Goal: Information Seeking & Learning: Learn about a topic

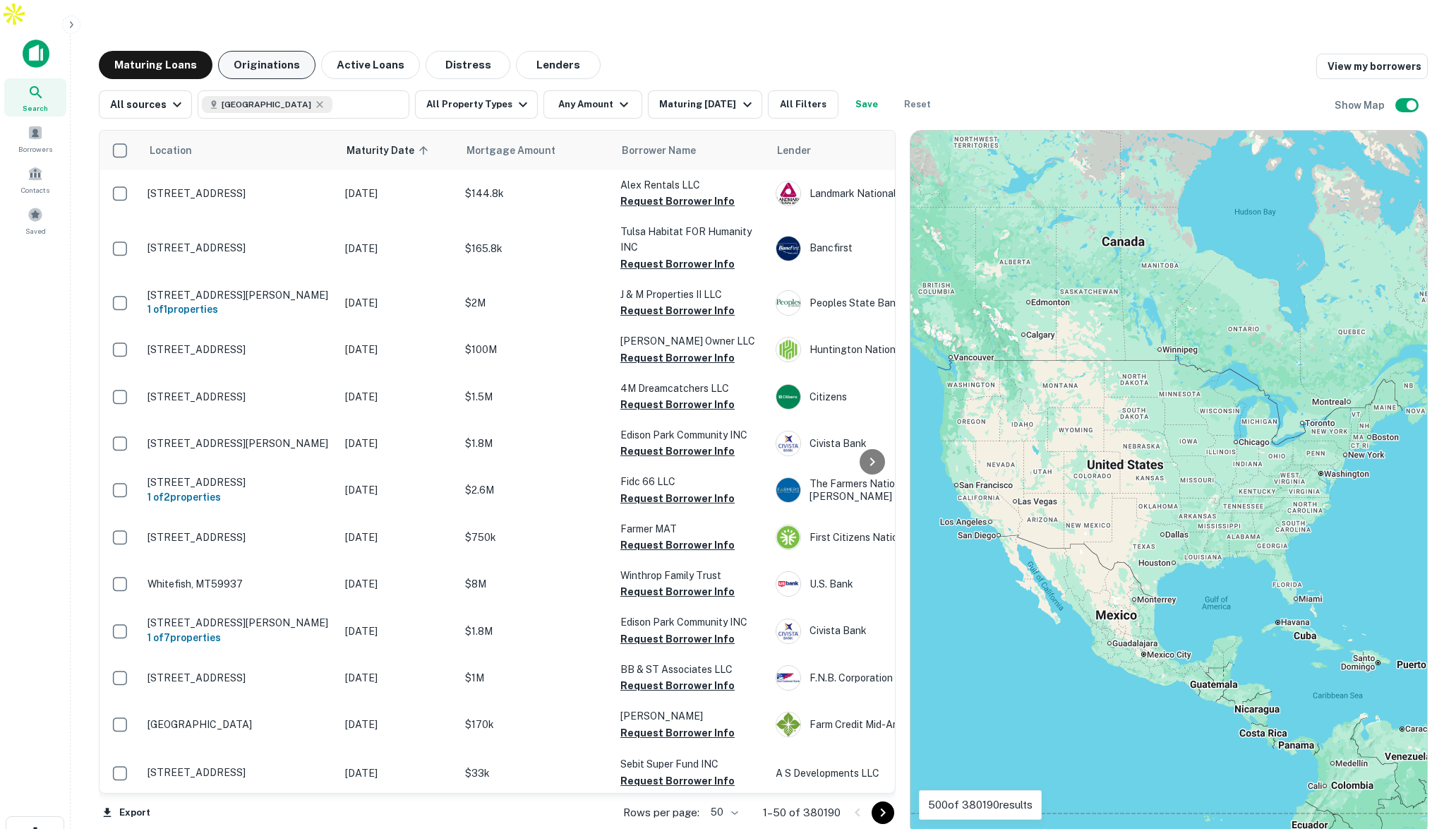
click at [251, 51] on button "Originations" at bounding box center [266, 65] width 97 height 28
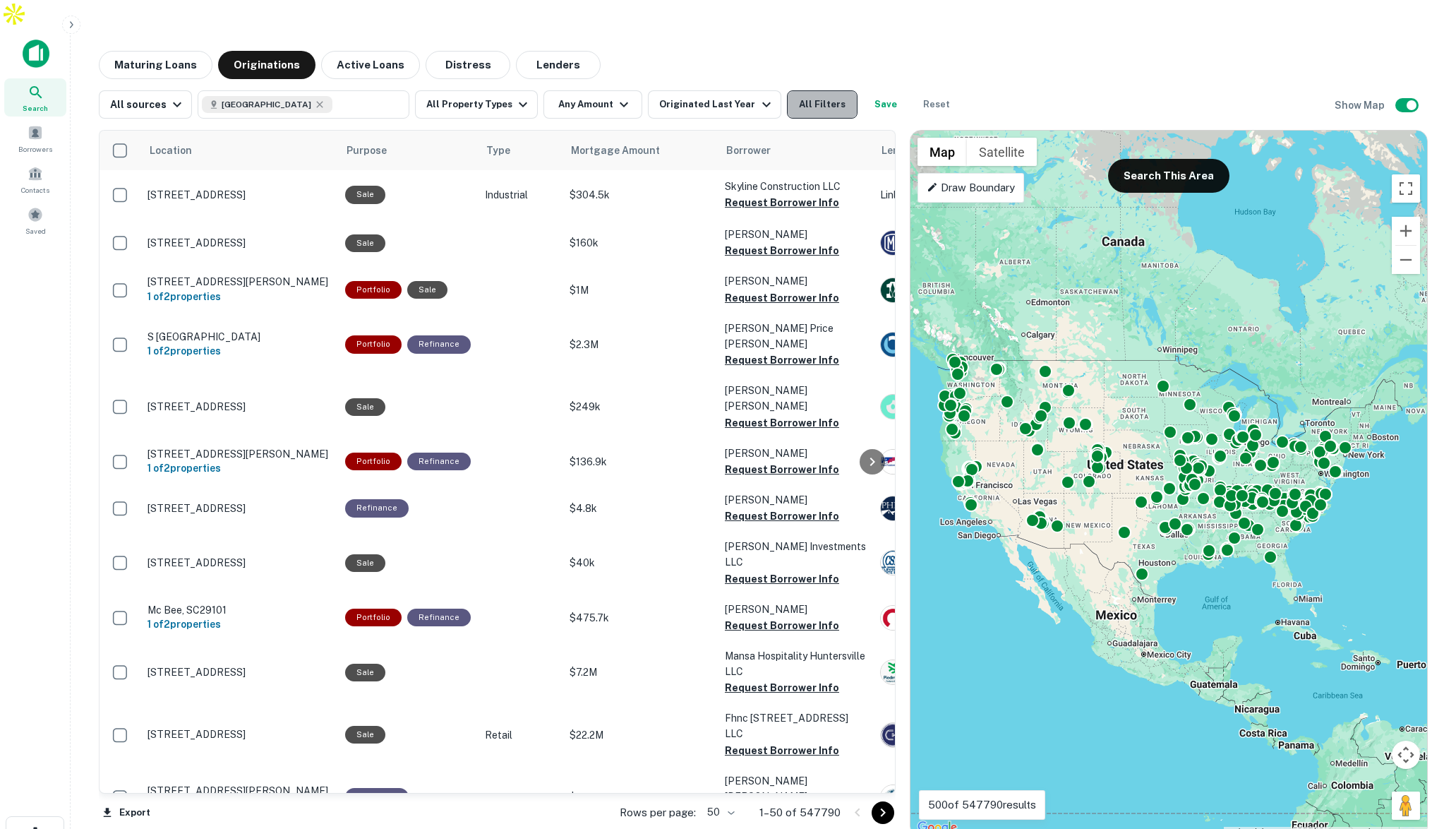
click at [832, 91] on button "All Filters" at bounding box center [822, 105] width 71 height 28
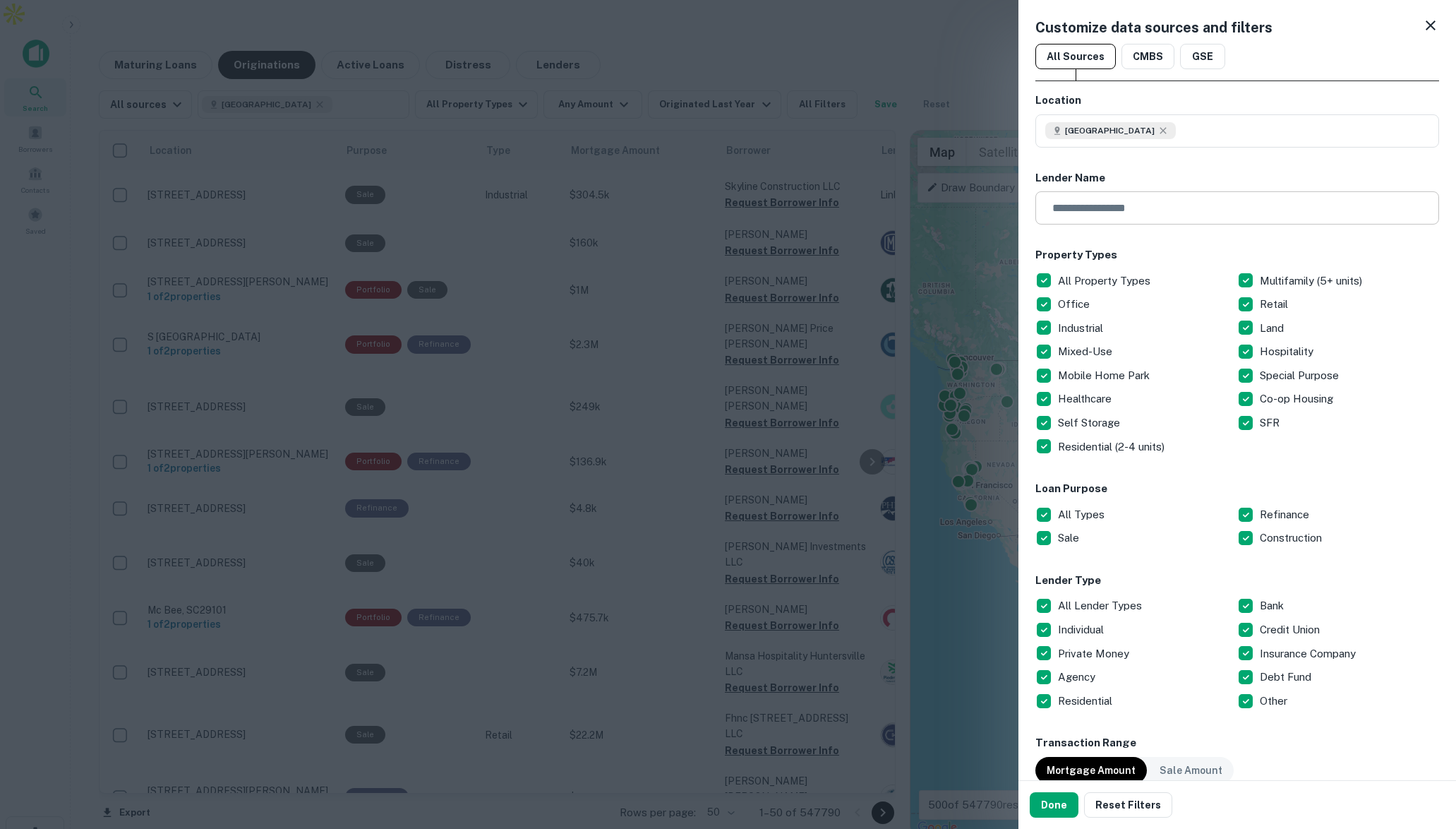
click at [1078, 204] on input "text" at bounding box center [1232, 207] width 394 height 33
type input "******"
drag, startPoint x: 1060, startPoint y: 803, endPoint x: 1074, endPoint y: 622, distance: 181.5
click at [1059, 803] on button "Done" at bounding box center [1055, 805] width 49 height 25
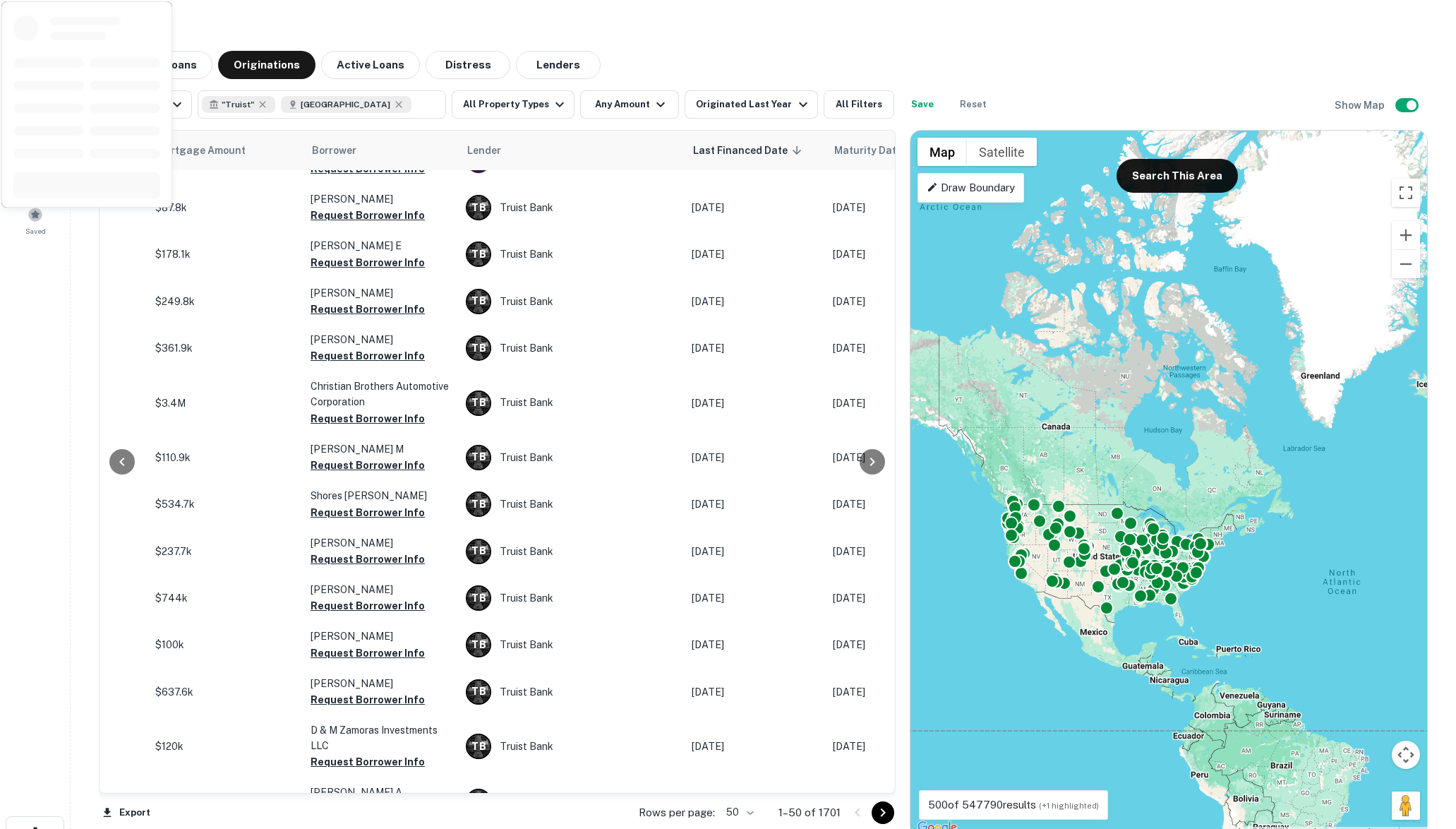
scroll to position [1752, 415]
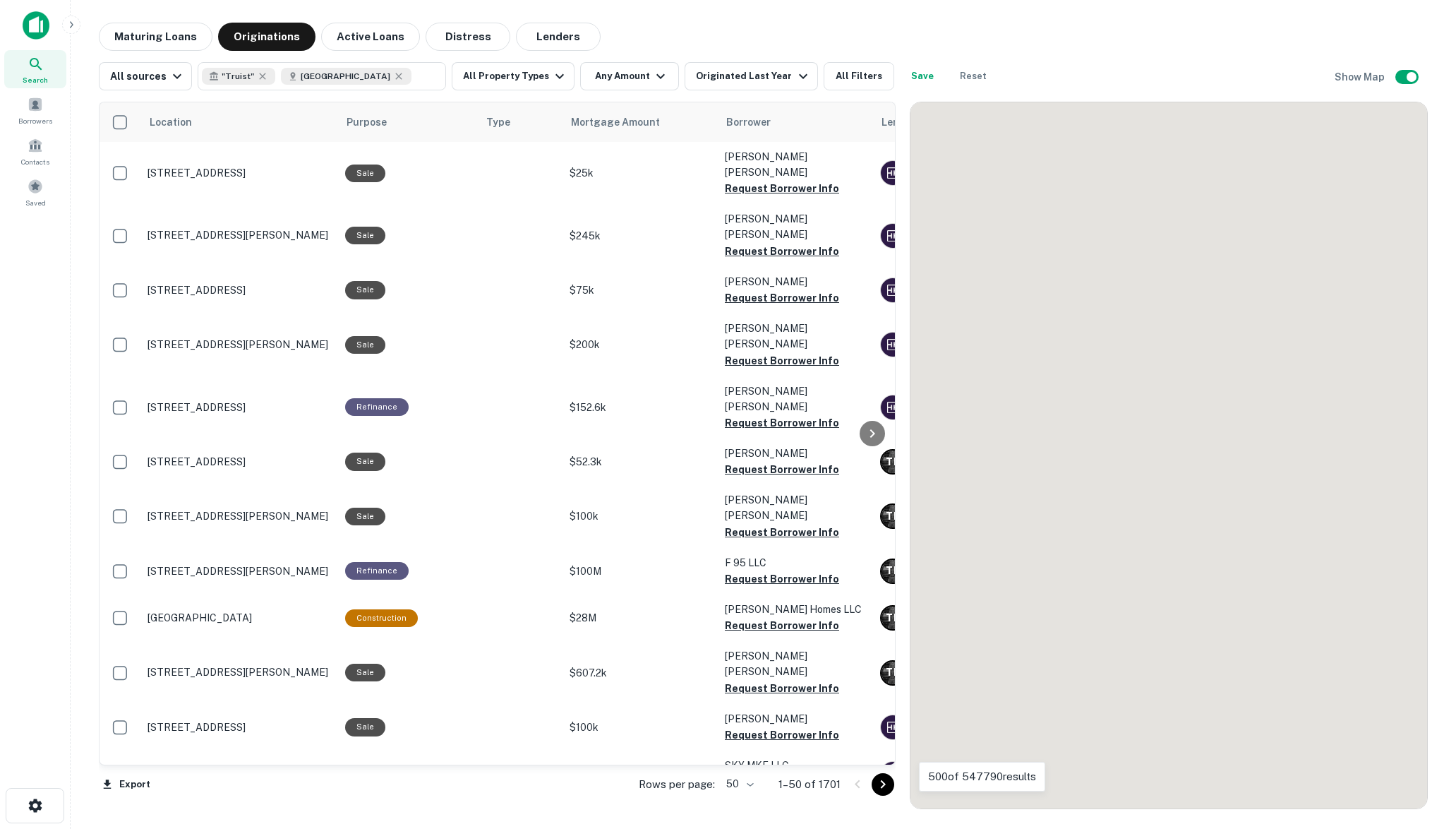
click at [71, 25] on icon "button" at bounding box center [71, 25] width 11 height 11
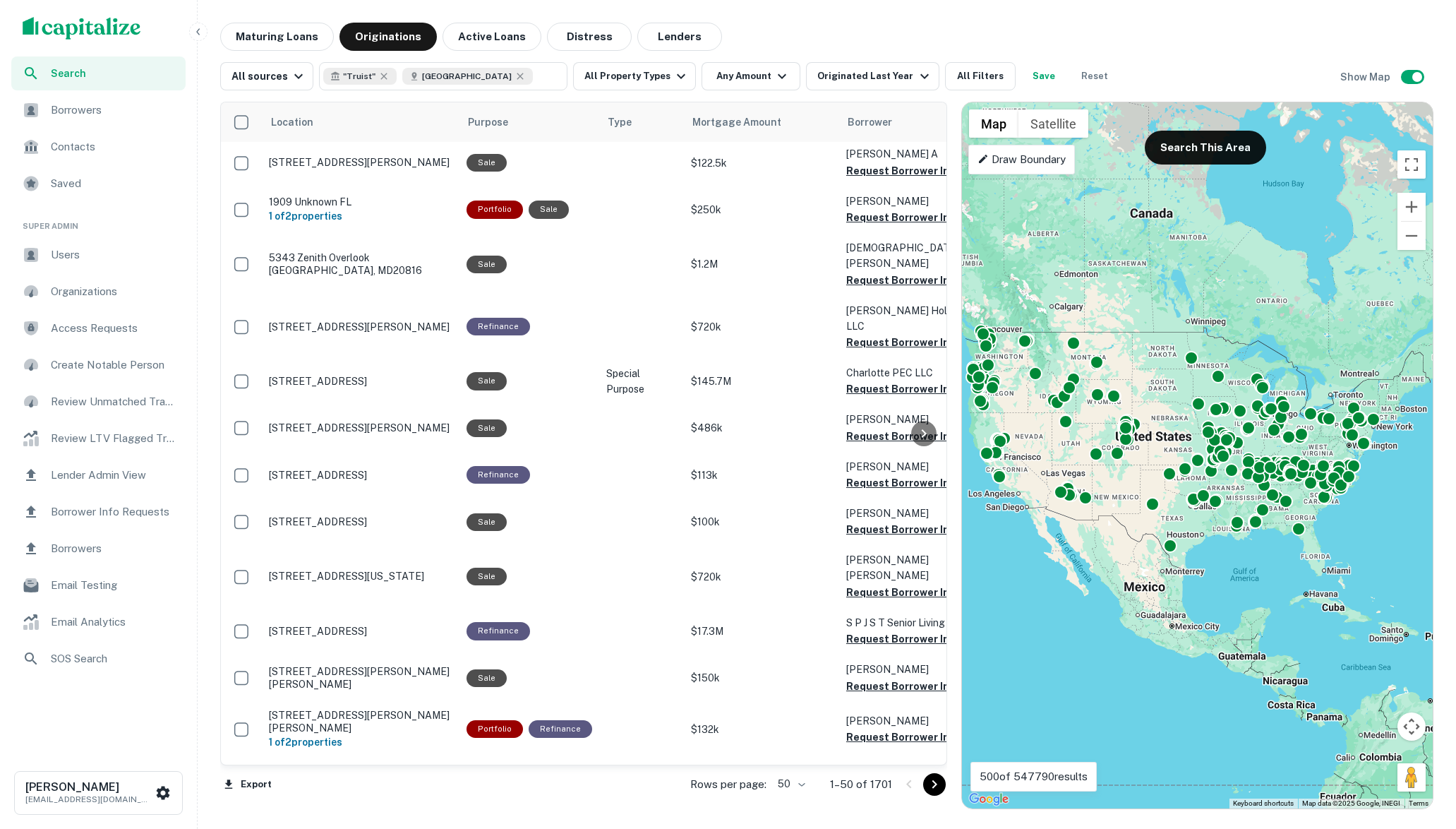
scroll to position [1752, 0]
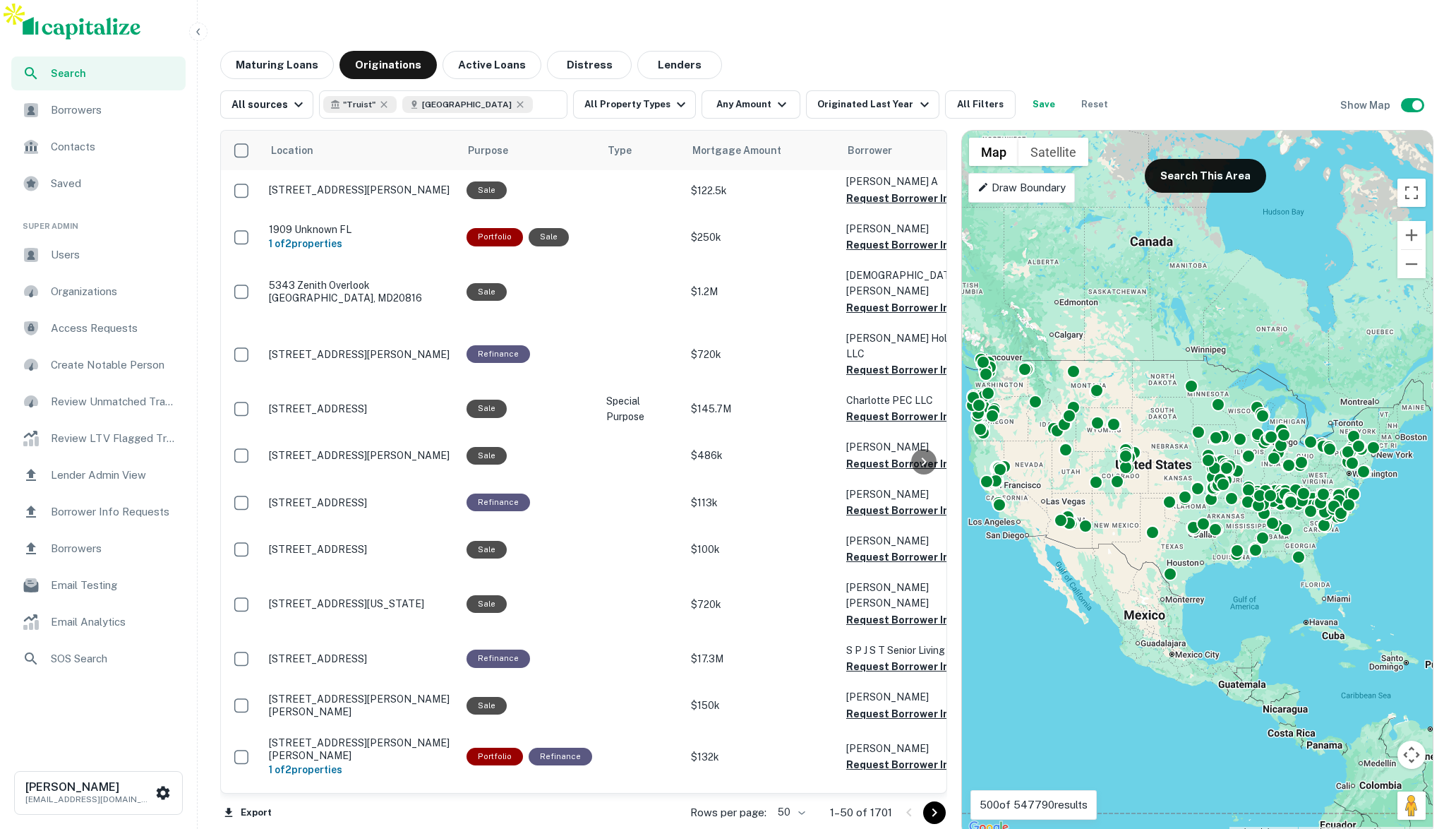
click at [101, 476] on span "Lender Admin View" at bounding box center [114, 475] width 126 height 17
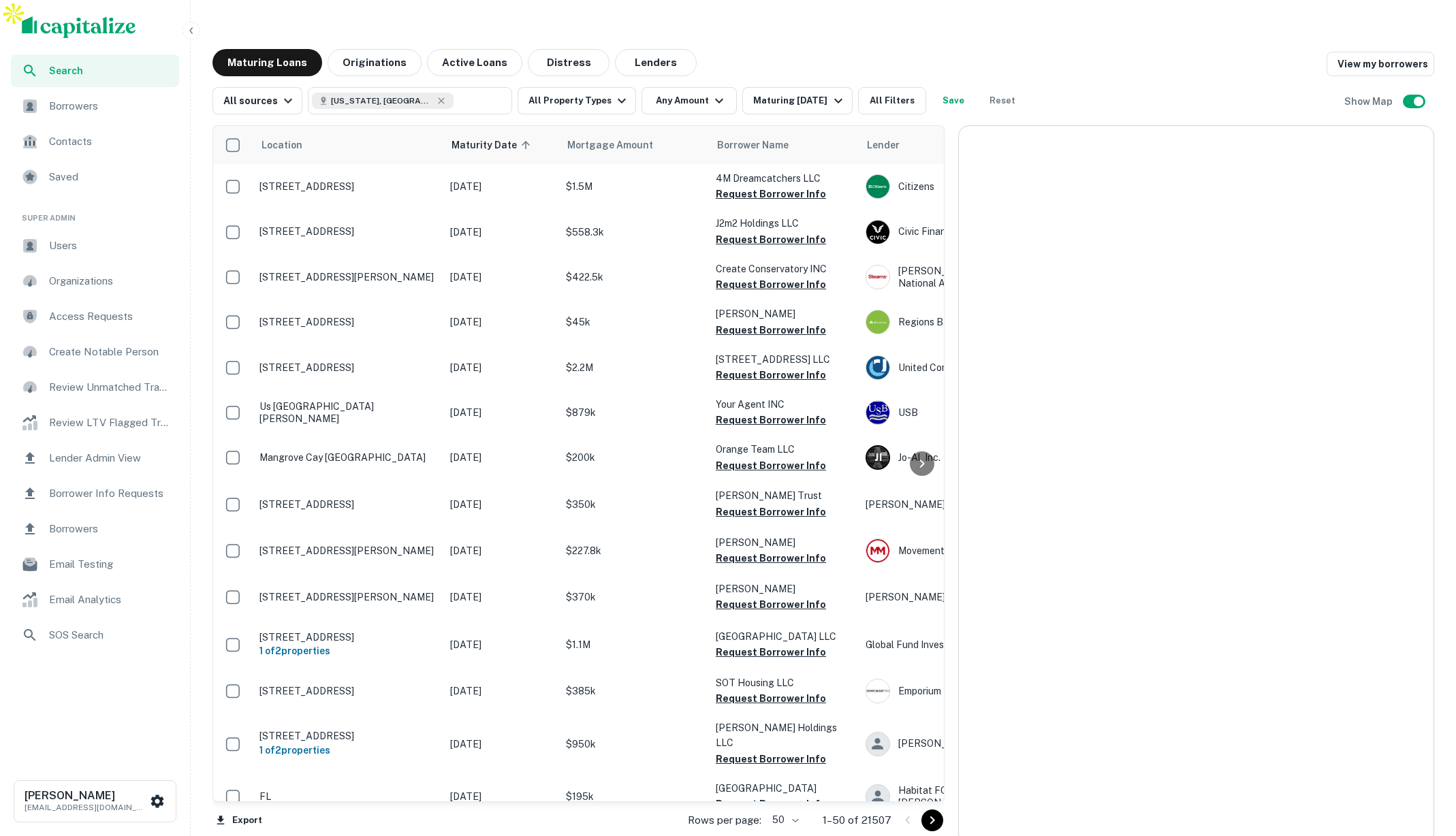
click at [195, 32] on icon "button" at bounding box center [191, 30] width 11 height 11
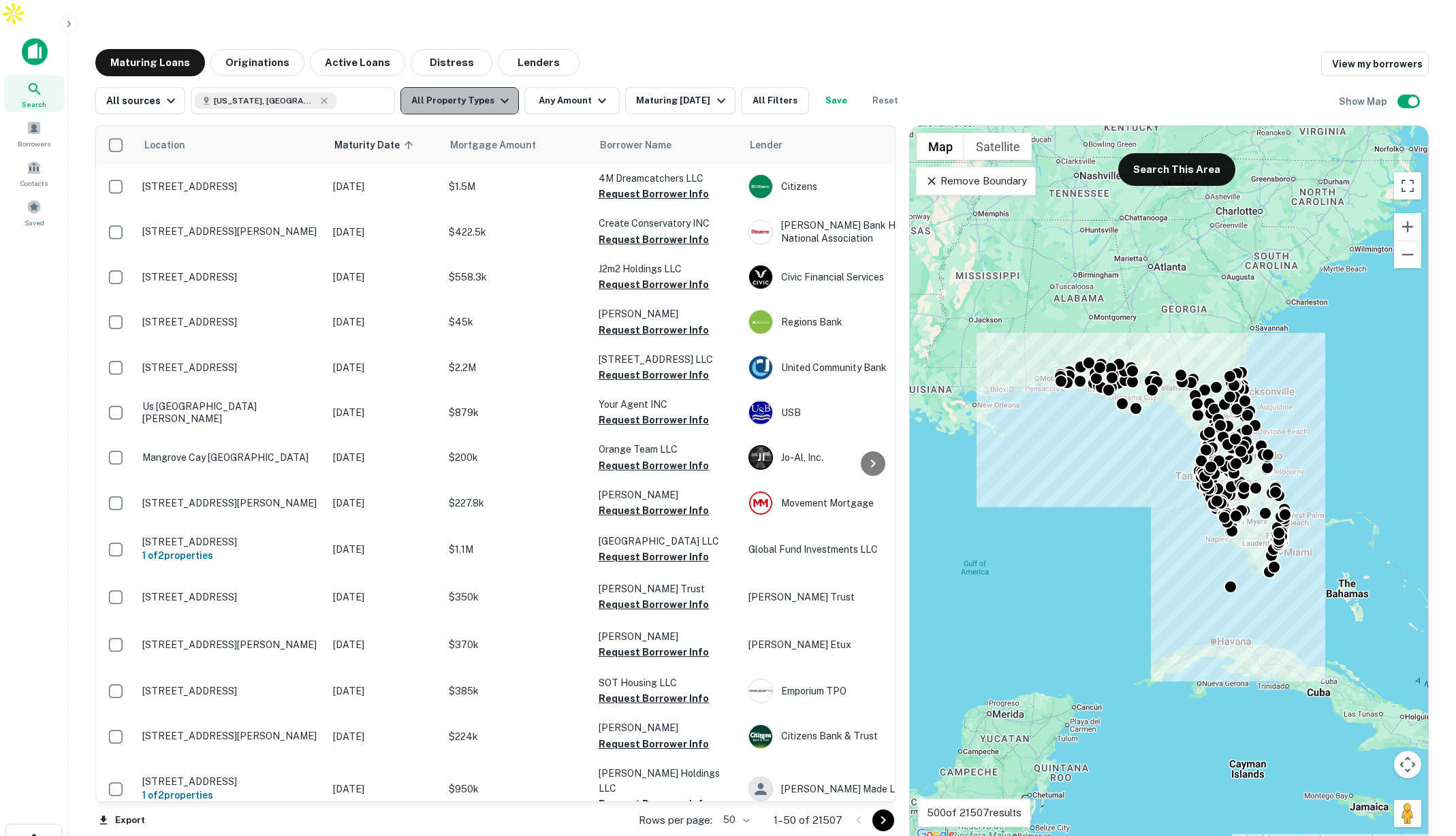
click at [457, 87] on button "All Property Types" at bounding box center [459, 101] width 118 height 27
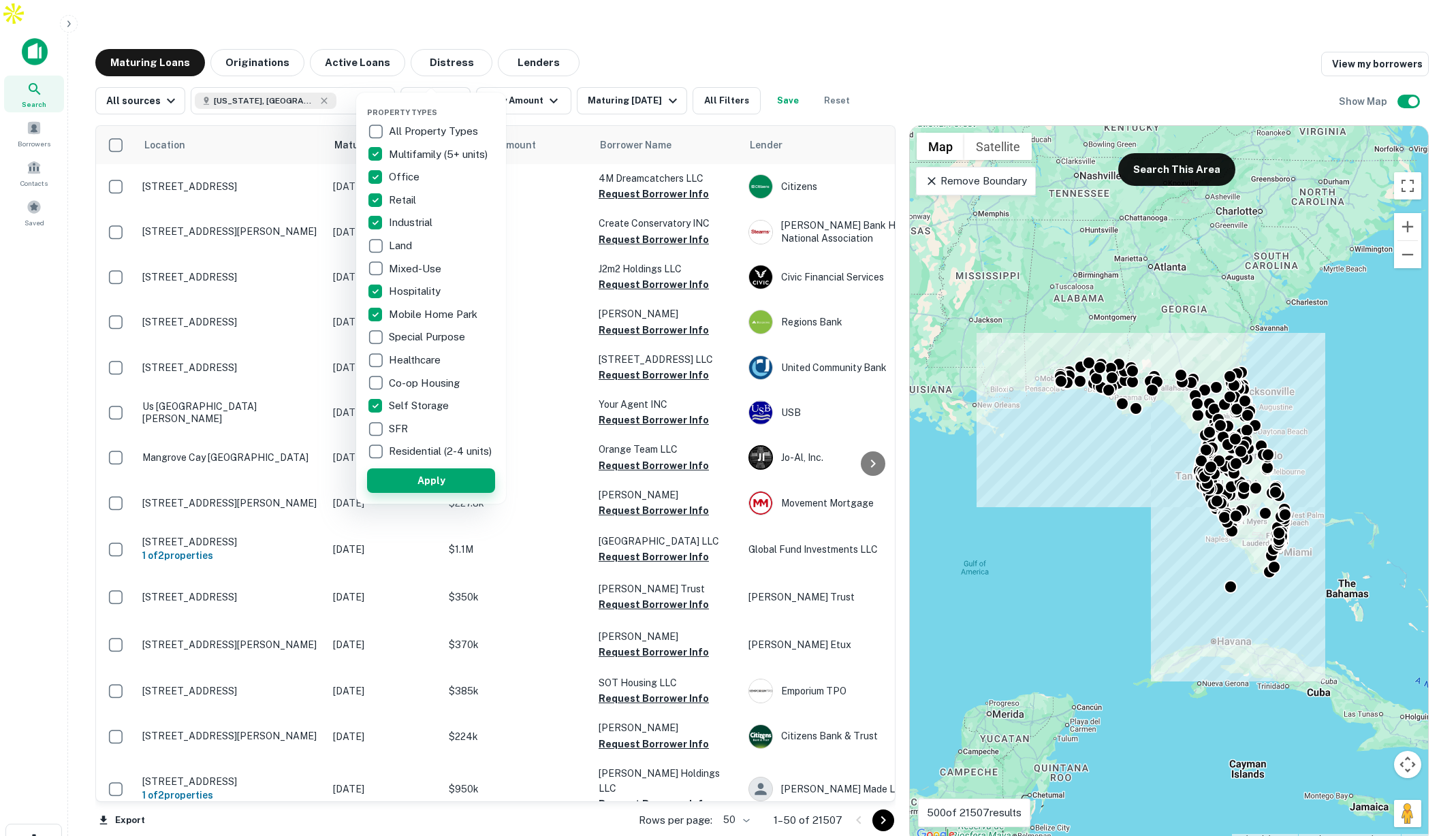
drag, startPoint x: 455, startPoint y: 490, endPoint x: 556, endPoint y: 139, distance: 365.2
click at [455, 490] on button "Apply" at bounding box center [431, 480] width 128 height 24
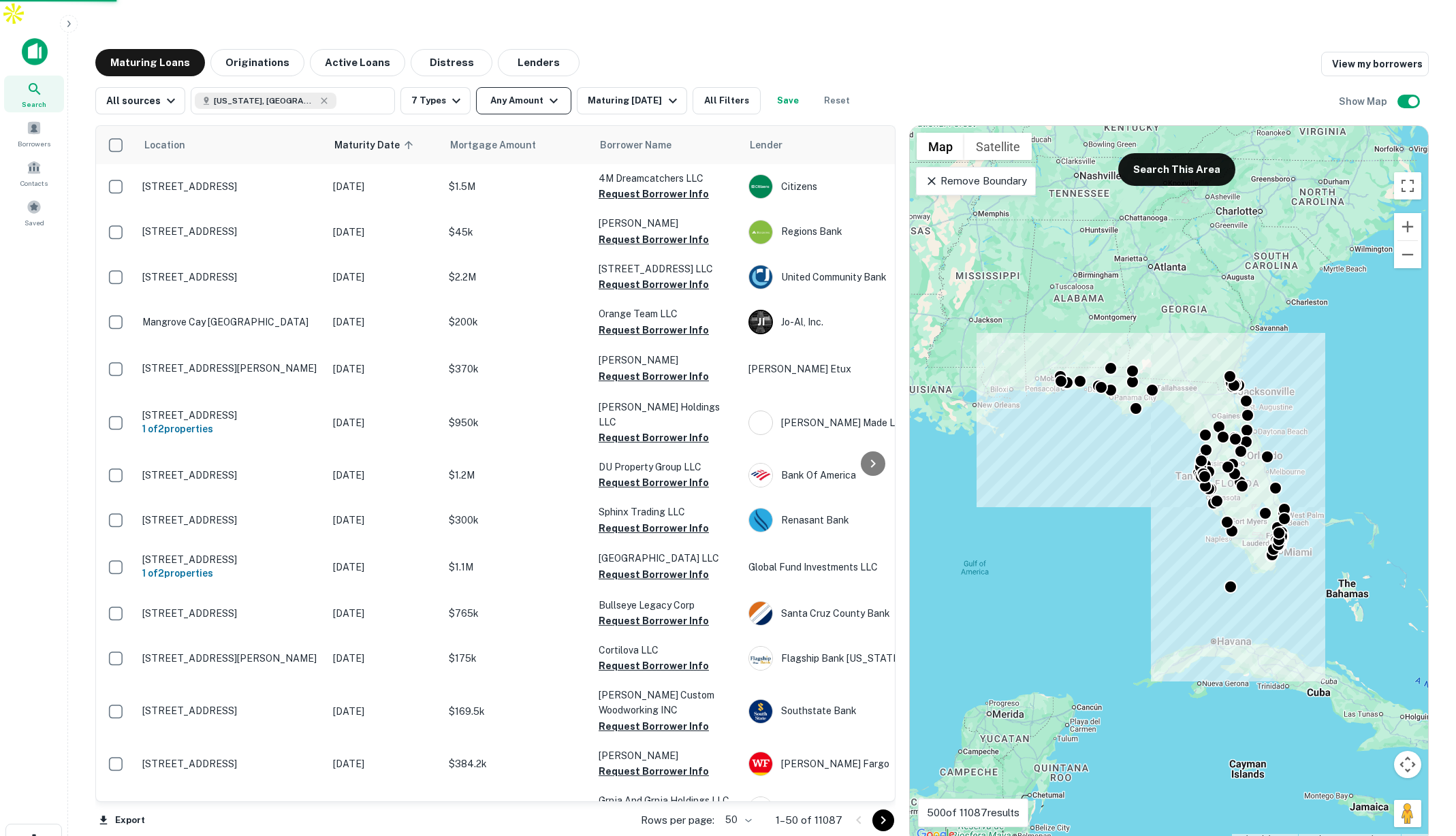
click at [546, 92] on icon "button" at bounding box center [553, 100] width 16 height 16
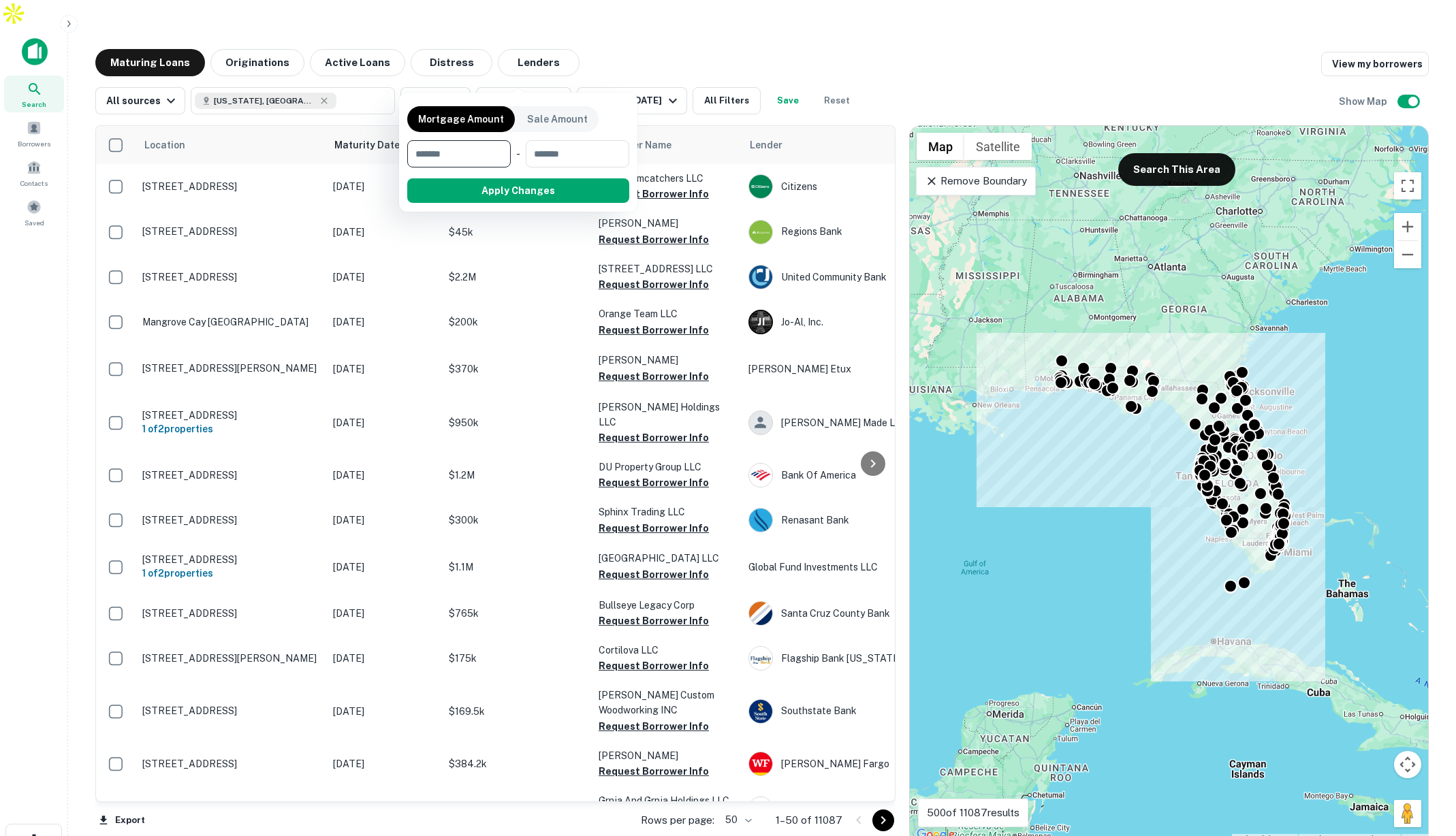
click at [484, 153] on input "number" at bounding box center [454, 154] width 94 height 27
type input "*******"
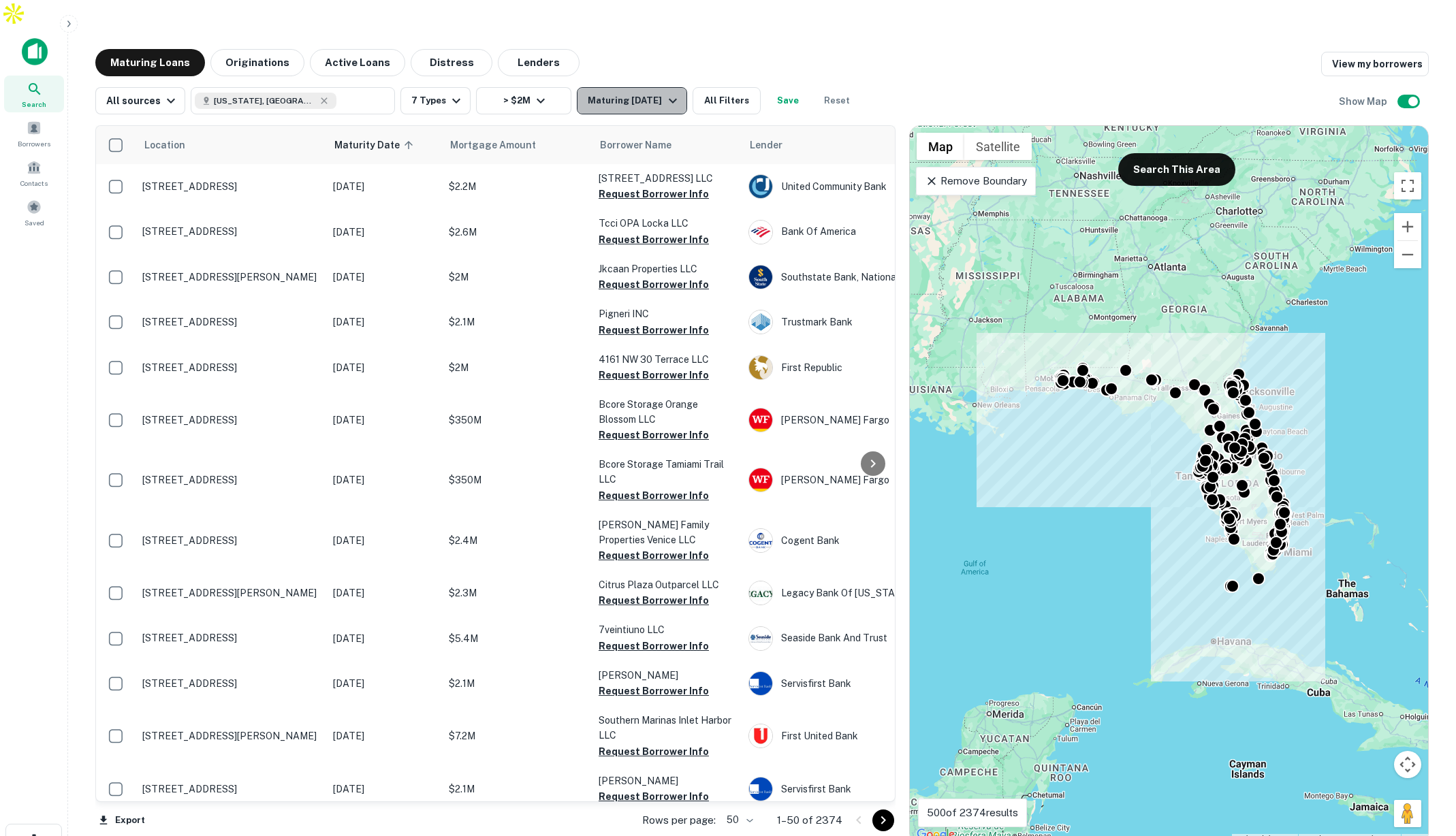
click at [654, 92] on div "Maturing [DATE]" at bounding box center [634, 100] width 92 height 16
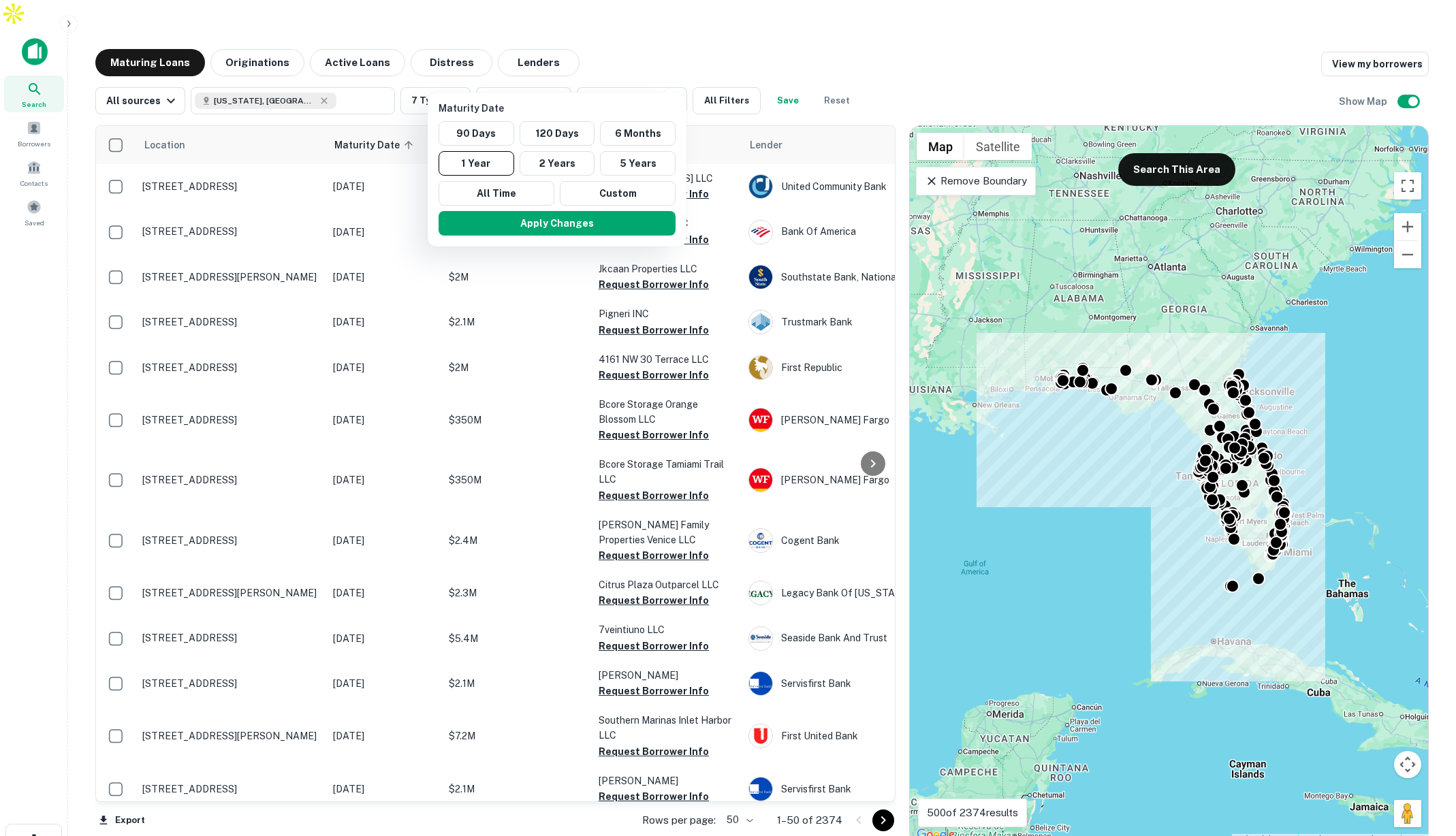
click at [654, 37] on div at bounding box center [728, 418] width 1456 height 836
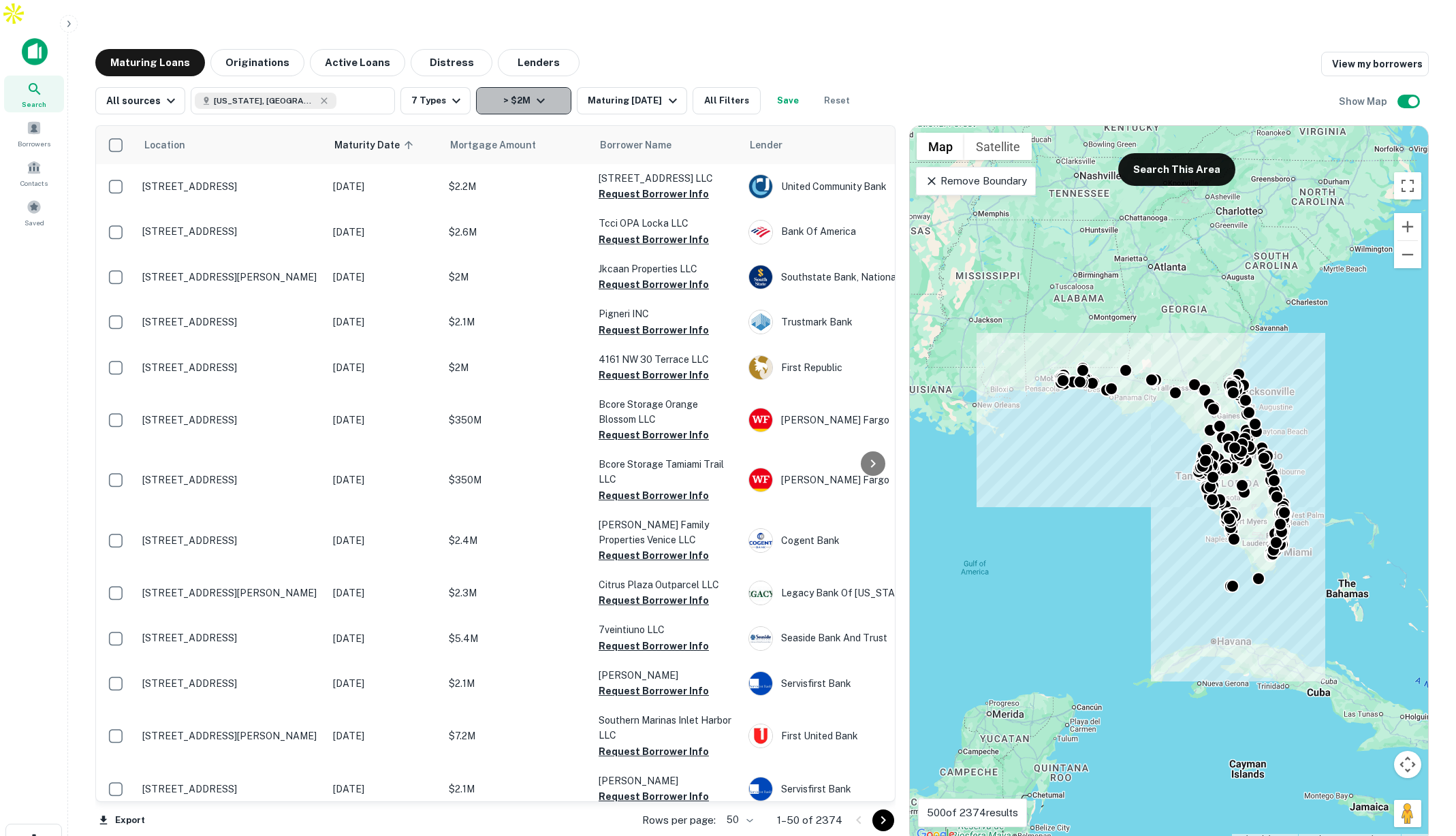
click at [508, 87] on button "> $2M" at bounding box center [523, 101] width 95 height 27
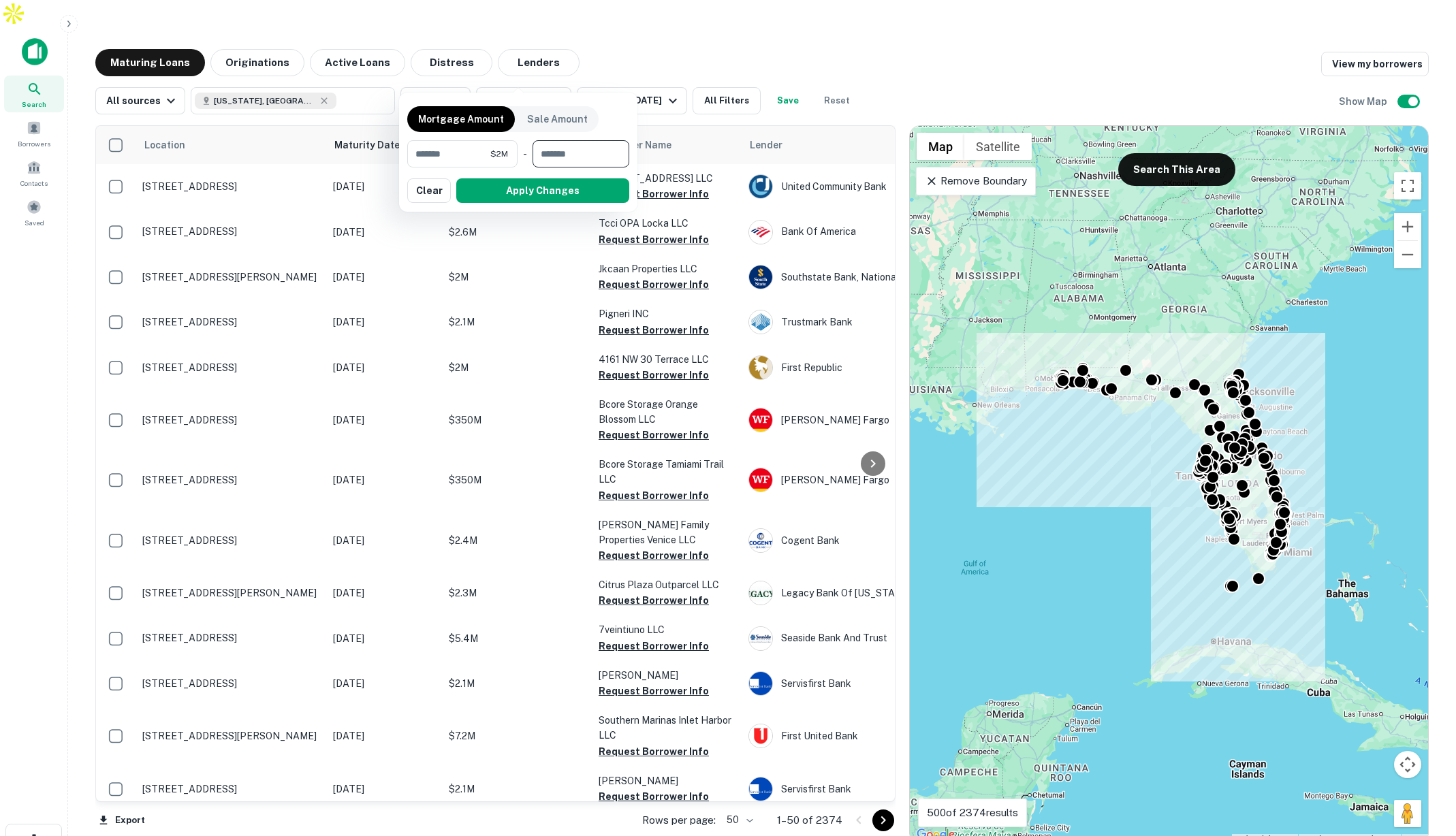
click at [560, 153] on input "number" at bounding box center [576, 154] width 87 height 27
type input "********"
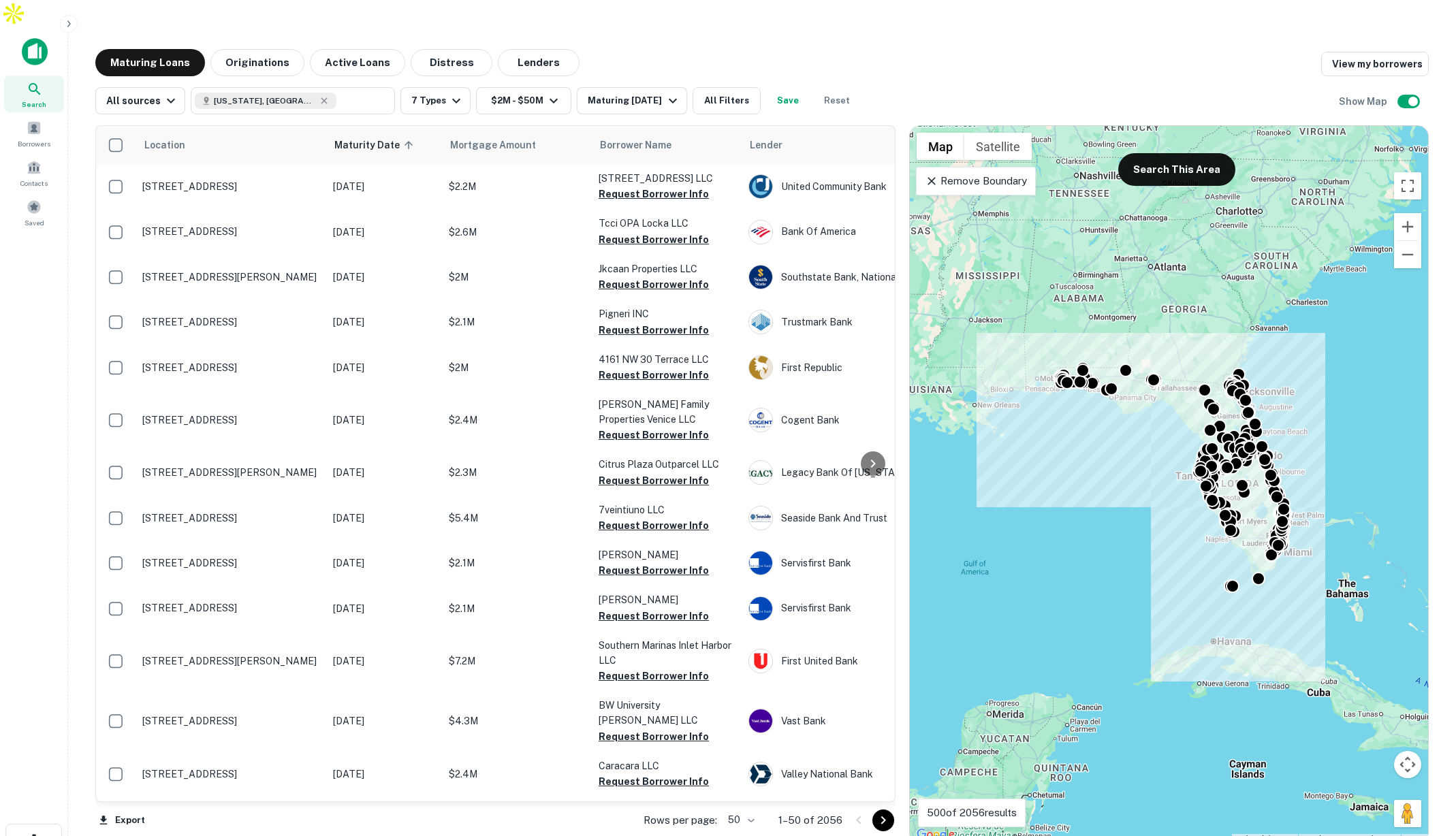
scroll to position [5, 0]
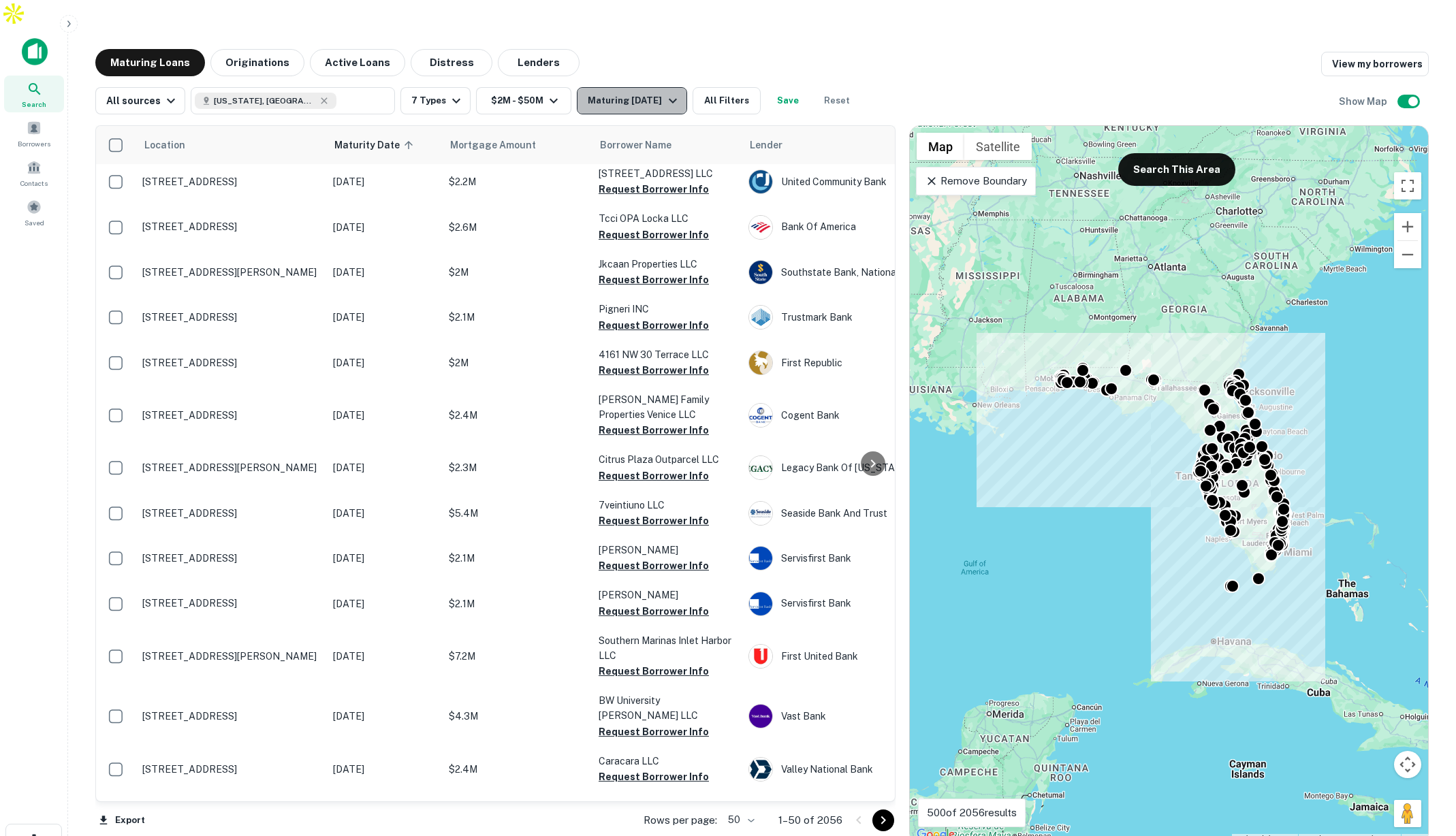
click at [655, 92] on div "Maturing [DATE]" at bounding box center [634, 100] width 92 height 16
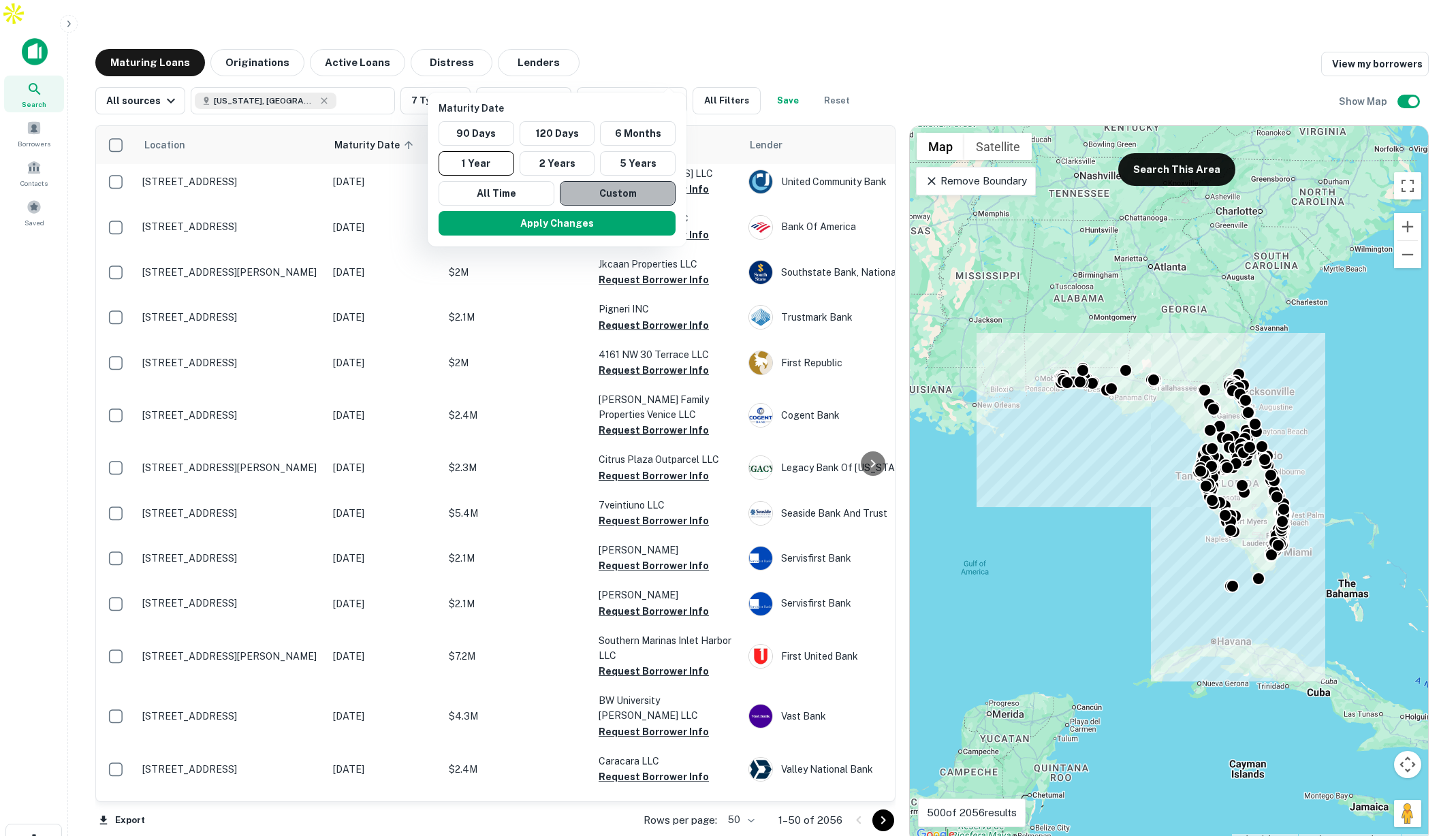
click at [632, 192] on button "Custom" at bounding box center [617, 194] width 115 height 24
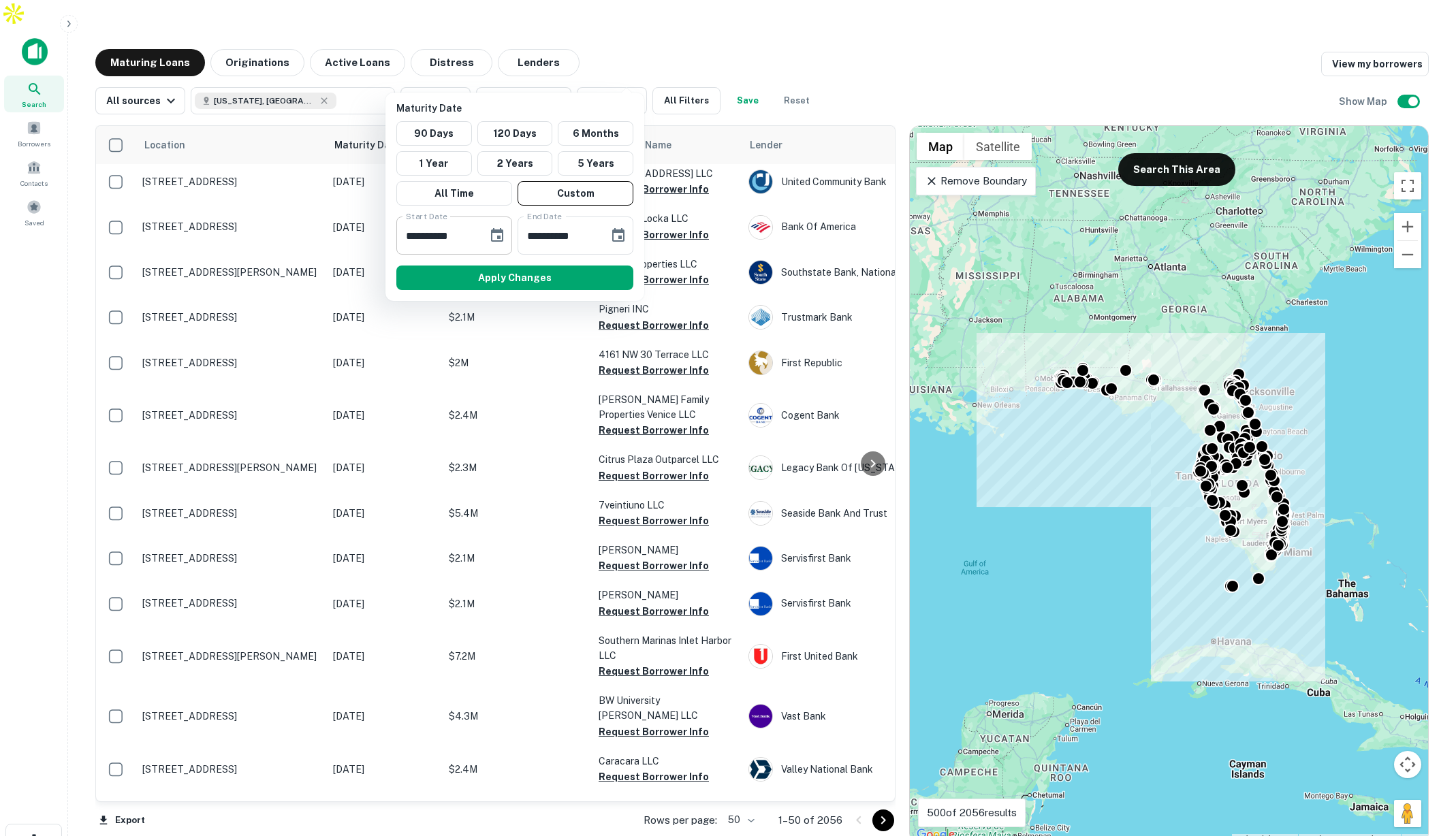
click at [503, 232] on icon "Choose date, selected date is Sep 18, 2025" at bounding box center [497, 234] width 12 height 14
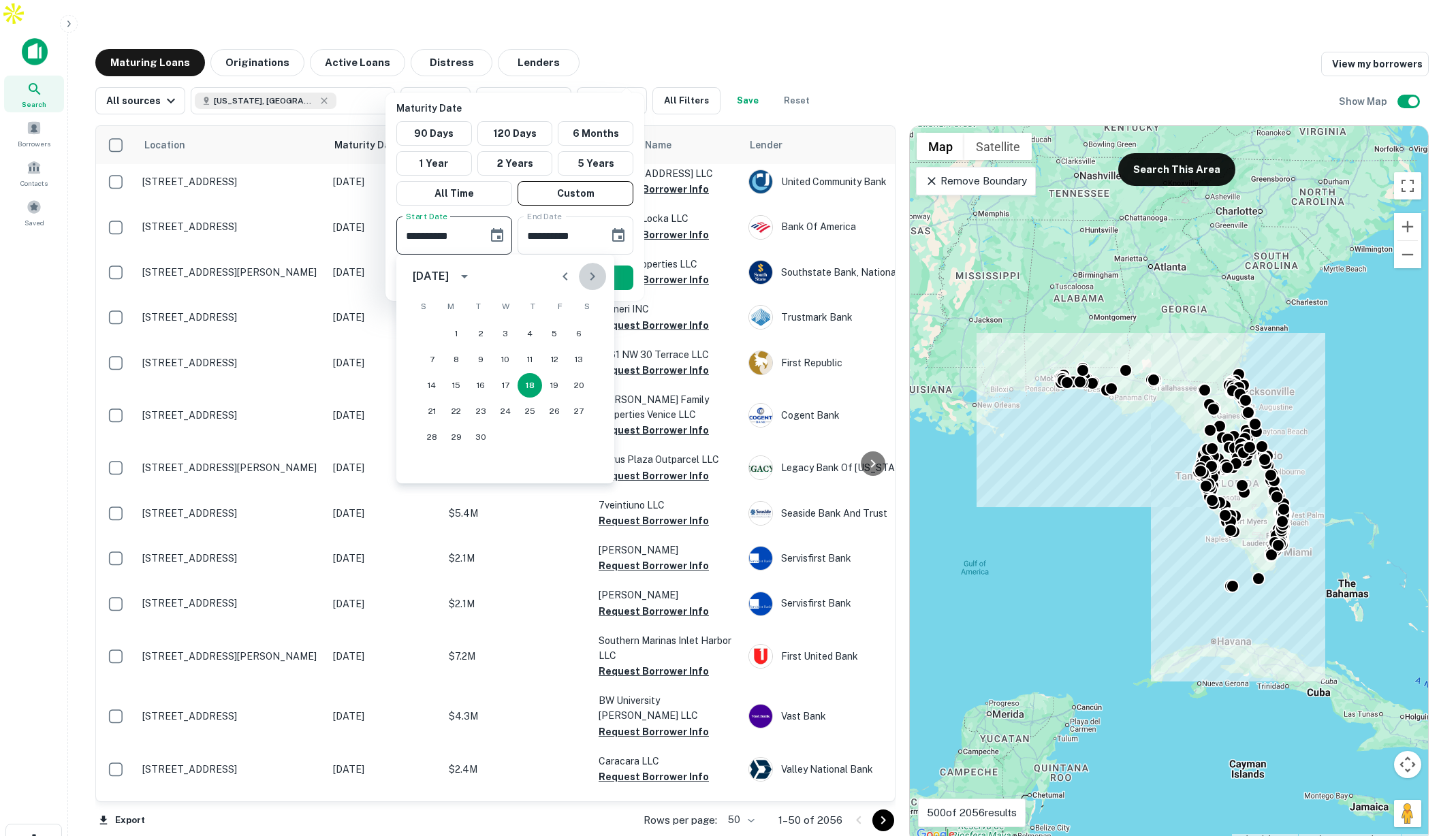
click at [591, 275] on icon "Next month" at bounding box center [592, 276] width 16 height 16
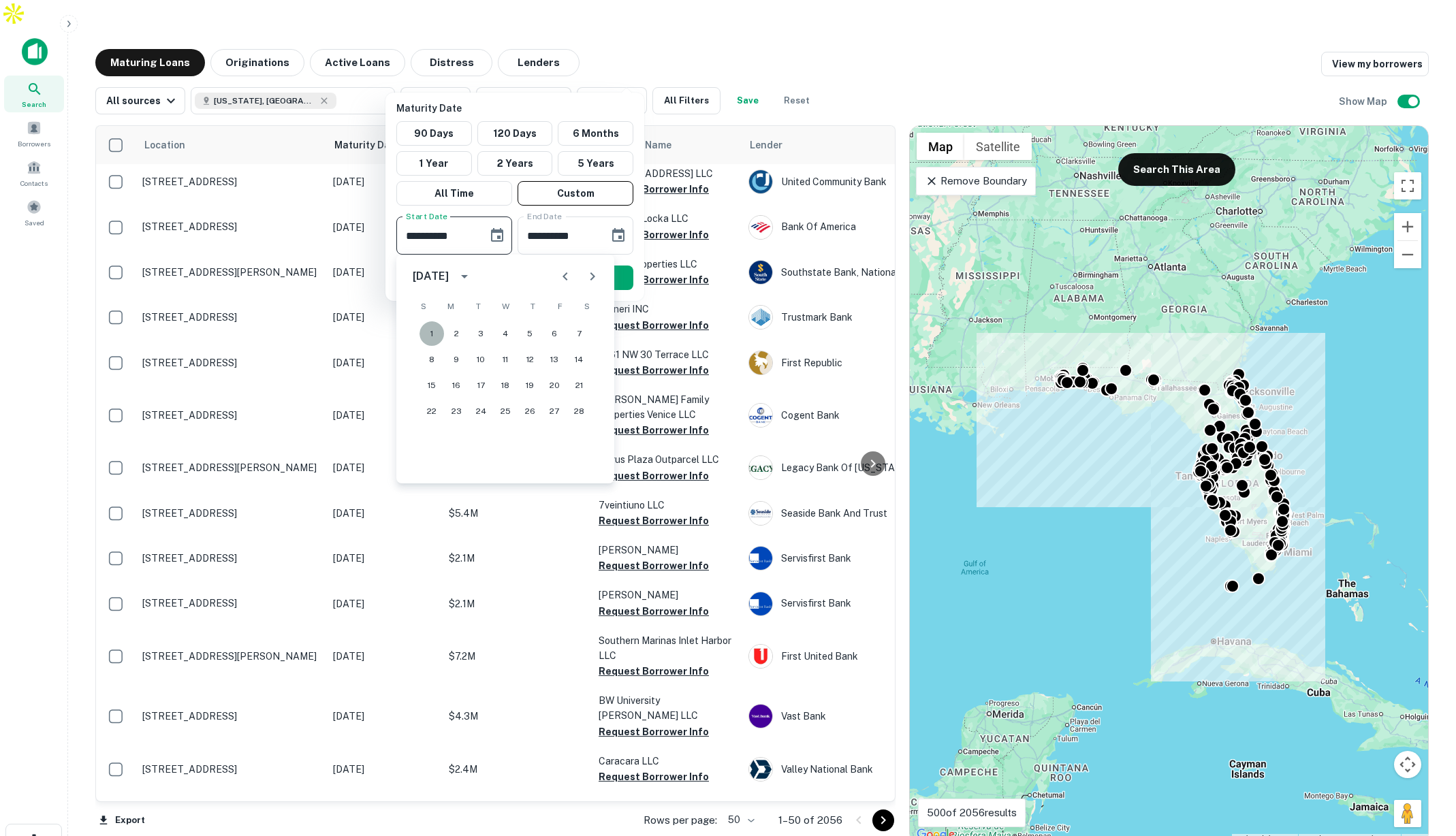
click at [428, 330] on button "1" at bounding box center [432, 333] width 24 height 24
type input "**********"
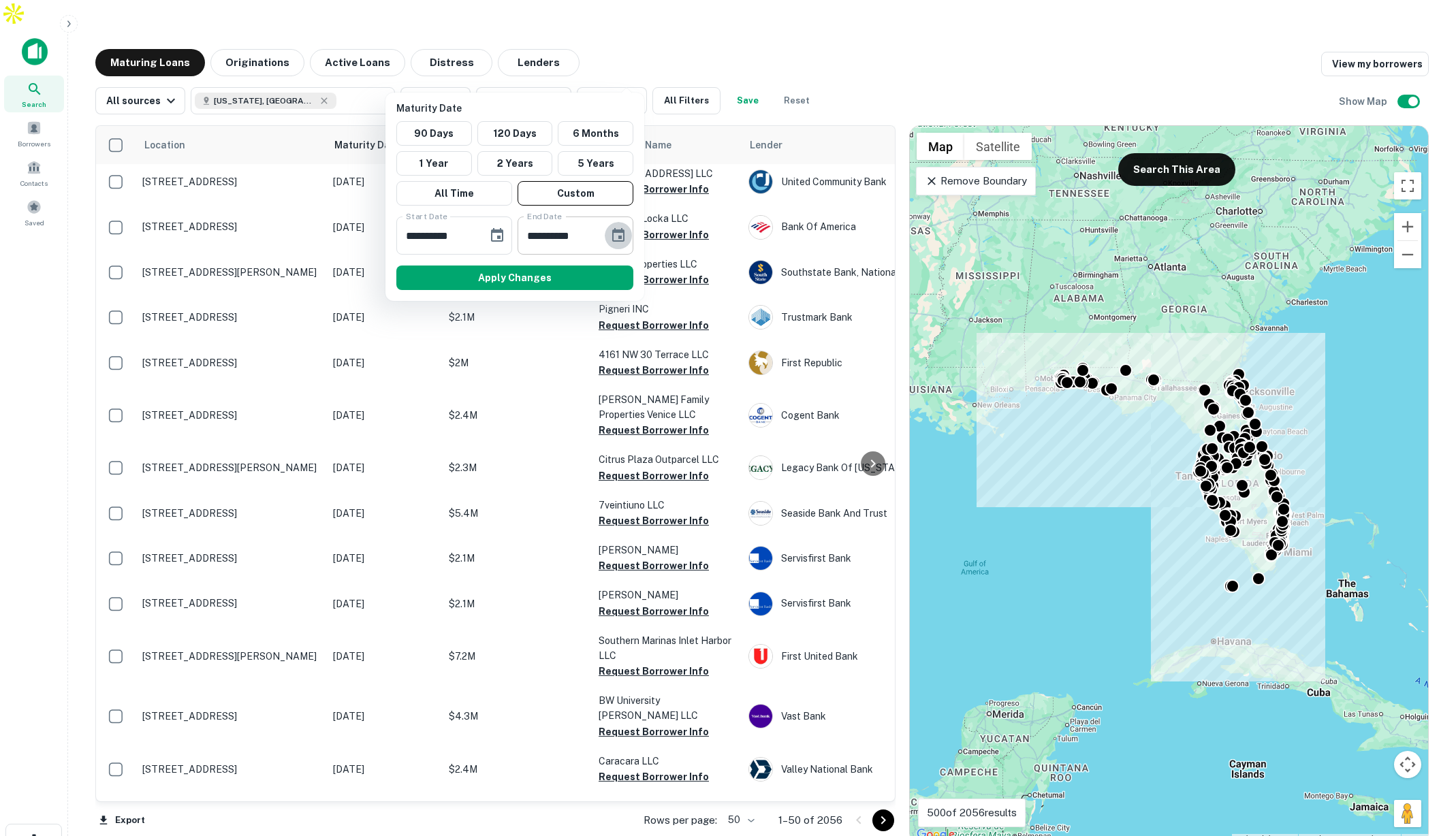
click at [617, 235] on icon "Choose date, selected date is Mar 17, 2026" at bounding box center [618, 235] width 16 height 16
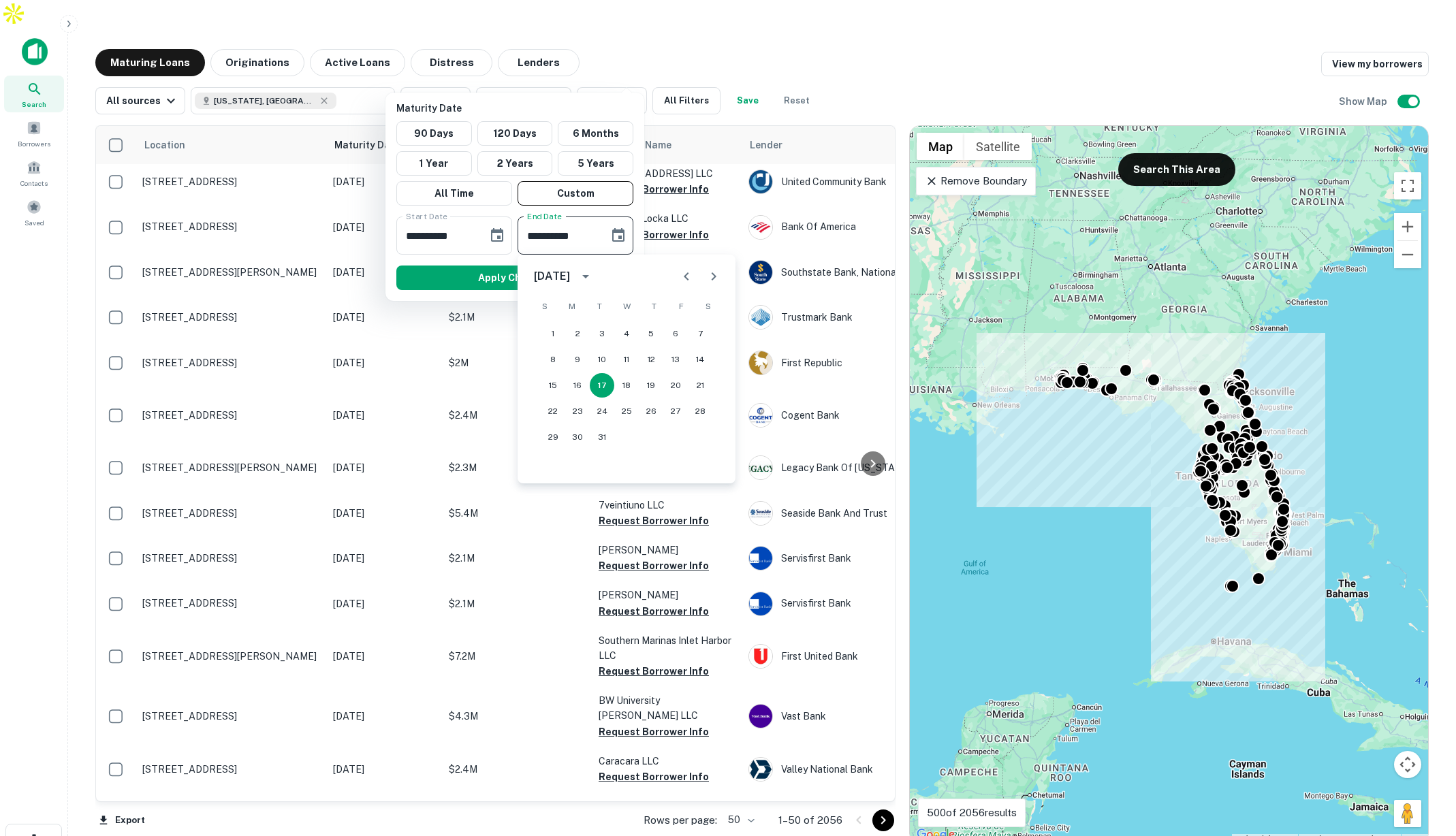
click at [713, 276] on icon "Next month" at bounding box center [713, 276] width 16 height 16
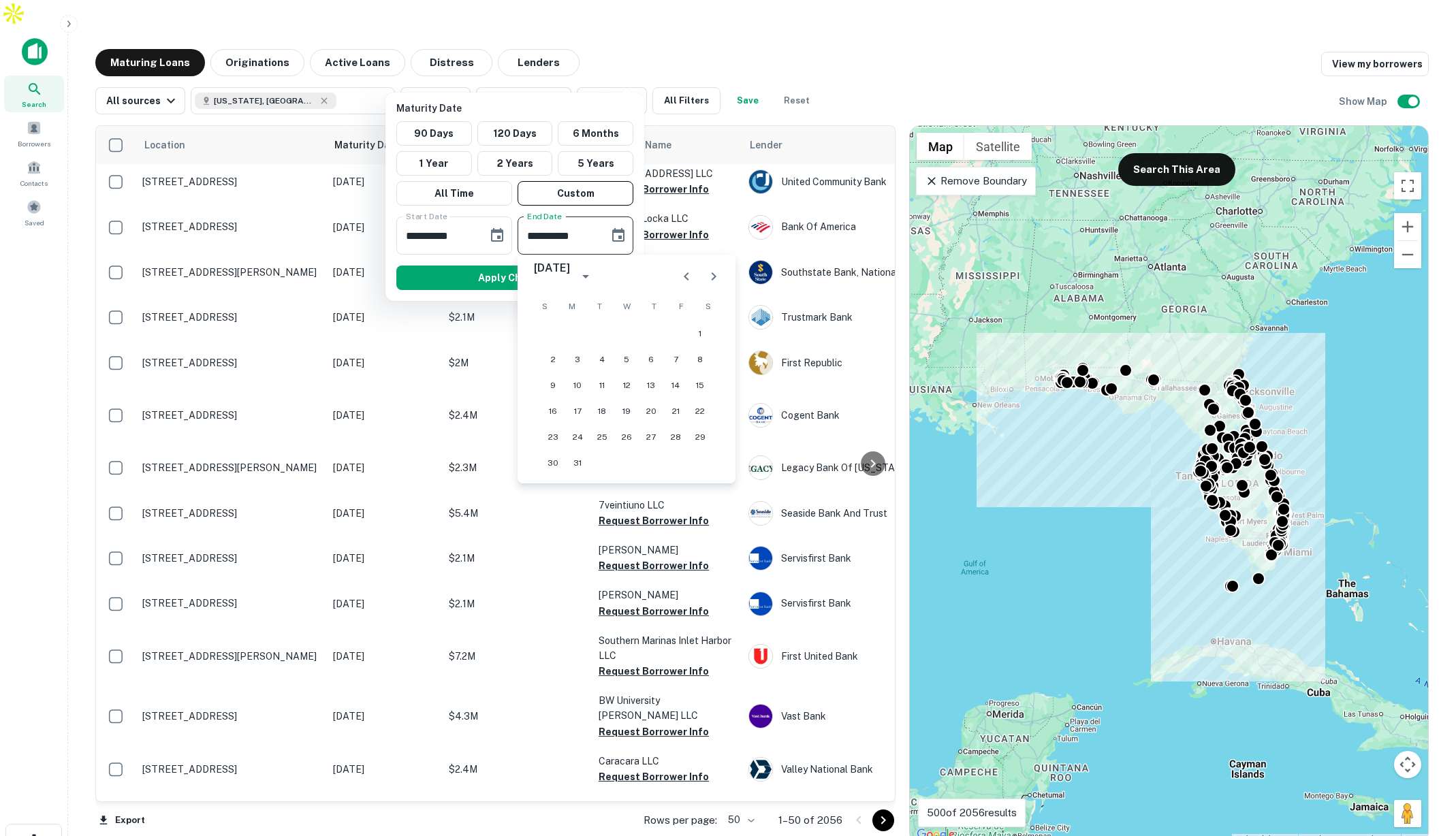
click at [713, 276] on icon "Next month" at bounding box center [713, 276] width 16 height 16
click at [644, 328] on button "1" at bounding box center [651, 333] width 24 height 24
type input "**********"
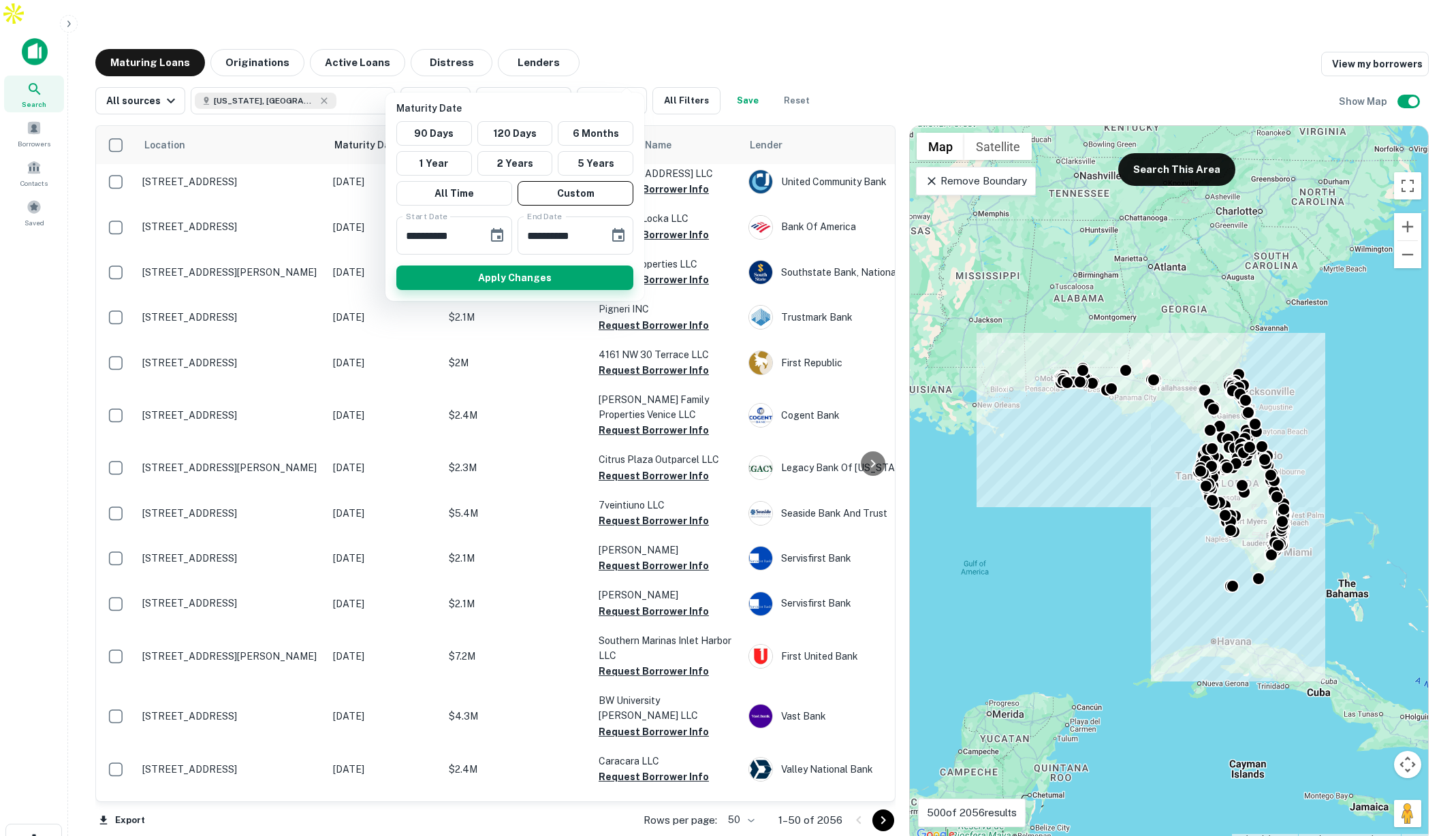
click at [556, 280] on button "Apply Changes" at bounding box center [515, 277] width 237 height 24
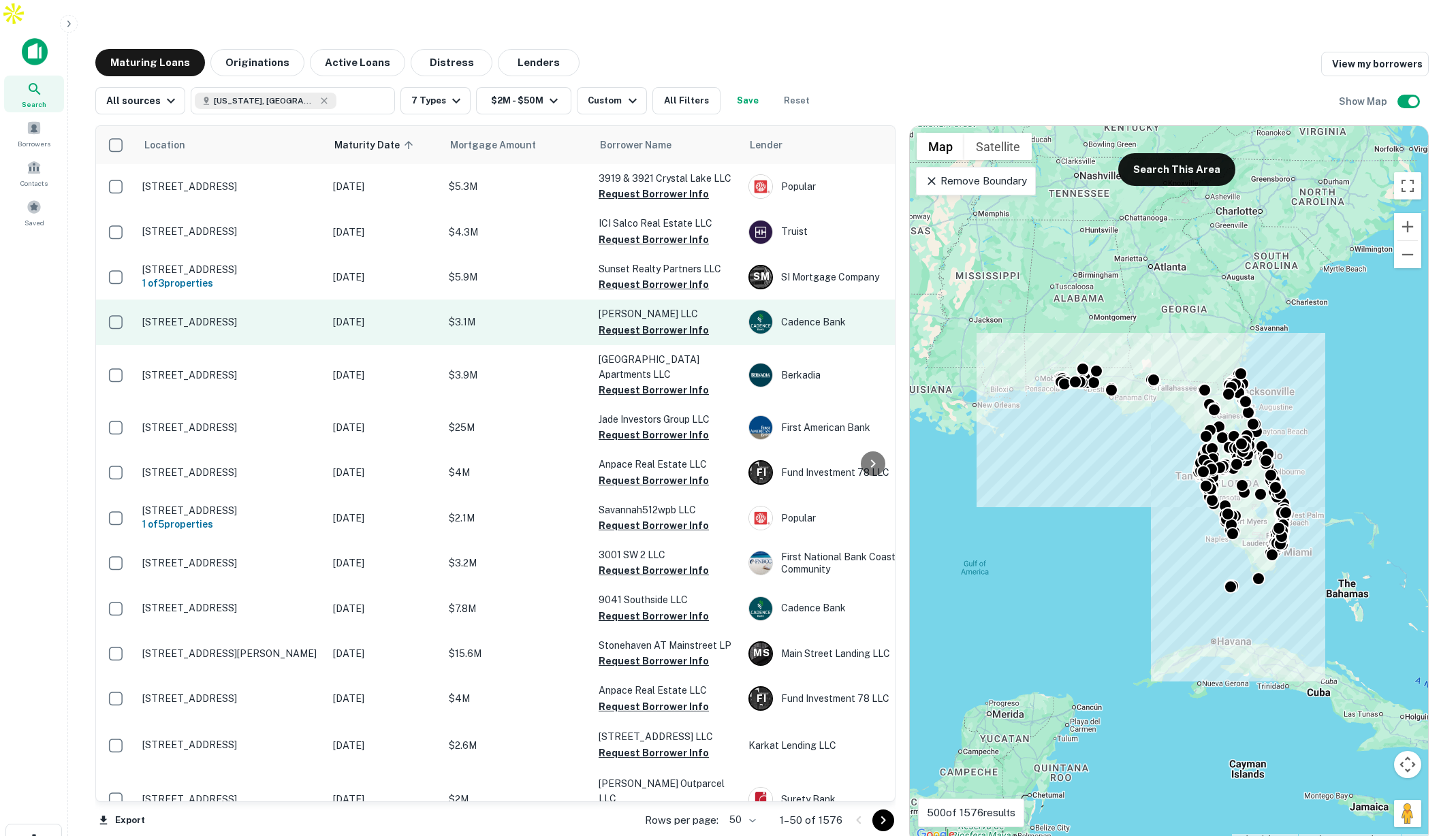
scroll to position [2, 0]
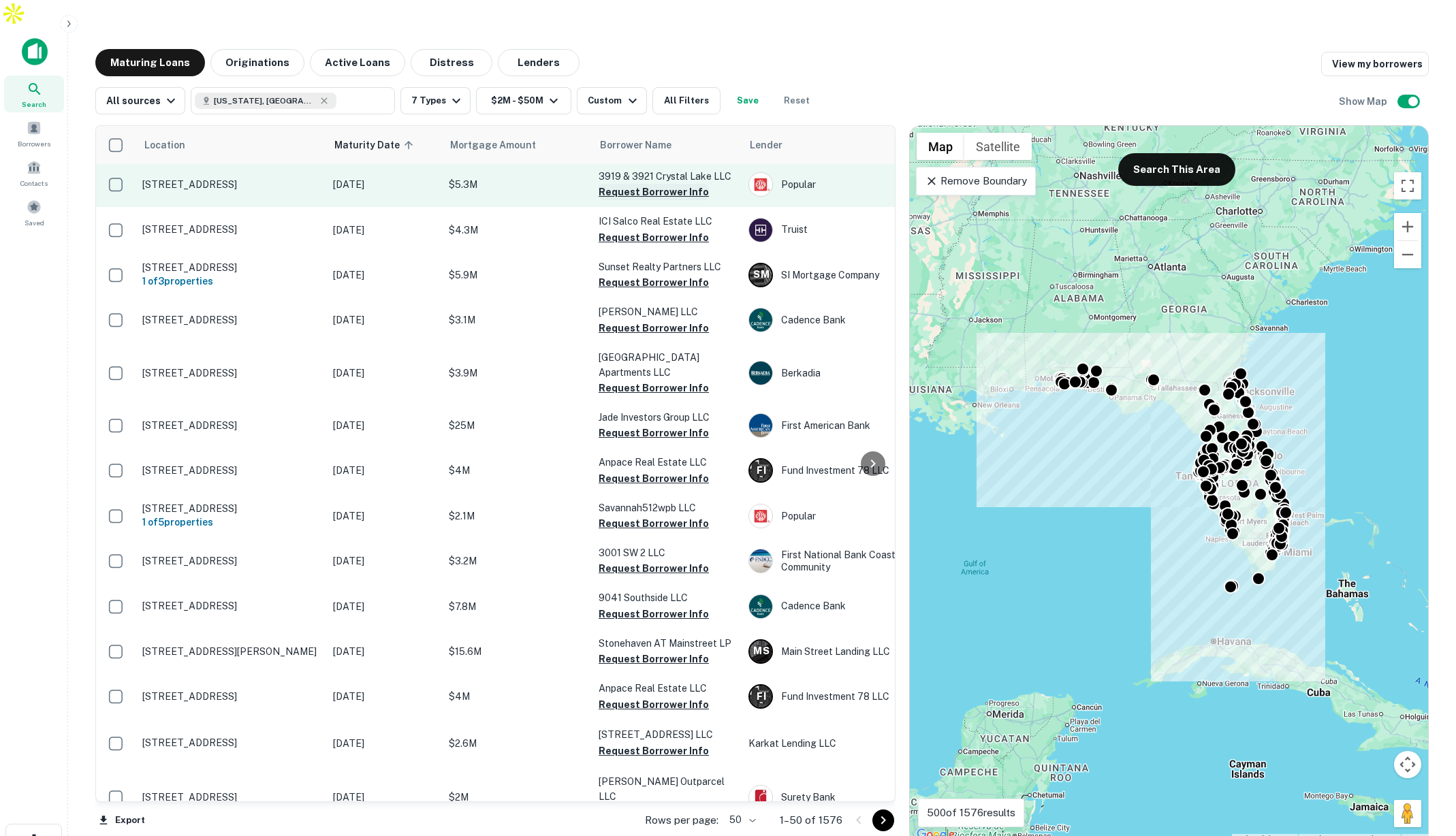
click at [623, 184] on button "Request Borrower Info" at bounding box center [654, 191] width 110 height 16
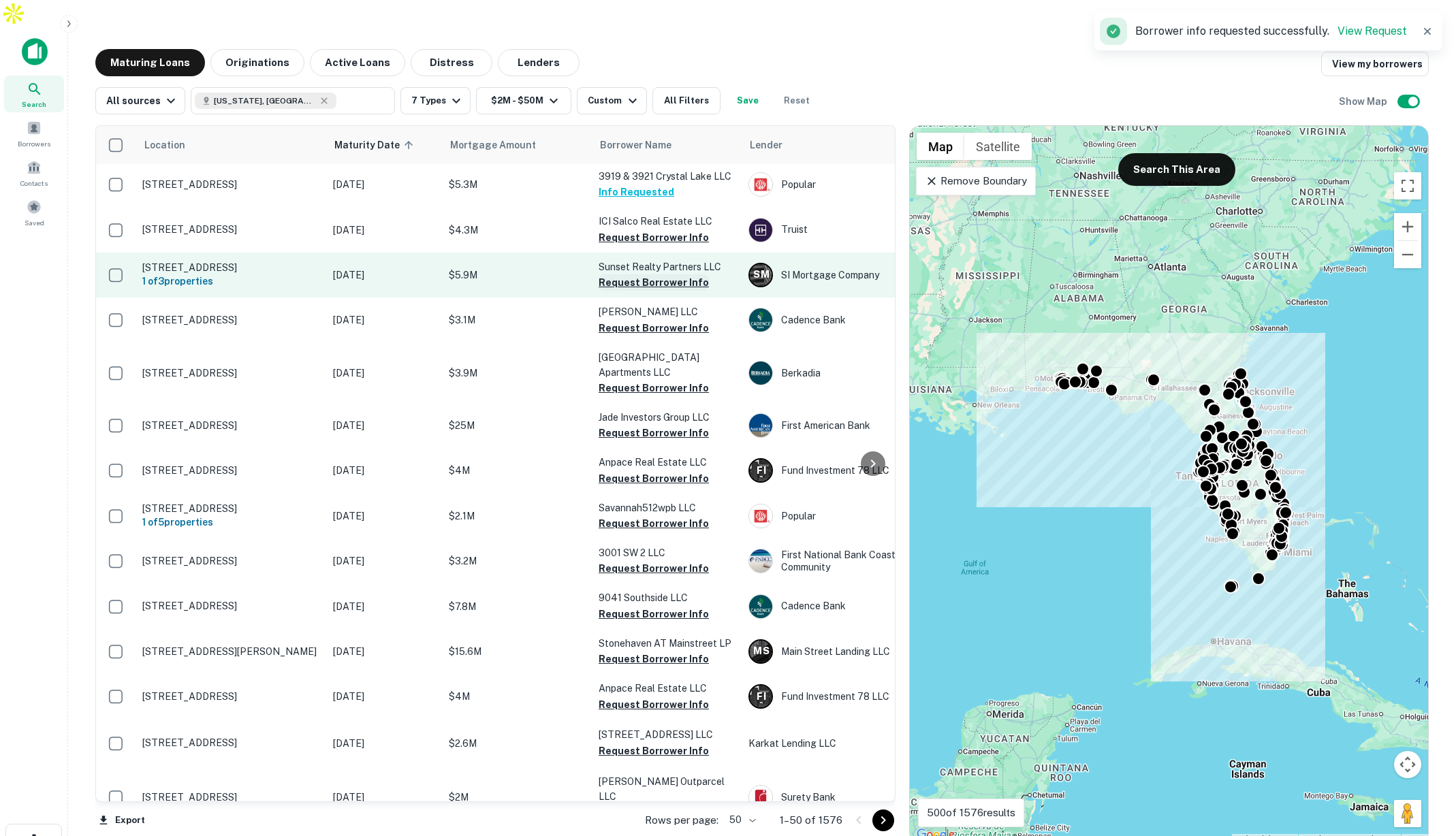
click at [629, 275] on button "Request Borrower Info" at bounding box center [654, 282] width 110 height 16
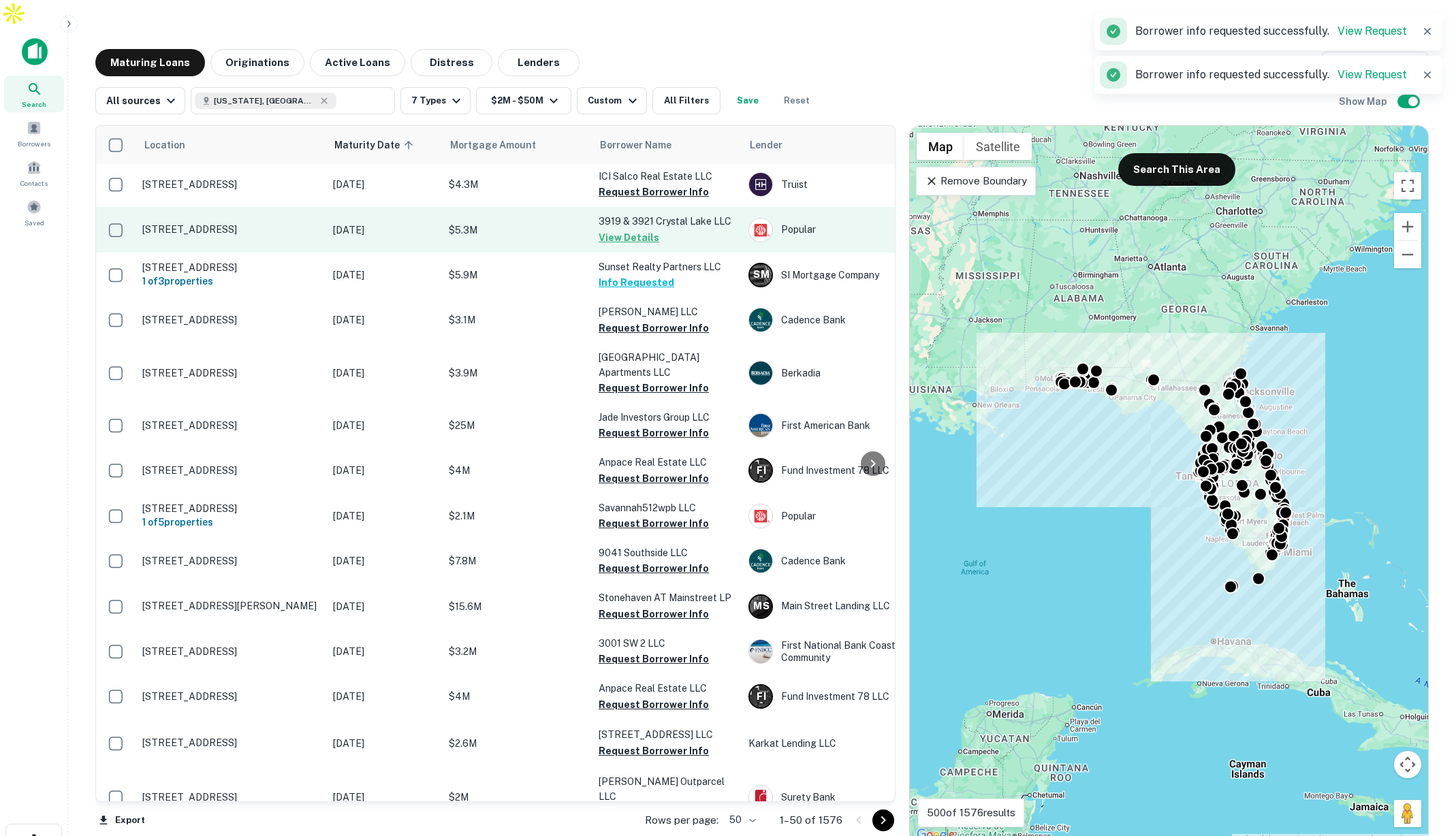
click at [535, 223] on p "$5.3M" at bounding box center [517, 230] width 136 height 15
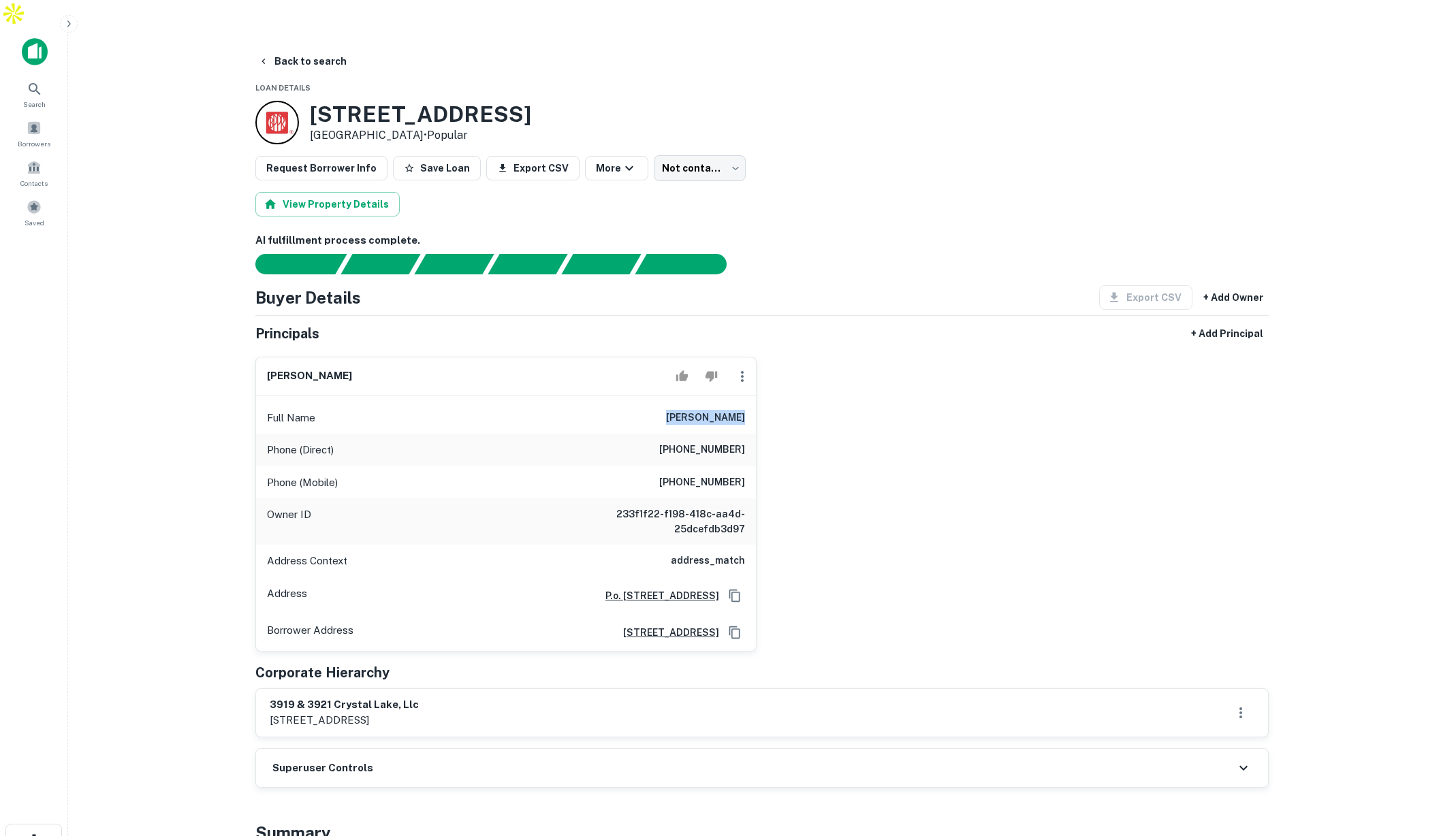
drag, startPoint x: 660, startPoint y: 392, endPoint x: 724, endPoint y: 394, distance: 64.0
click at [724, 410] on h6 "albert blommestyn" at bounding box center [705, 418] width 79 height 16
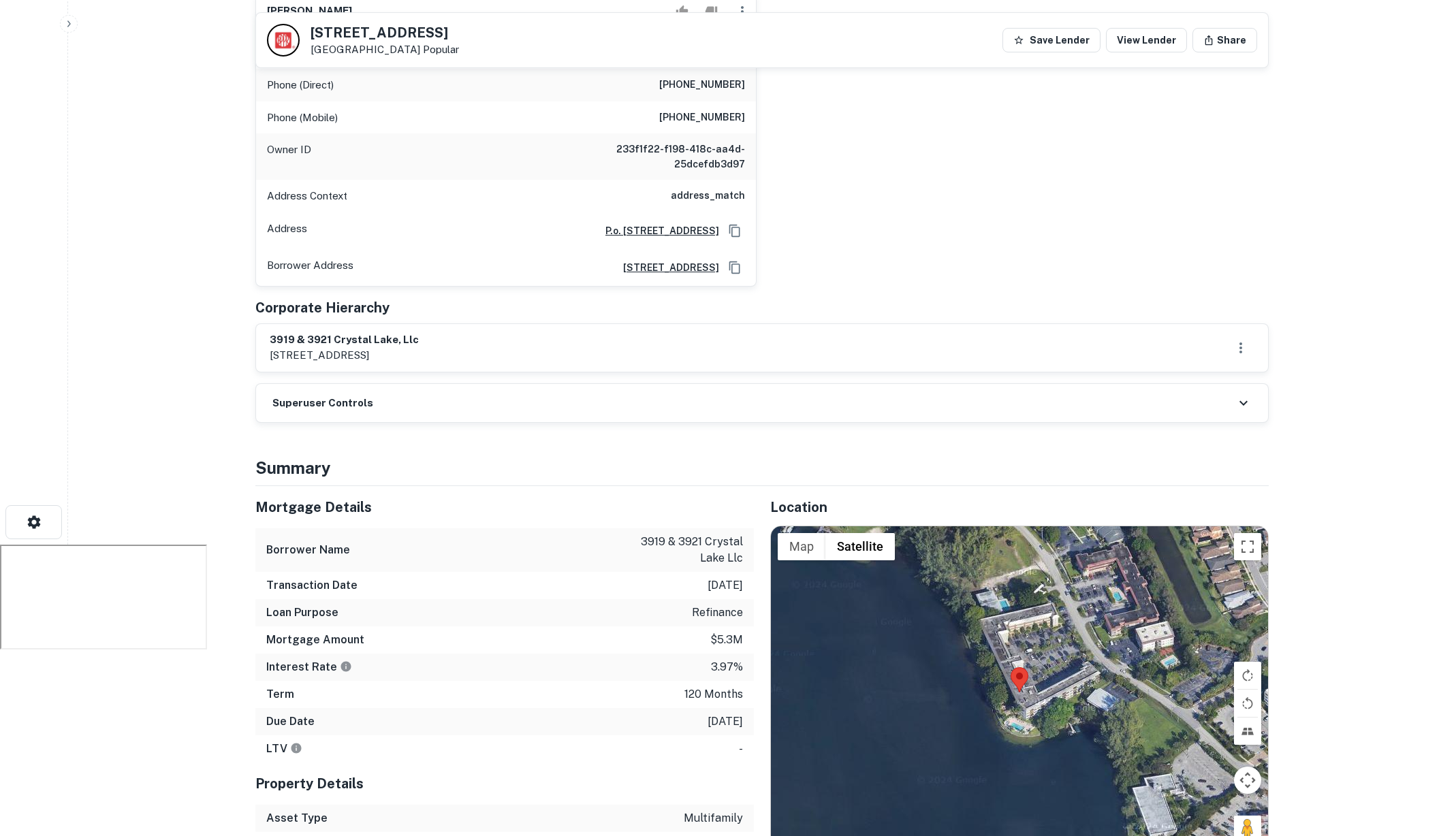
scroll to position [384, 0]
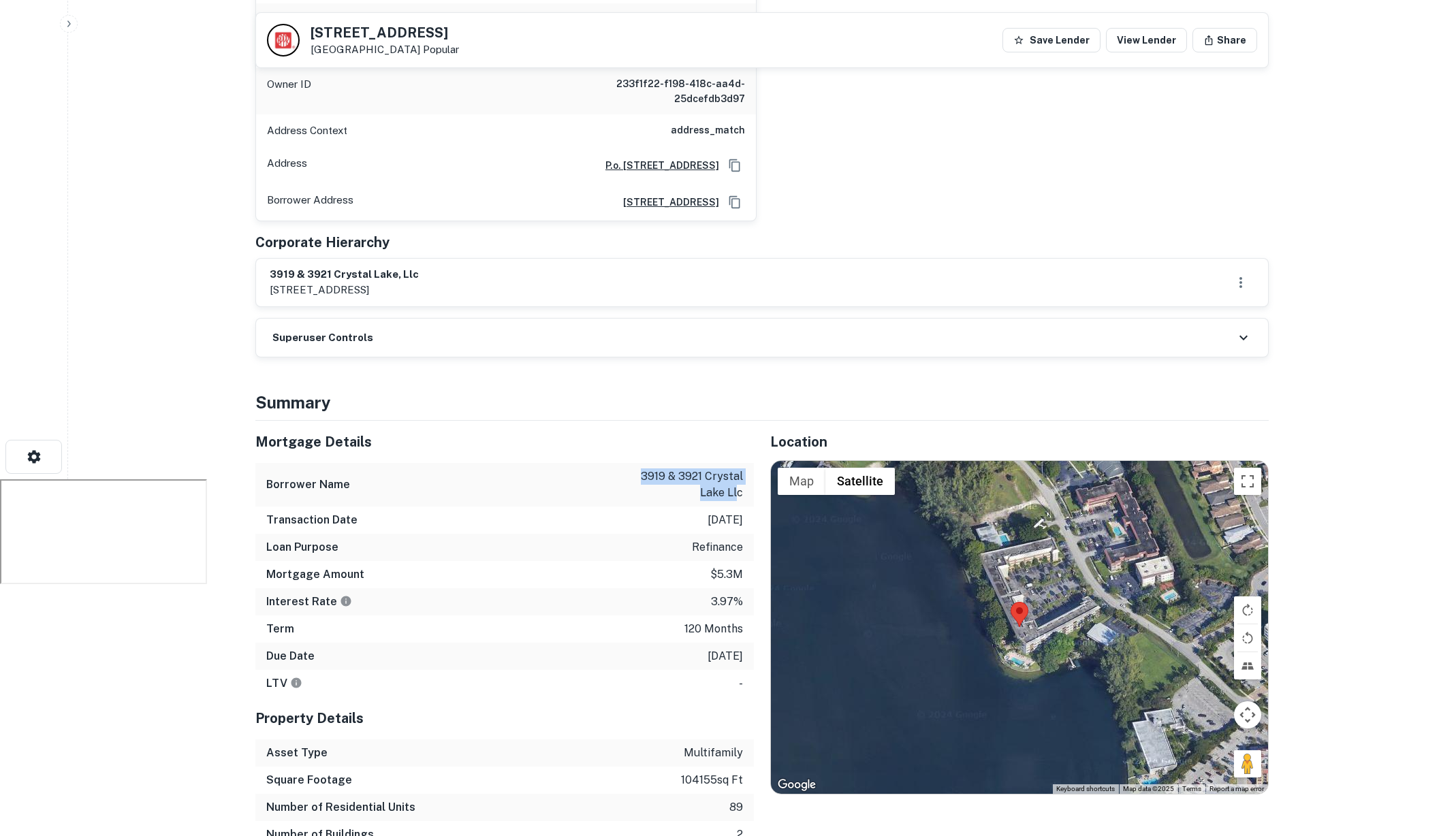
drag, startPoint x: 639, startPoint y: 447, endPoint x: 738, endPoint y: 472, distance: 102.1
click at [738, 472] on p "3919 & 3921 crystal lake llc" at bounding box center [681, 485] width 123 height 33
drag, startPoint x: 713, startPoint y: 498, endPoint x: 710, endPoint y: 510, distance: 12.4
click at [717, 507] on div "Transaction Date 2/2/2016" at bounding box center [504, 521] width 498 height 27
drag, startPoint x: 691, startPoint y: 520, endPoint x: 730, endPoint y: 523, distance: 39.1
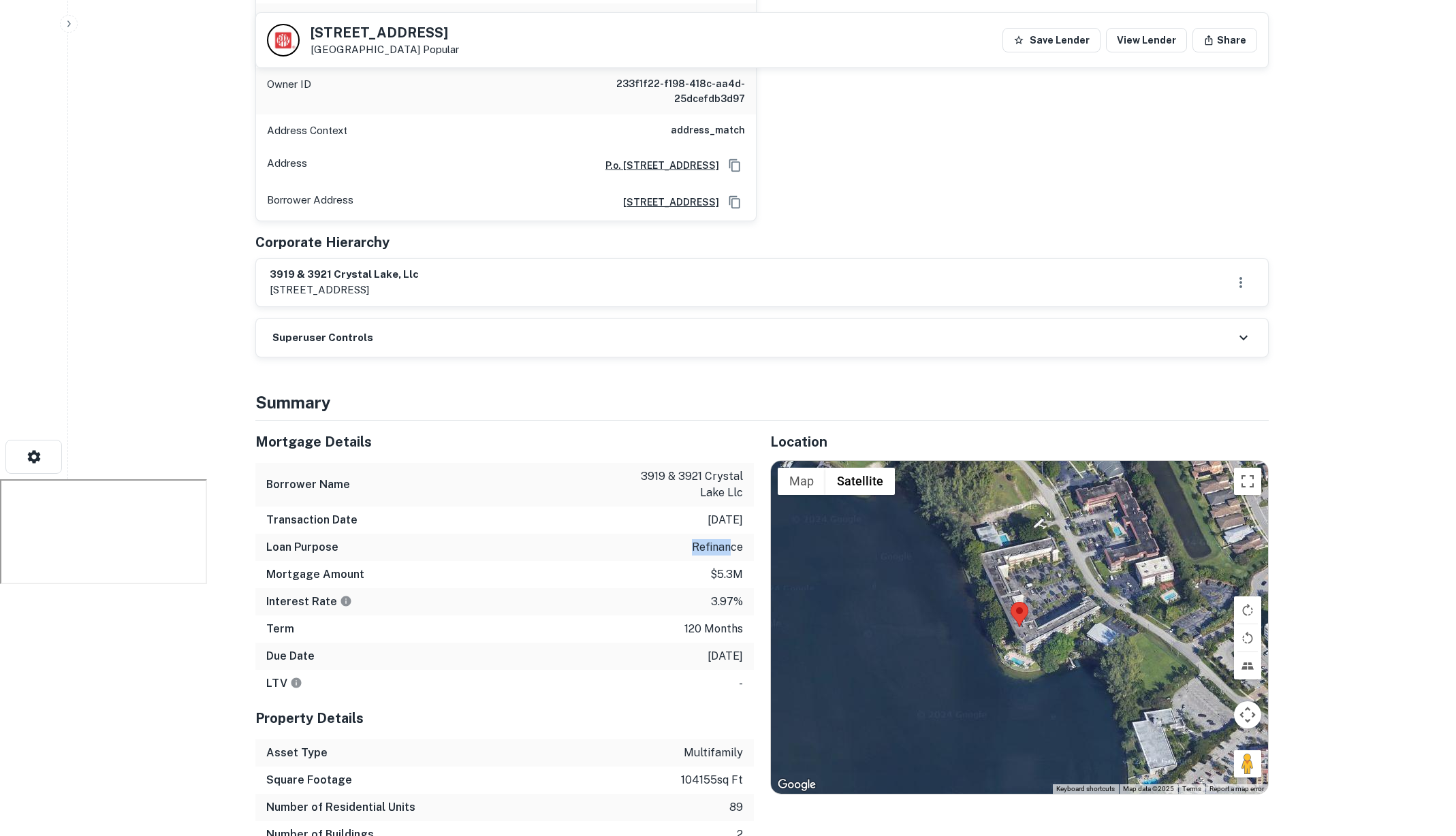
click at [730, 539] on p "refinance" at bounding box center [717, 547] width 51 height 16
drag, startPoint x: 689, startPoint y: 602, endPoint x: 737, endPoint y: 605, distance: 48.1
click at [737, 621] on p "120 months" at bounding box center [714, 629] width 59 height 16
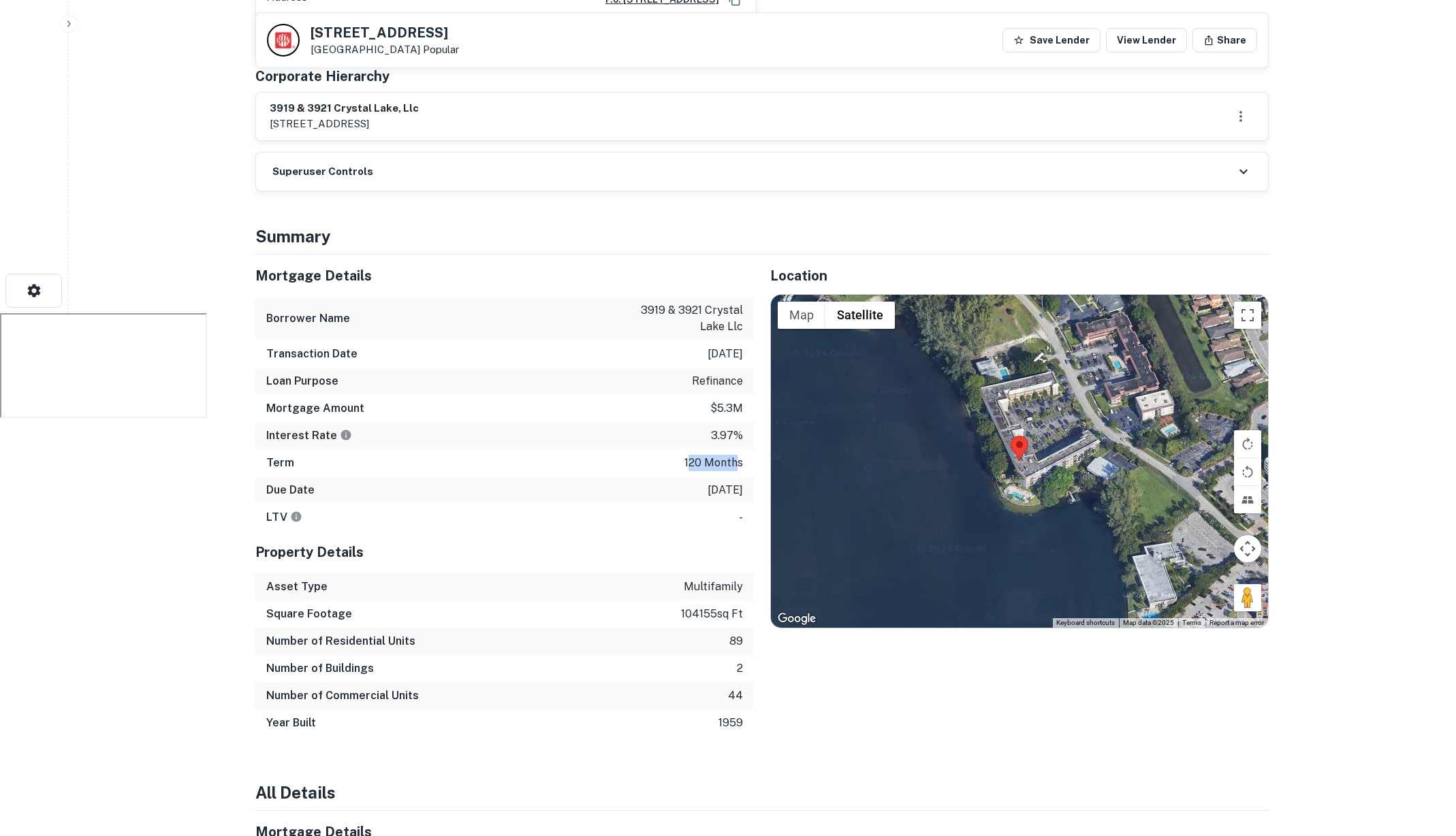
scroll to position [551, 0]
drag, startPoint x: 686, startPoint y: 592, endPoint x: 724, endPoint y: 597, distance: 38.3
click at [725, 599] on div "Square Footage 104155 sq ft" at bounding box center [504, 613] width 498 height 27
drag, startPoint x: 724, startPoint y: 612, endPoint x: 742, endPoint y: 612, distance: 18.0
click at [742, 627] on div "Number of Residential Units 89" at bounding box center [504, 640] width 498 height 27
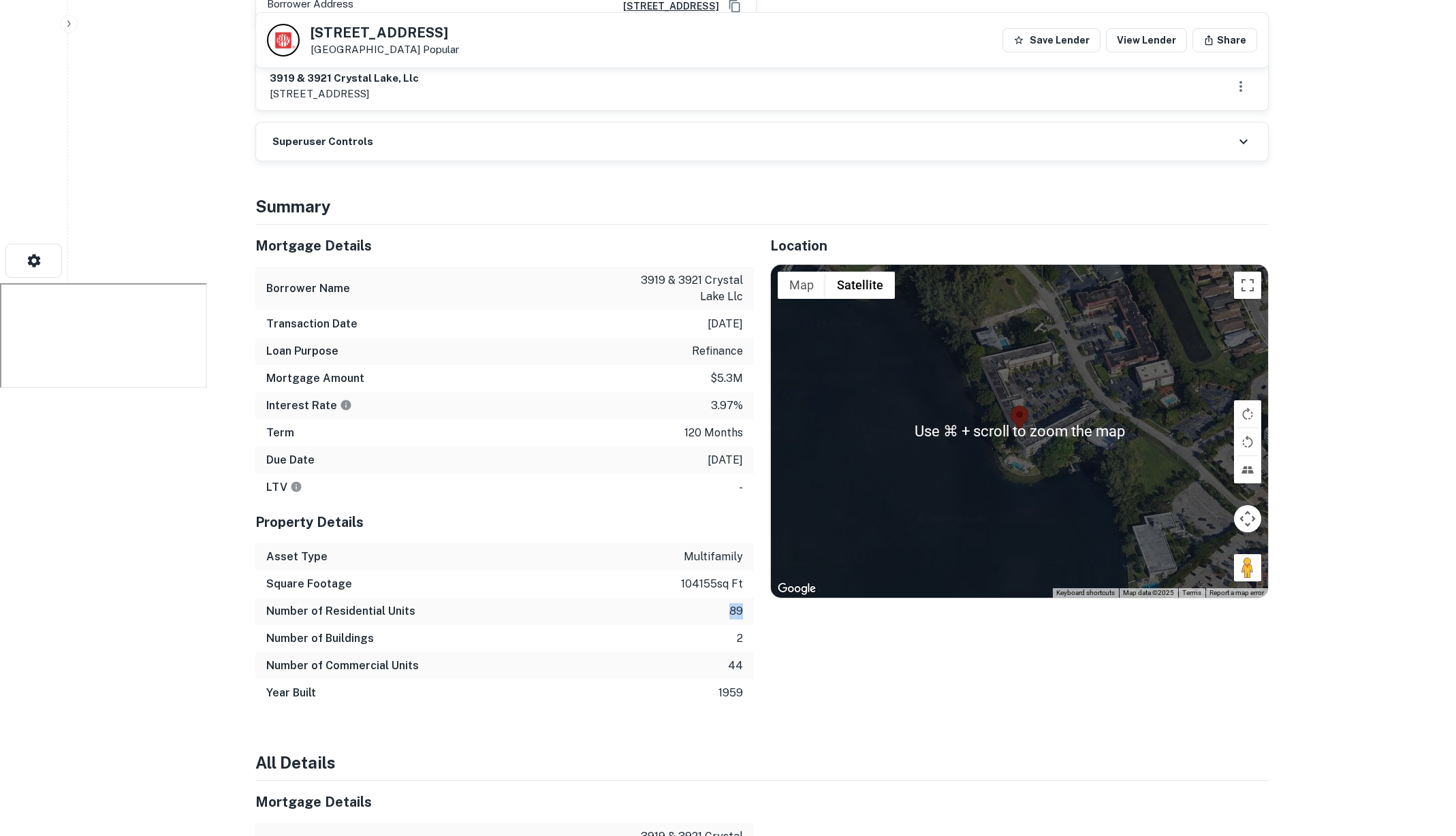
scroll to position [579, 0]
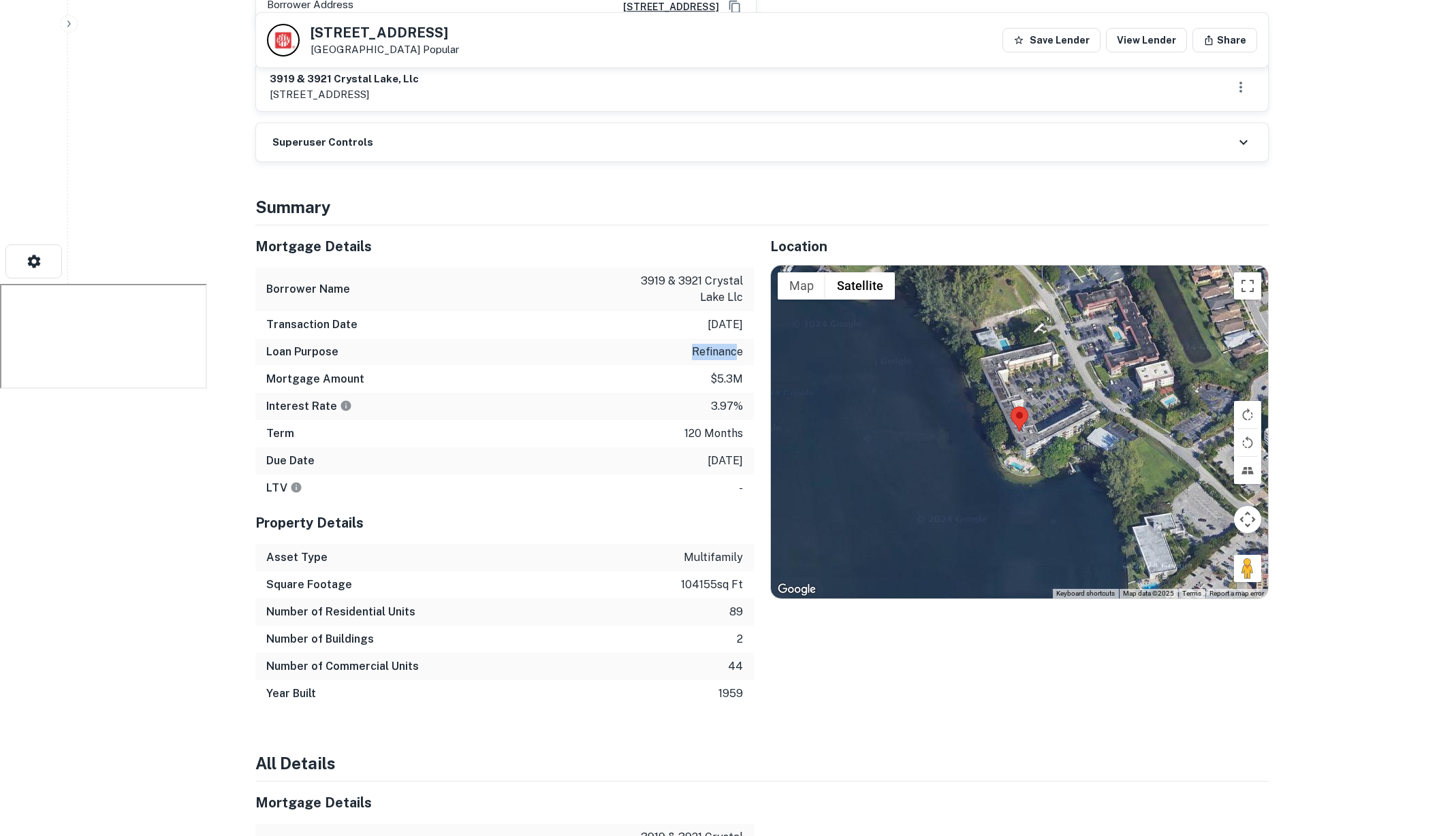
drag, startPoint x: 688, startPoint y: 323, endPoint x: 738, endPoint y: 325, distance: 50.0
click at [738, 338] on div "Loan Purpose refinance" at bounding box center [504, 352] width 498 height 27
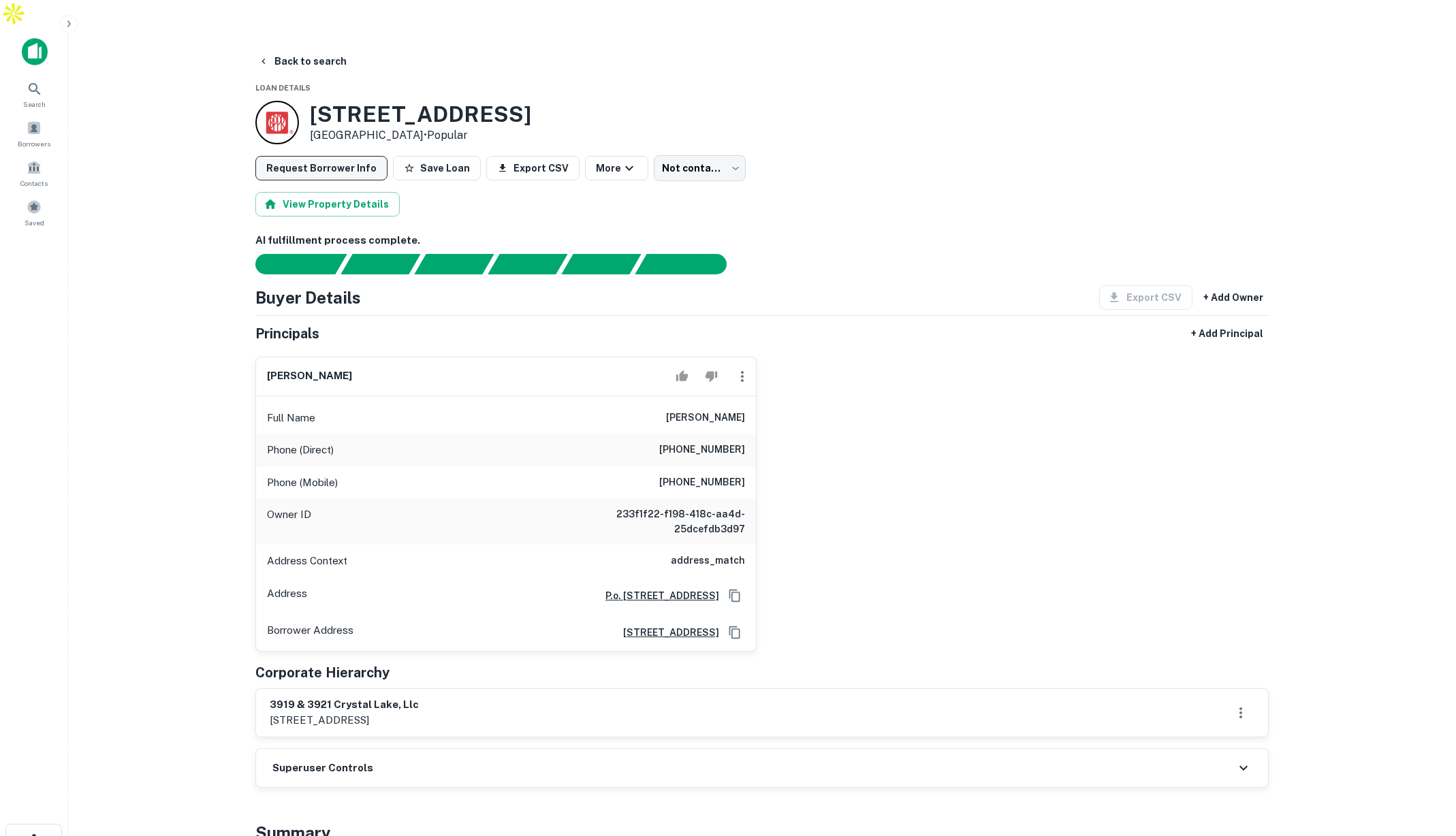
scroll to position [3, 0]
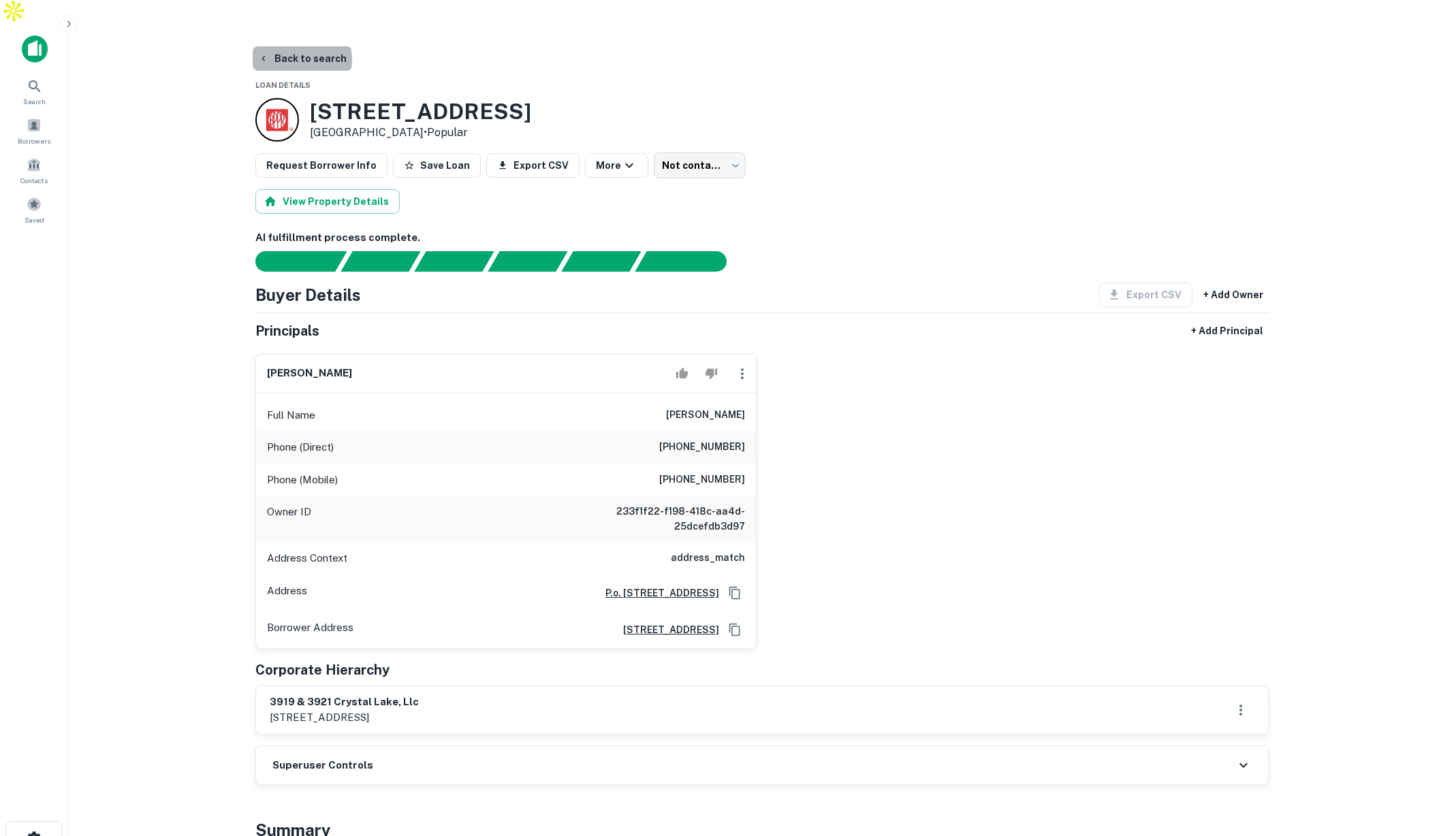
click at [301, 47] on button "Back to search" at bounding box center [302, 59] width 100 height 24
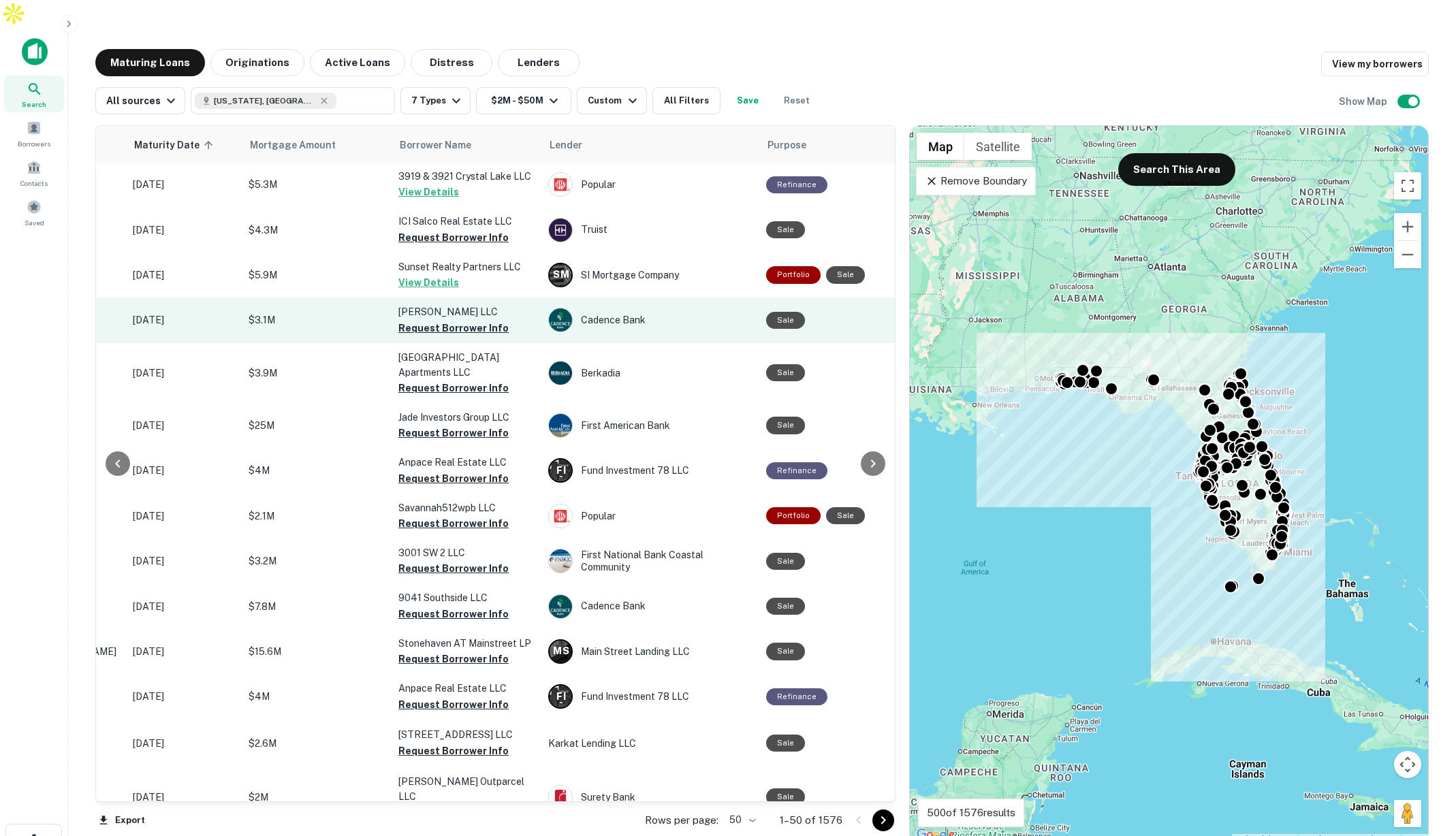
scroll to position [2, 237]
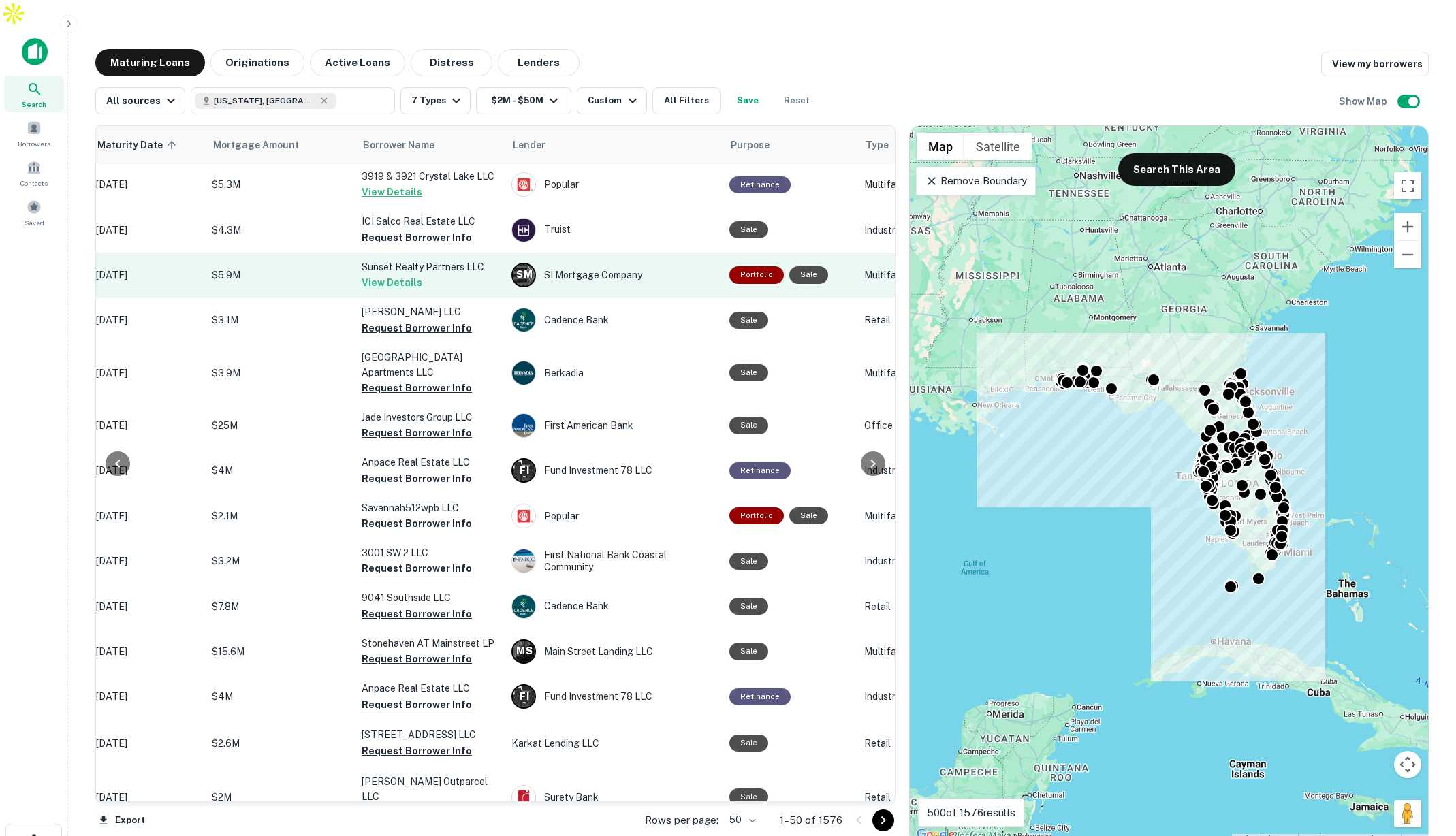
click at [281, 267] on p "$5.9M" at bounding box center [280, 275] width 136 height 15
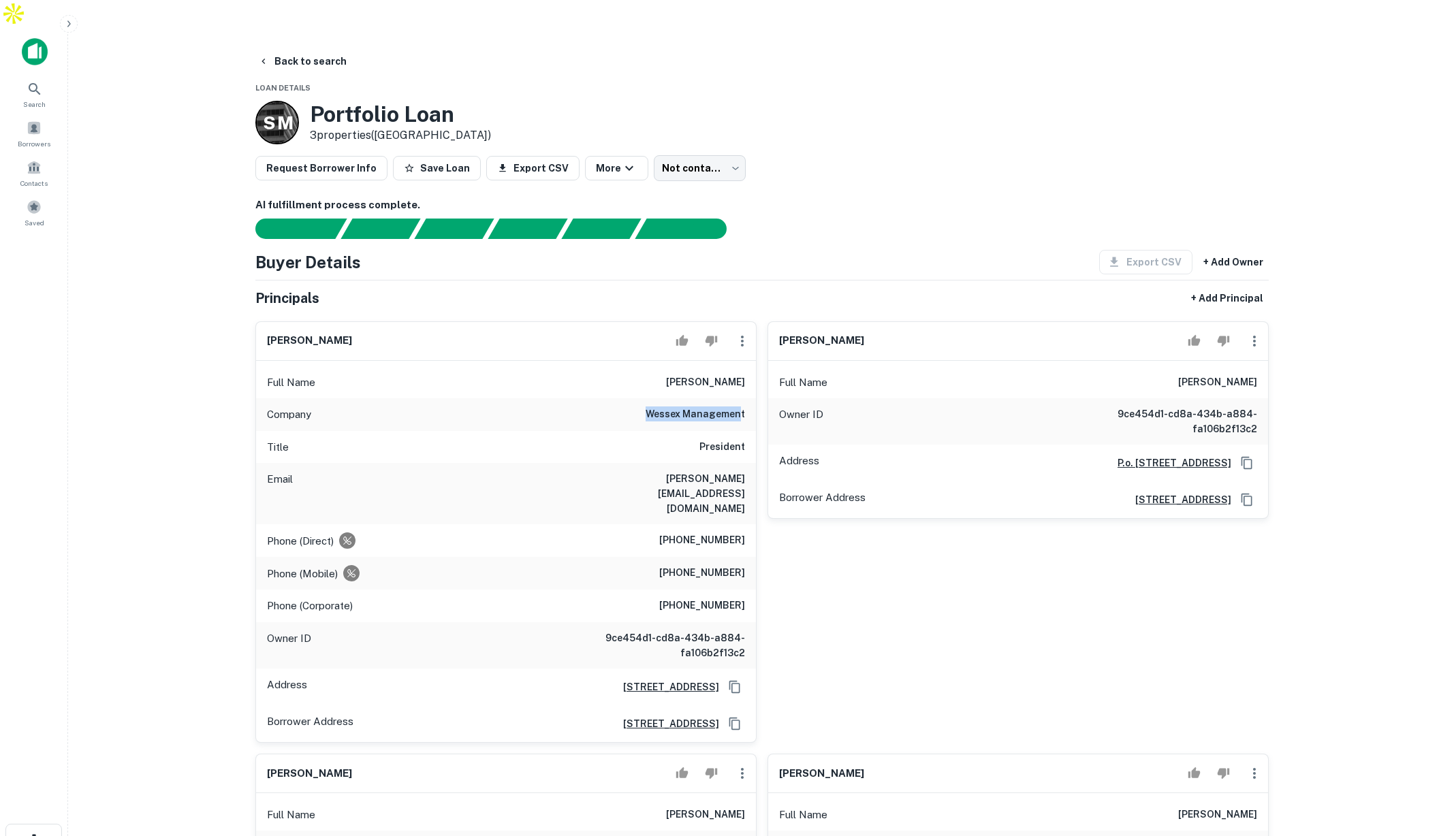
drag, startPoint x: 648, startPoint y: 384, endPoint x: 740, endPoint y: 390, distance: 92.2
click at [740, 407] on h6 "wessex management" at bounding box center [695, 414] width 100 height 16
drag, startPoint x: 627, startPoint y: 450, endPoint x: 743, endPoint y: 457, distance: 116.2
click at [743, 463] on div "Email daniel@wessexrents.com" at bounding box center [505, 493] width 500 height 61
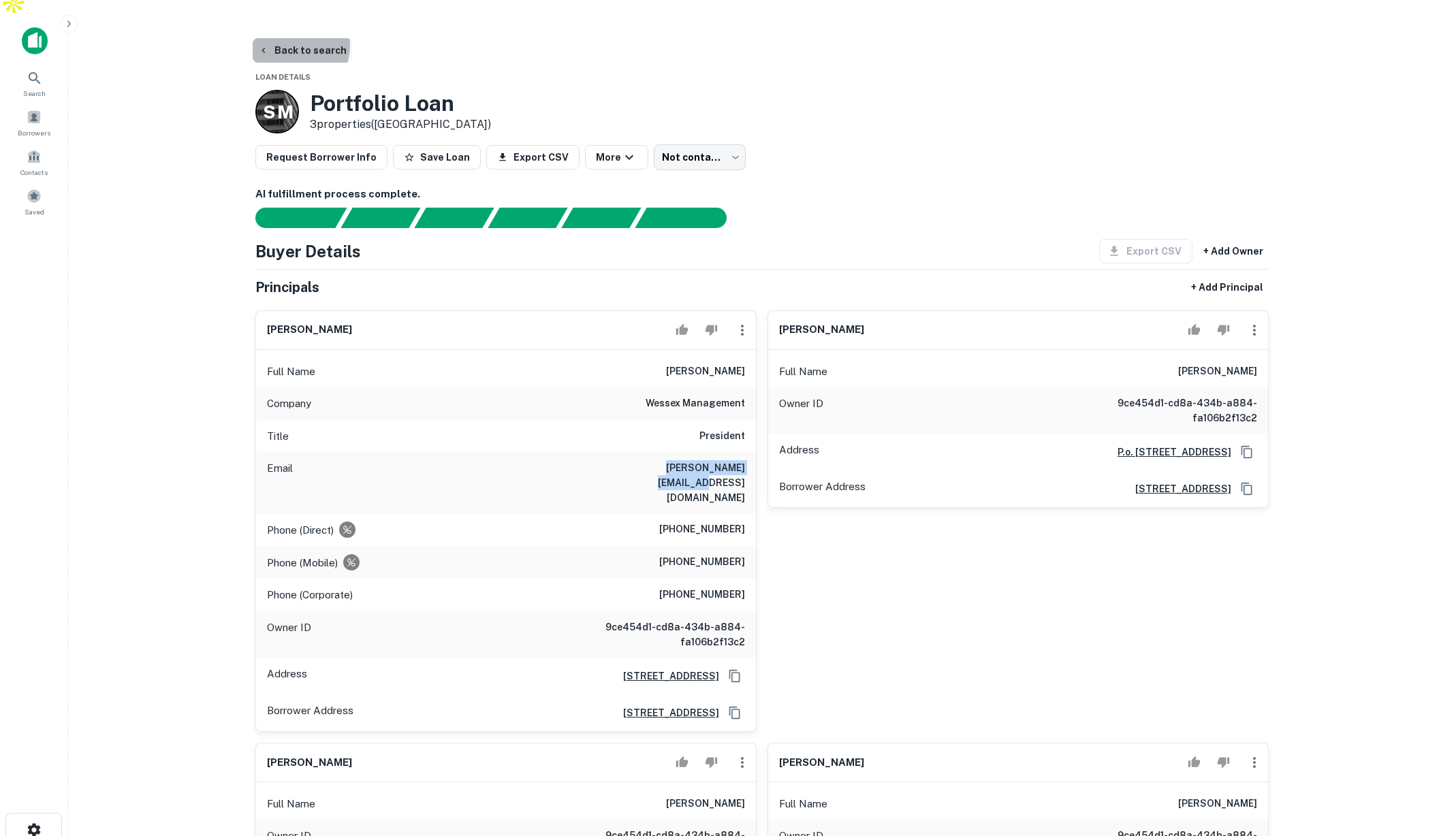
click at [289, 38] on button "Back to search" at bounding box center [302, 50] width 100 height 24
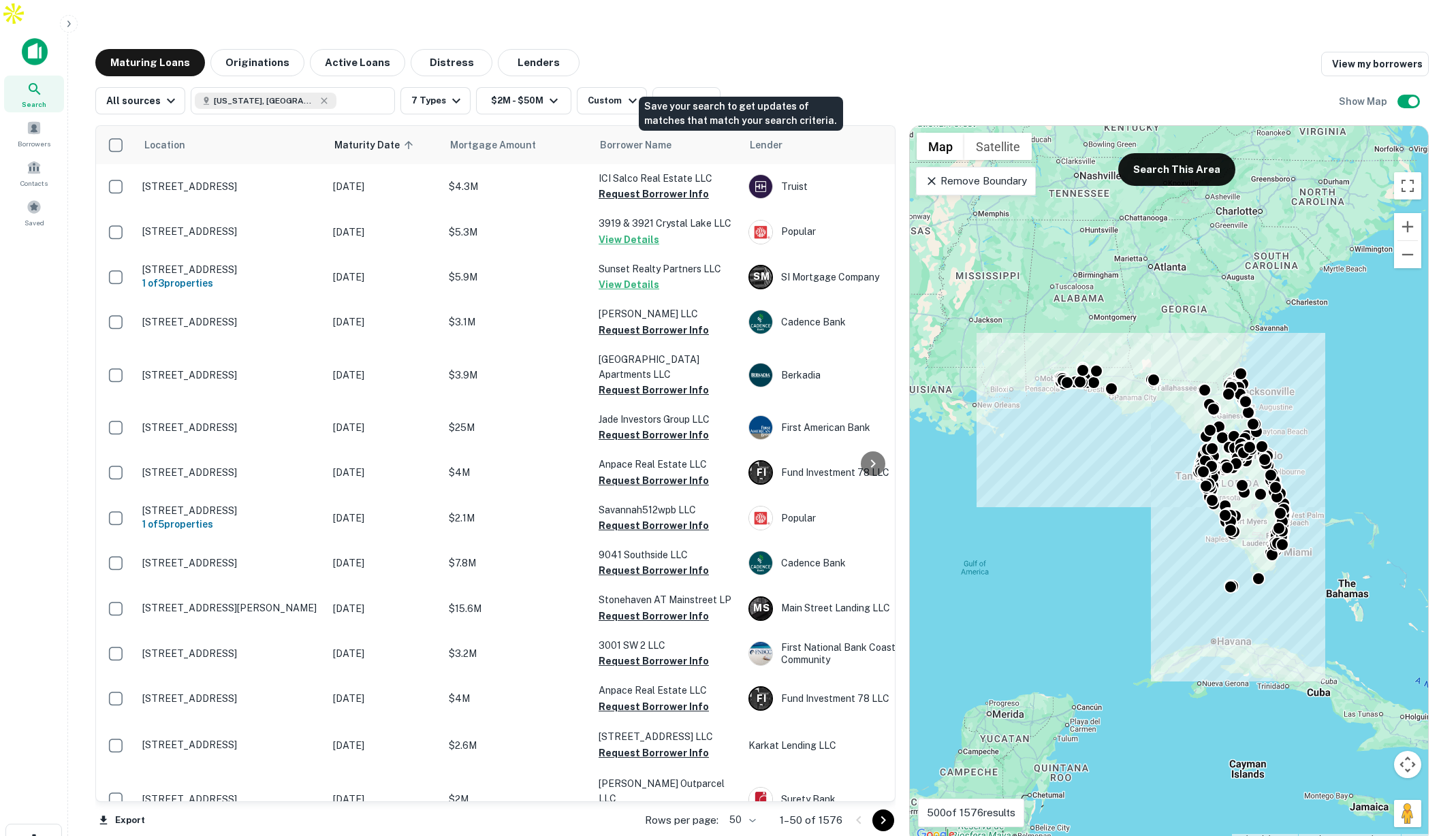
click at [743, 87] on button "Save" at bounding box center [748, 101] width 44 height 27
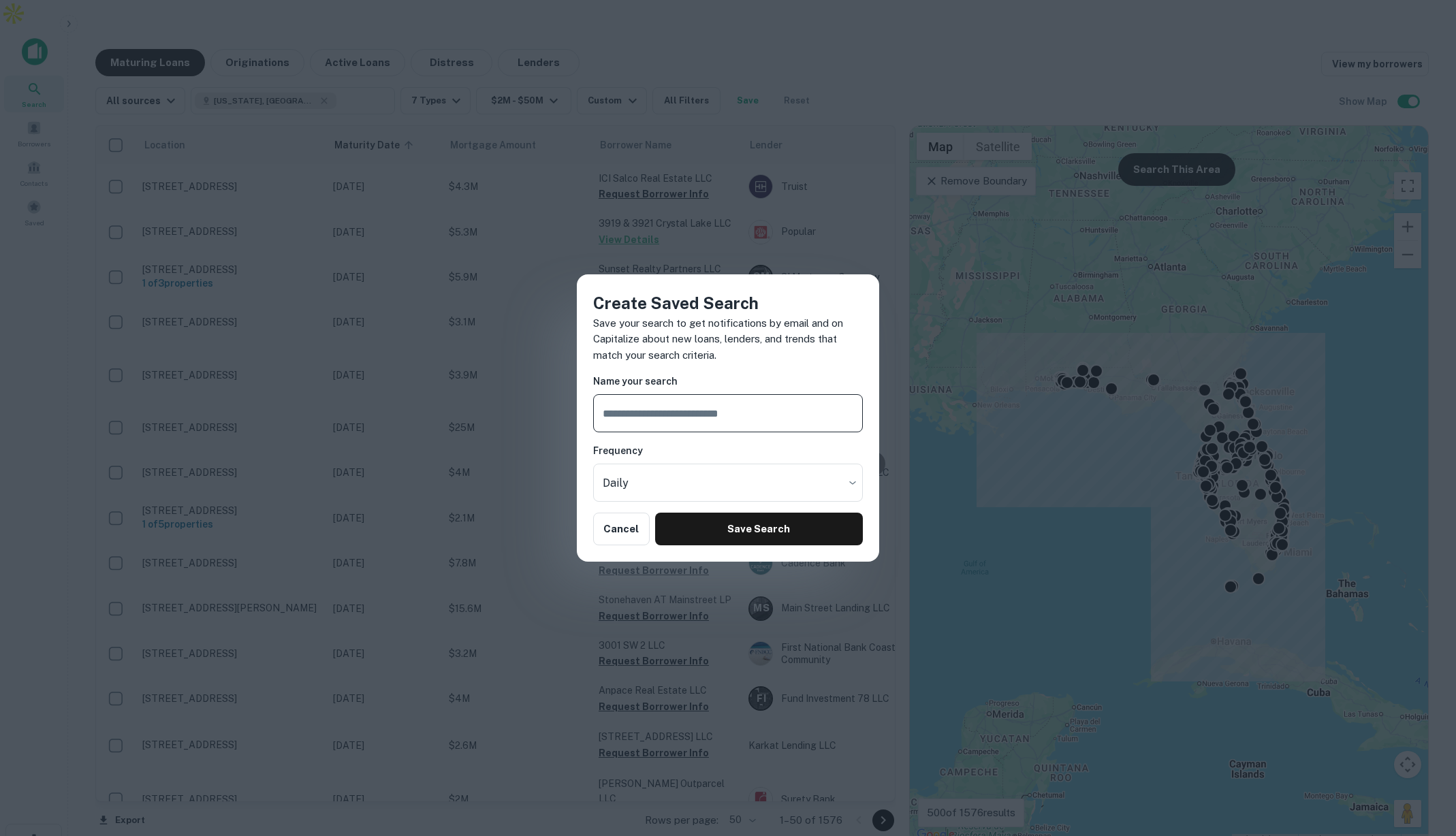
click at [694, 415] on input "text" at bounding box center [728, 413] width 270 height 38
type input "*"
type input "**********"
click at [753, 528] on button "Save Search" at bounding box center [759, 529] width 208 height 33
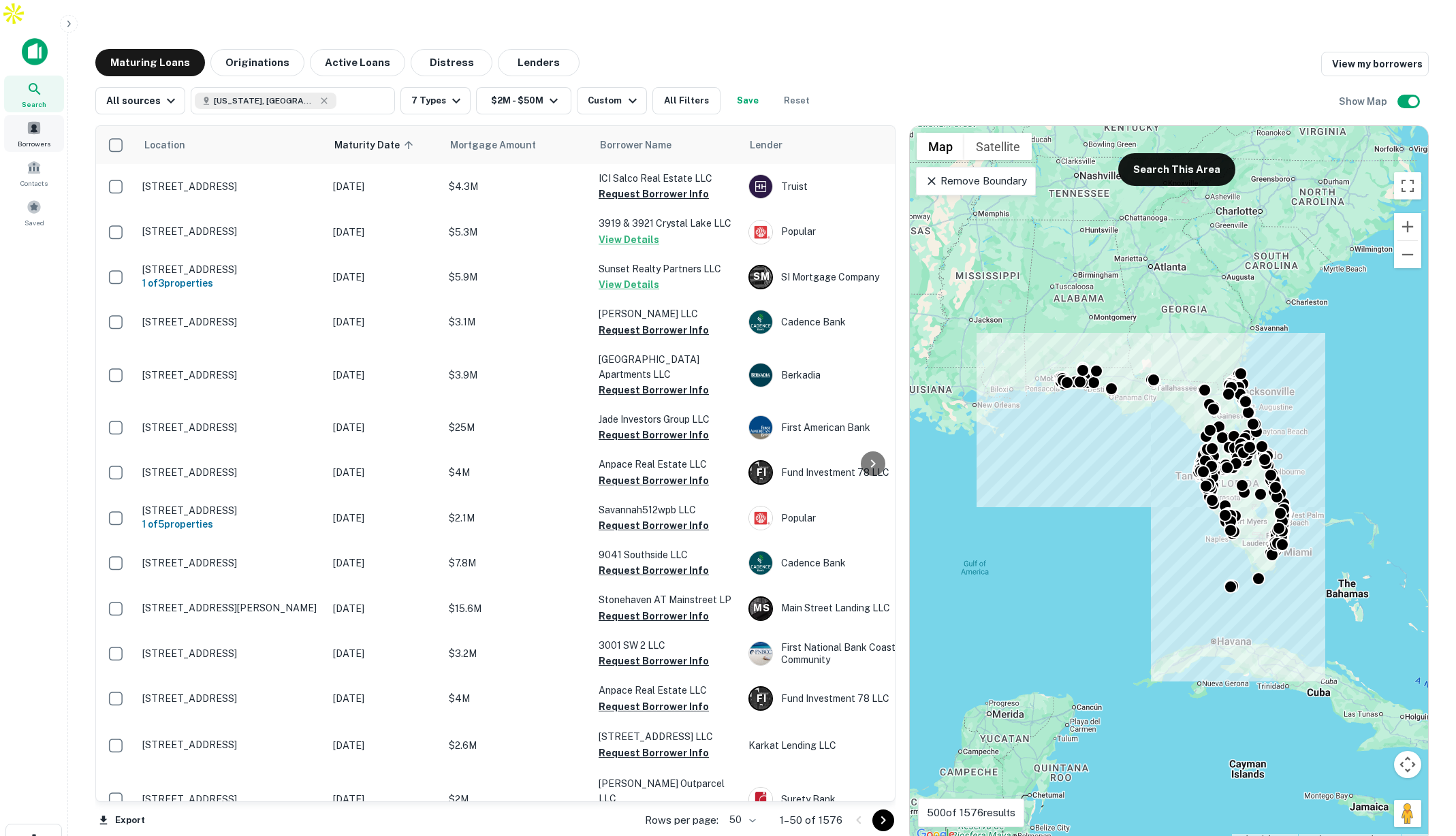
click at [42, 138] on span "Borrowers" at bounding box center [34, 143] width 33 height 11
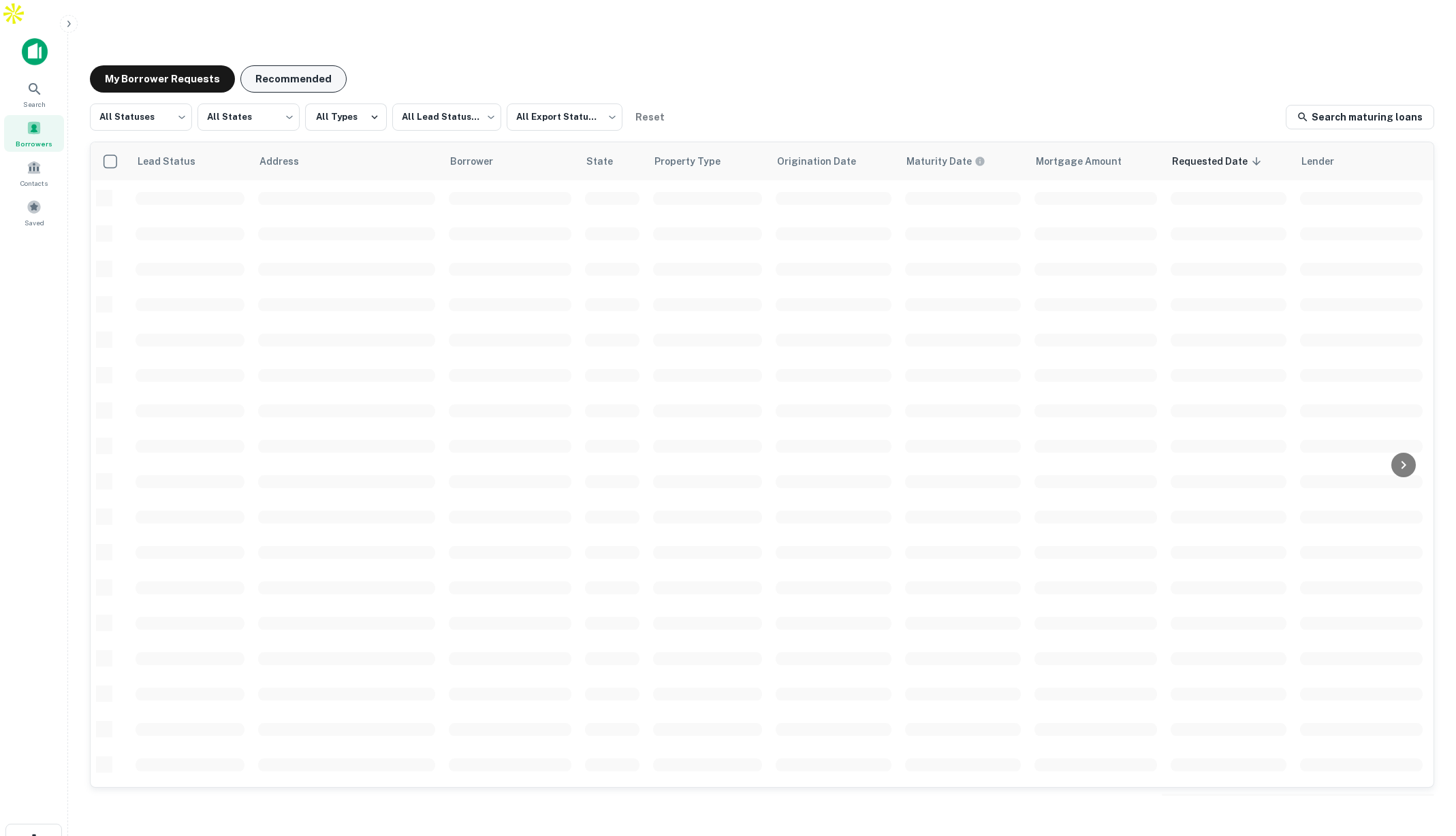
click at [289, 65] on button "Recommended" at bounding box center [293, 79] width 106 height 27
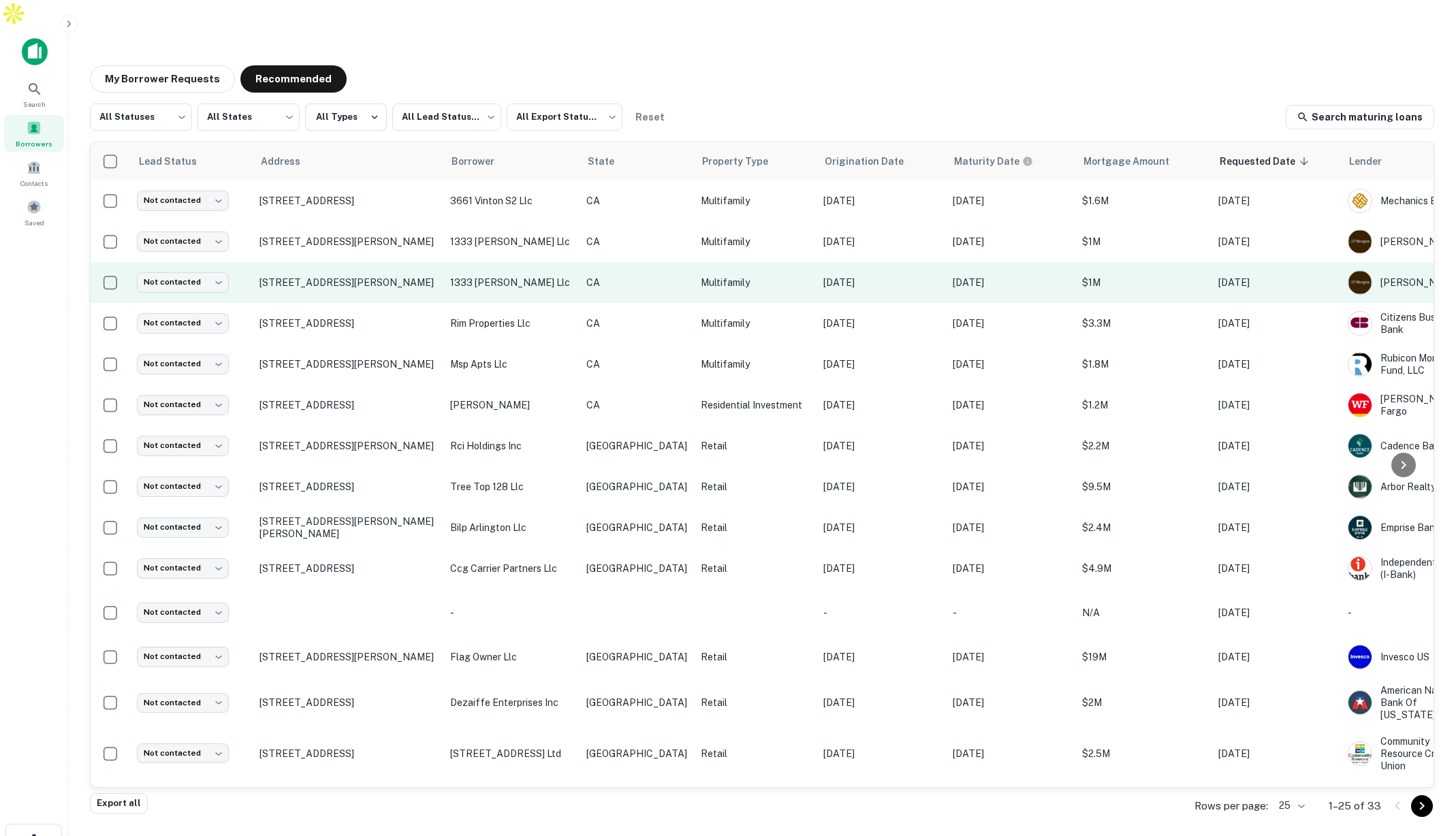
scroll to position [1, 0]
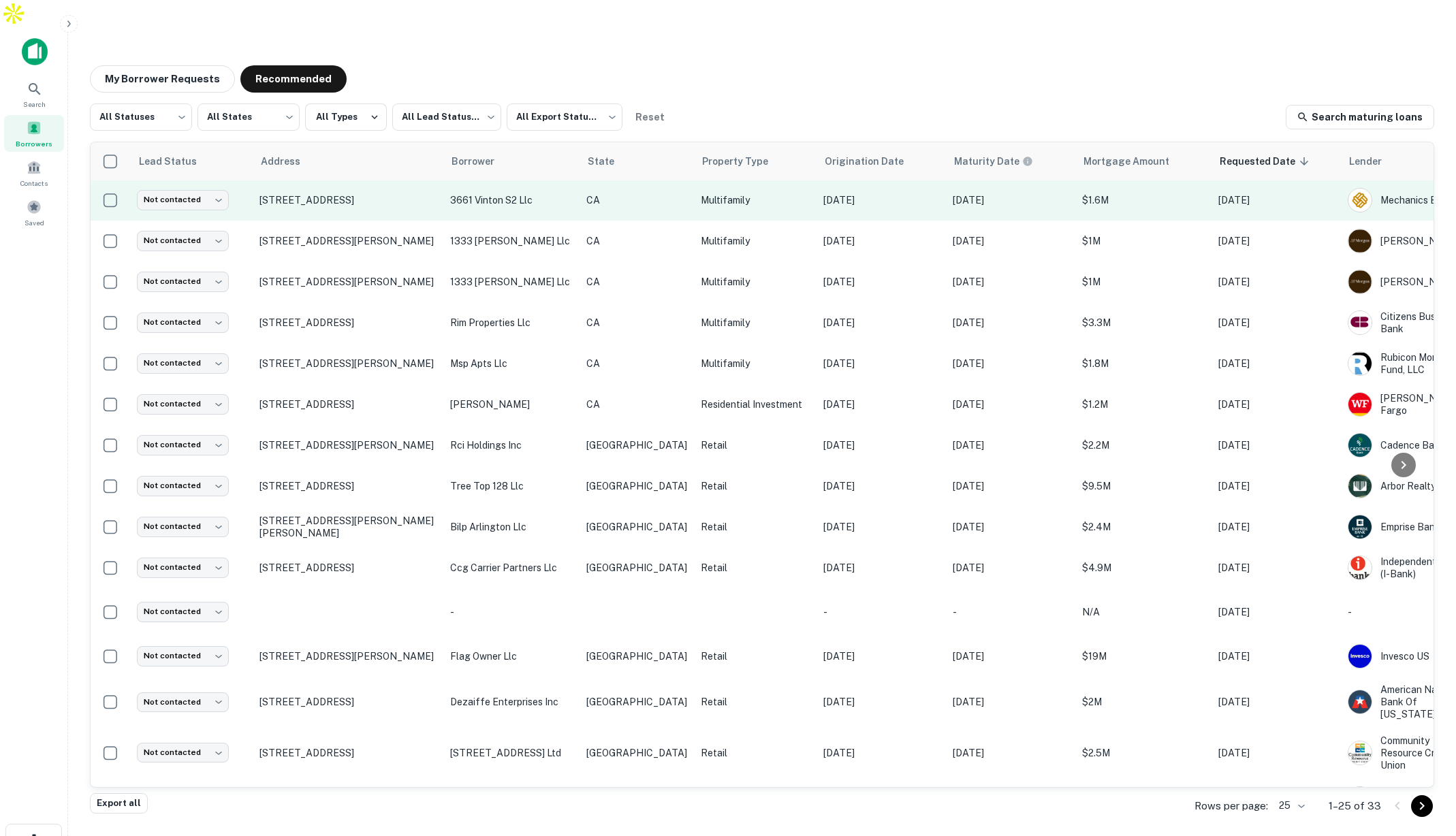
click at [640, 193] on p "CA" at bounding box center [637, 200] width 101 height 15
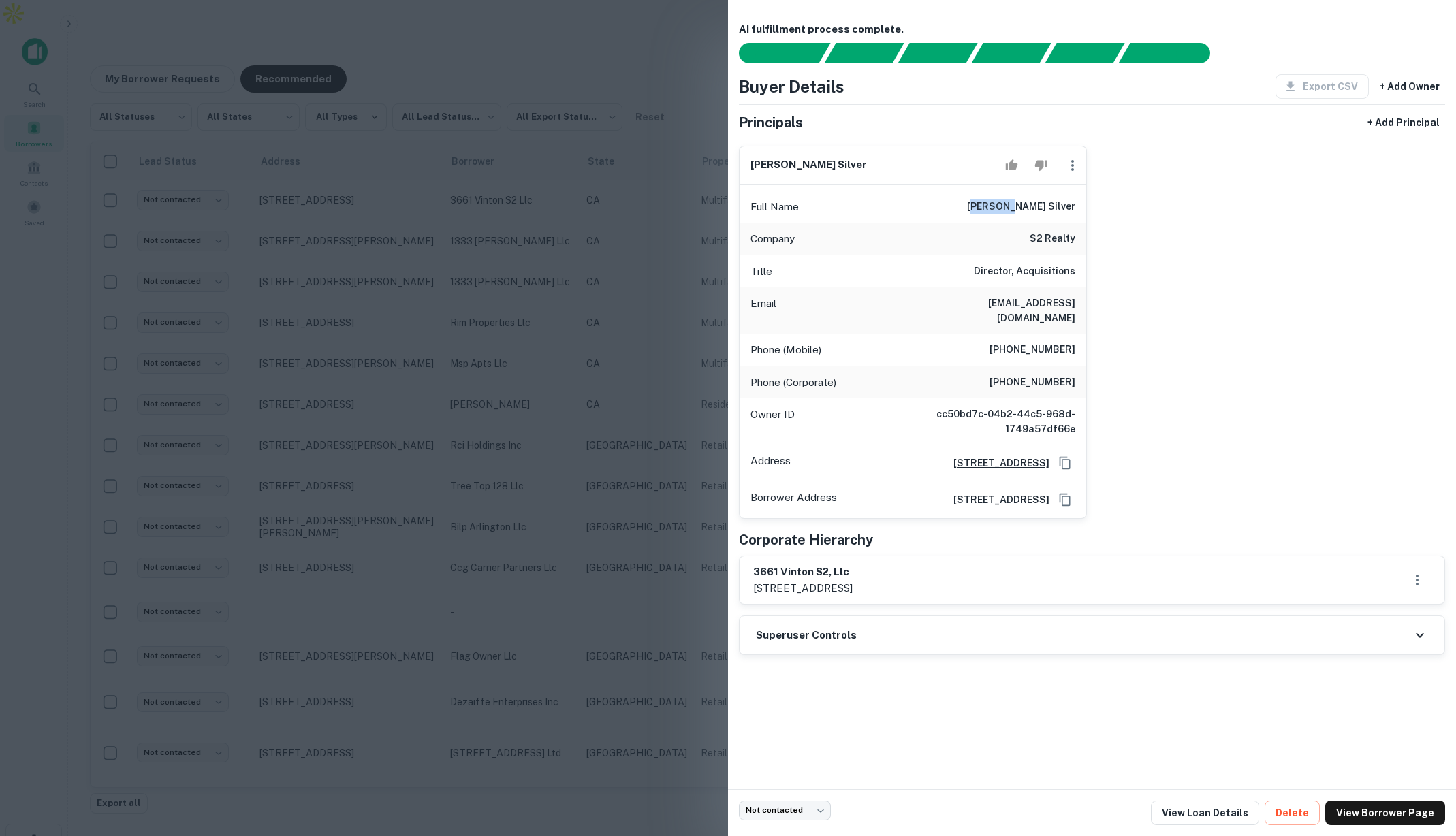
drag, startPoint x: 1021, startPoint y: 205, endPoint x: 1024, endPoint y: 234, distance: 29.2
click at [1048, 206] on h6 "evan h. silver" at bounding box center [1021, 206] width 108 height 16
click at [629, 161] on div at bounding box center [728, 418] width 1456 height 836
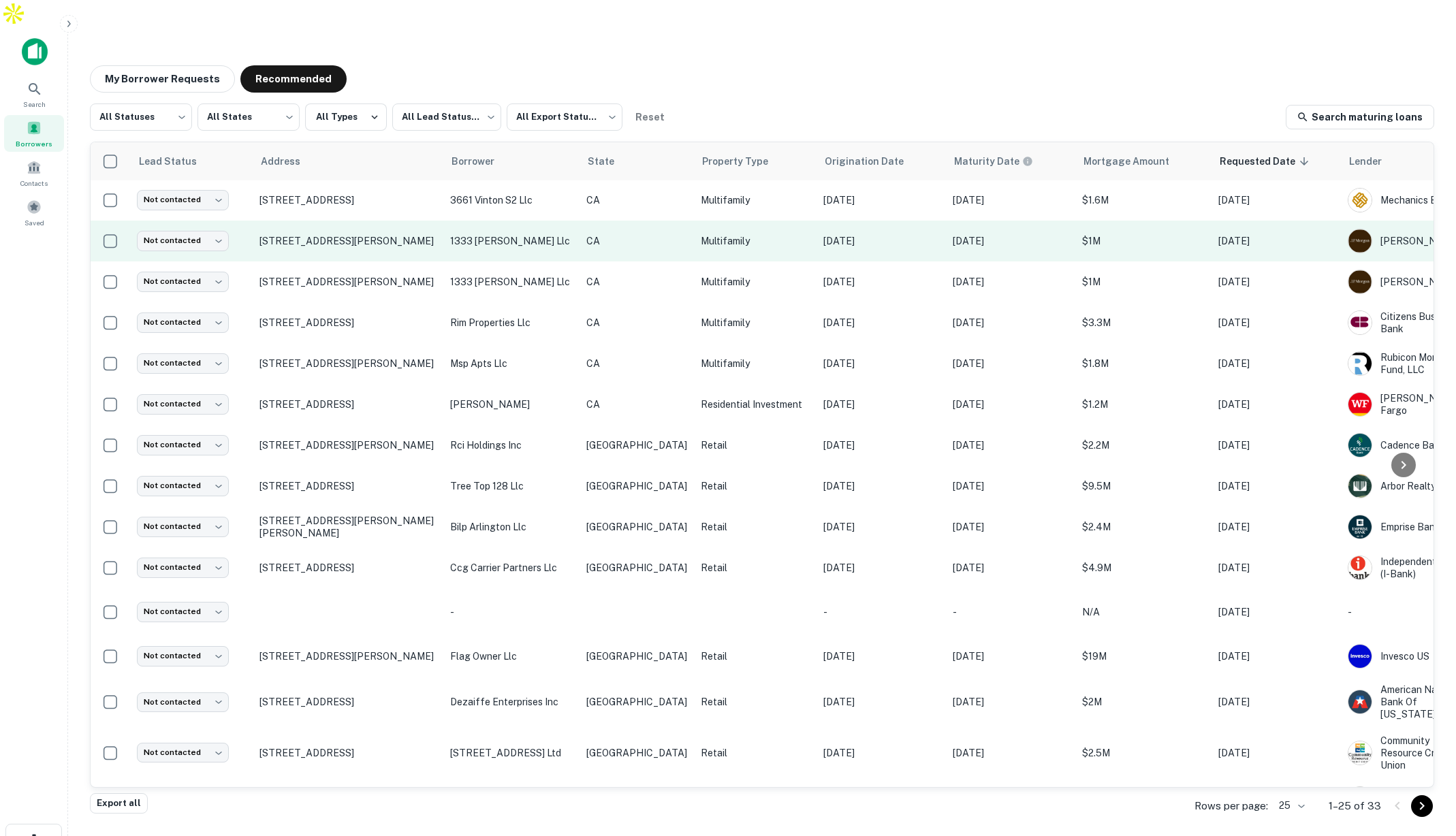
scroll to position [3, 0]
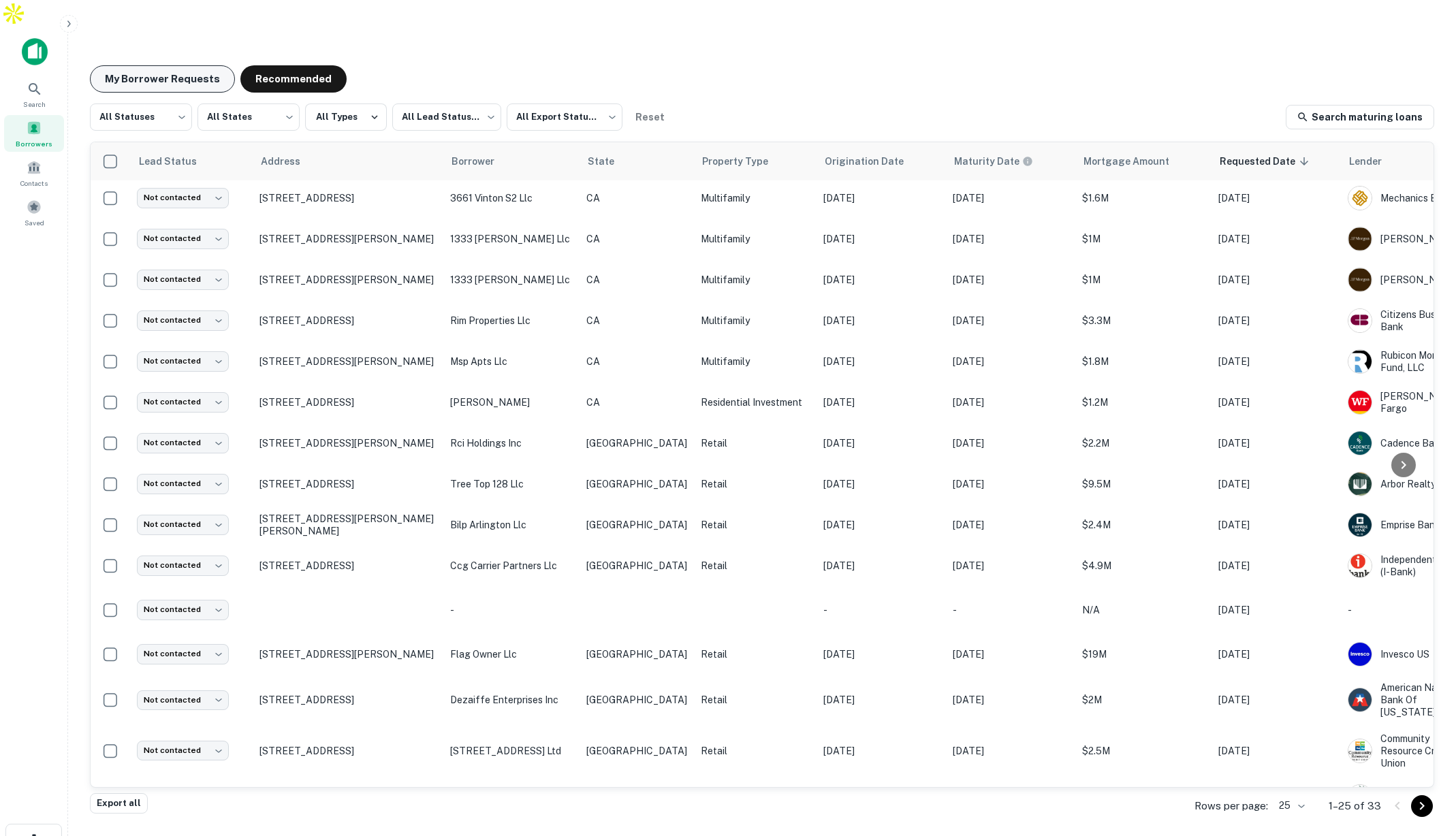
click at [178, 65] on button "My Borrower Requests" at bounding box center [162, 79] width 145 height 27
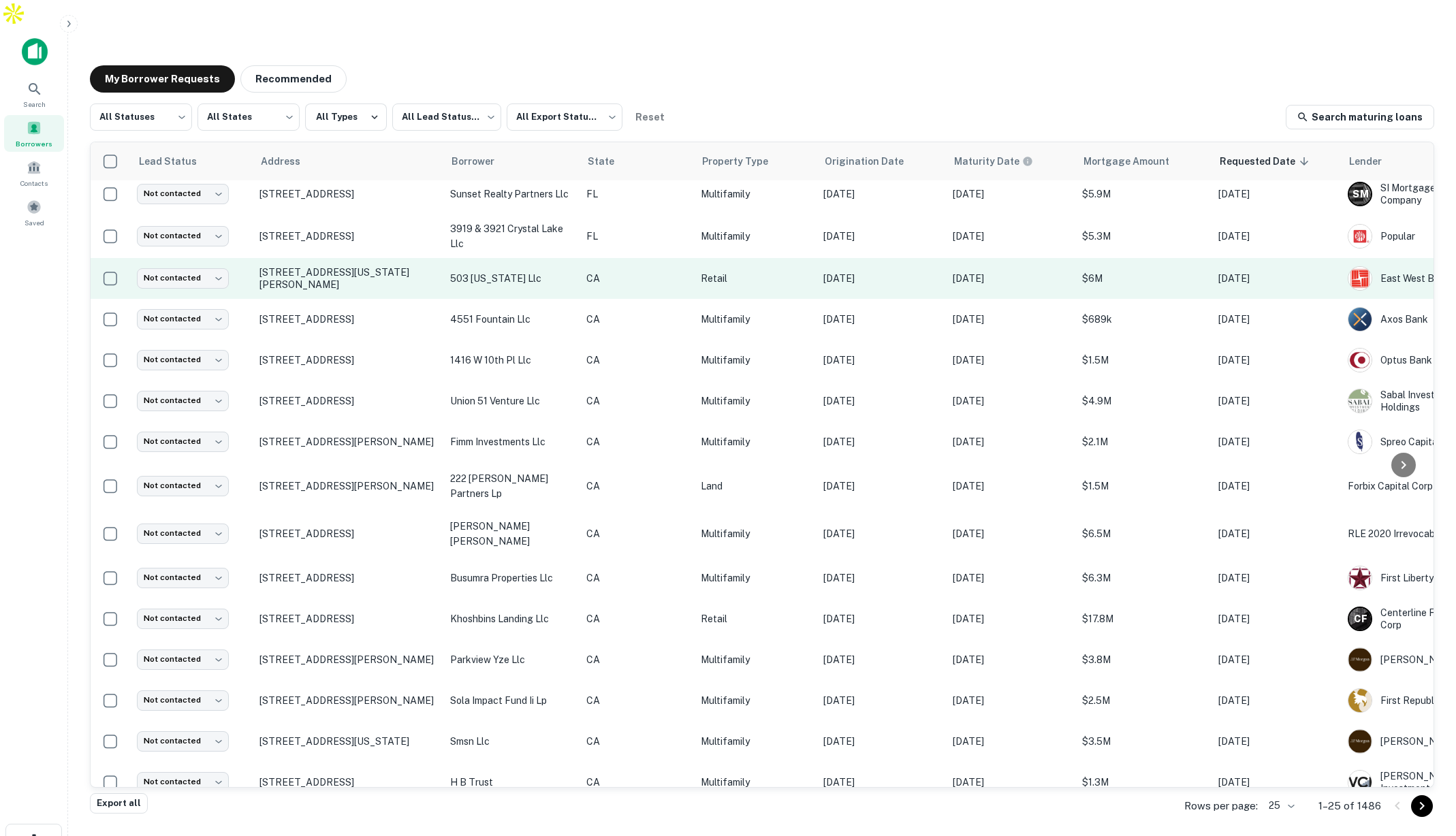
scroll to position [6, 1]
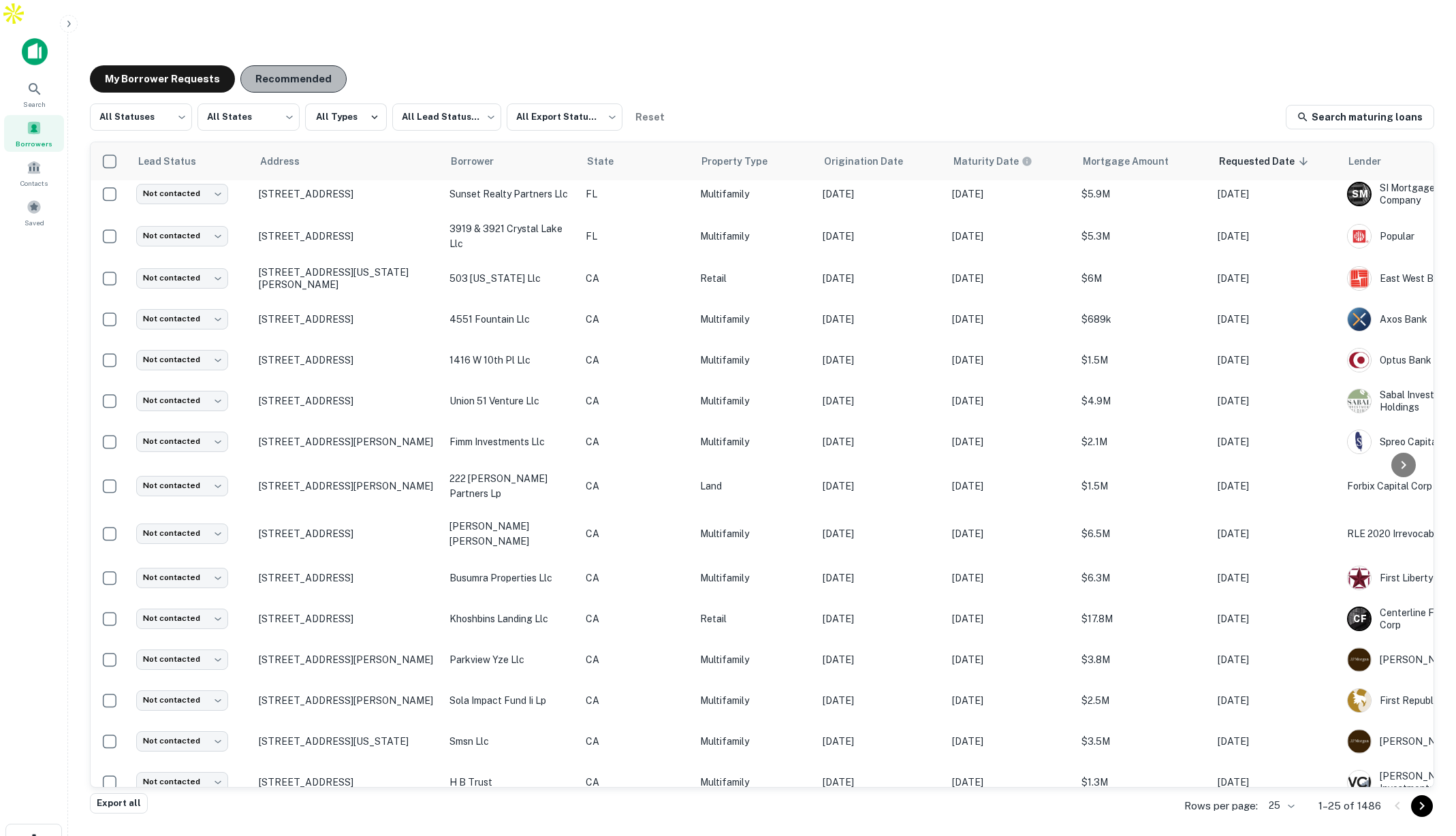
click at [282, 65] on button "Recommended" at bounding box center [293, 79] width 106 height 27
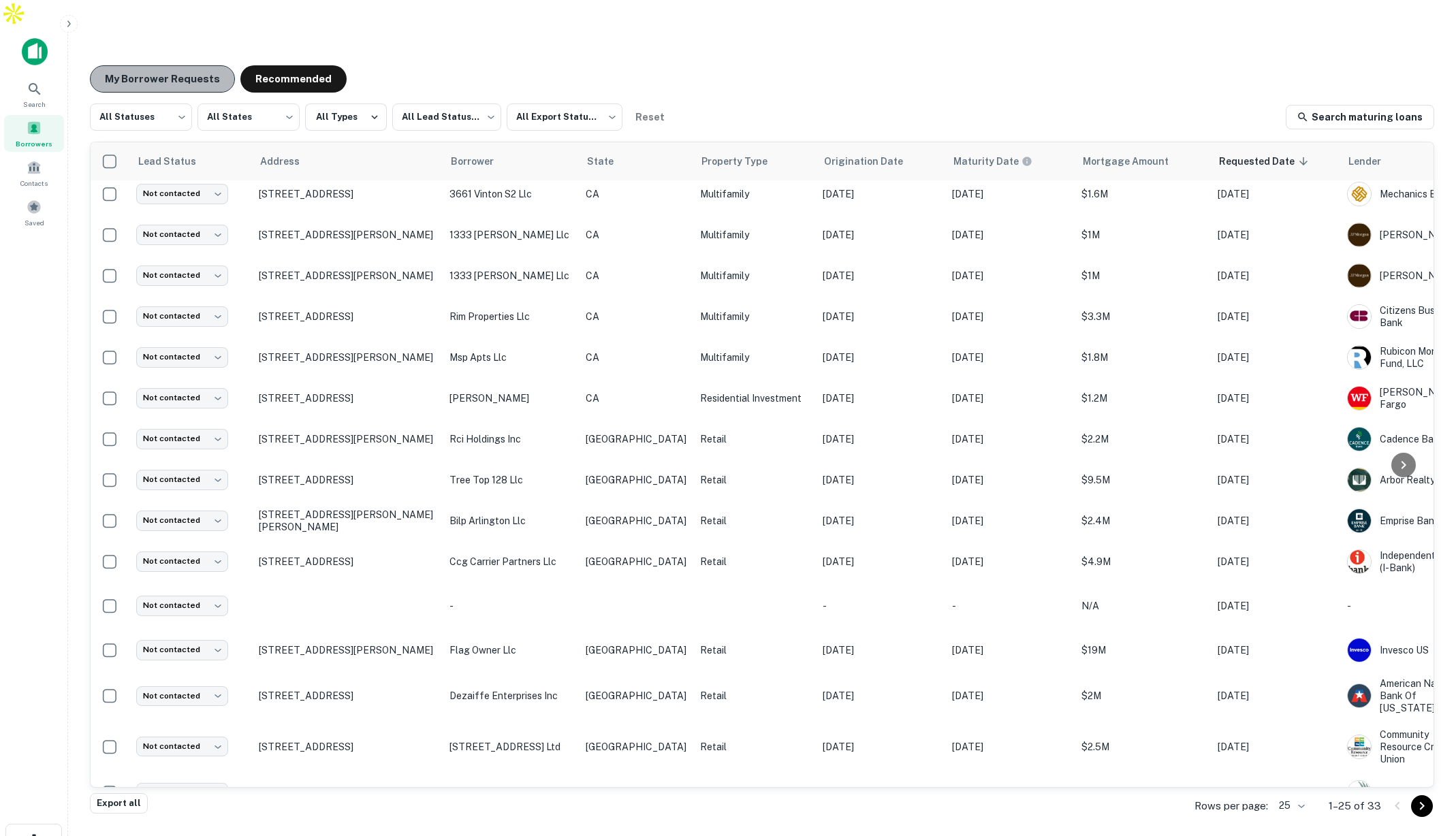
click at [194, 65] on button "My Borrower Requests" at bounding box center [162, 79] width 145 height 27
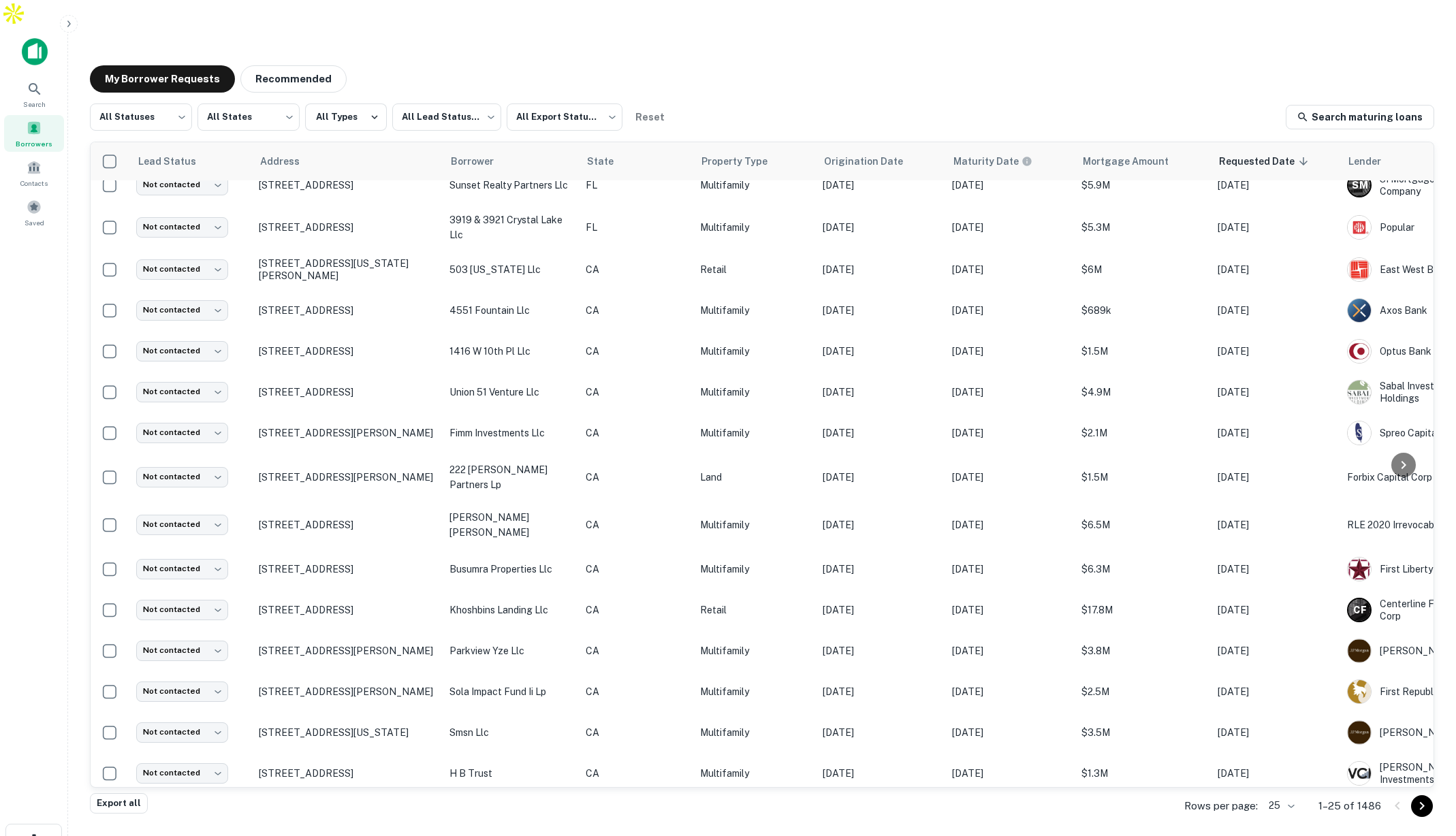
scroll to position [16, 0]
click at [34, 83] on icon at bounding box center [34, 89] width 11 height 11
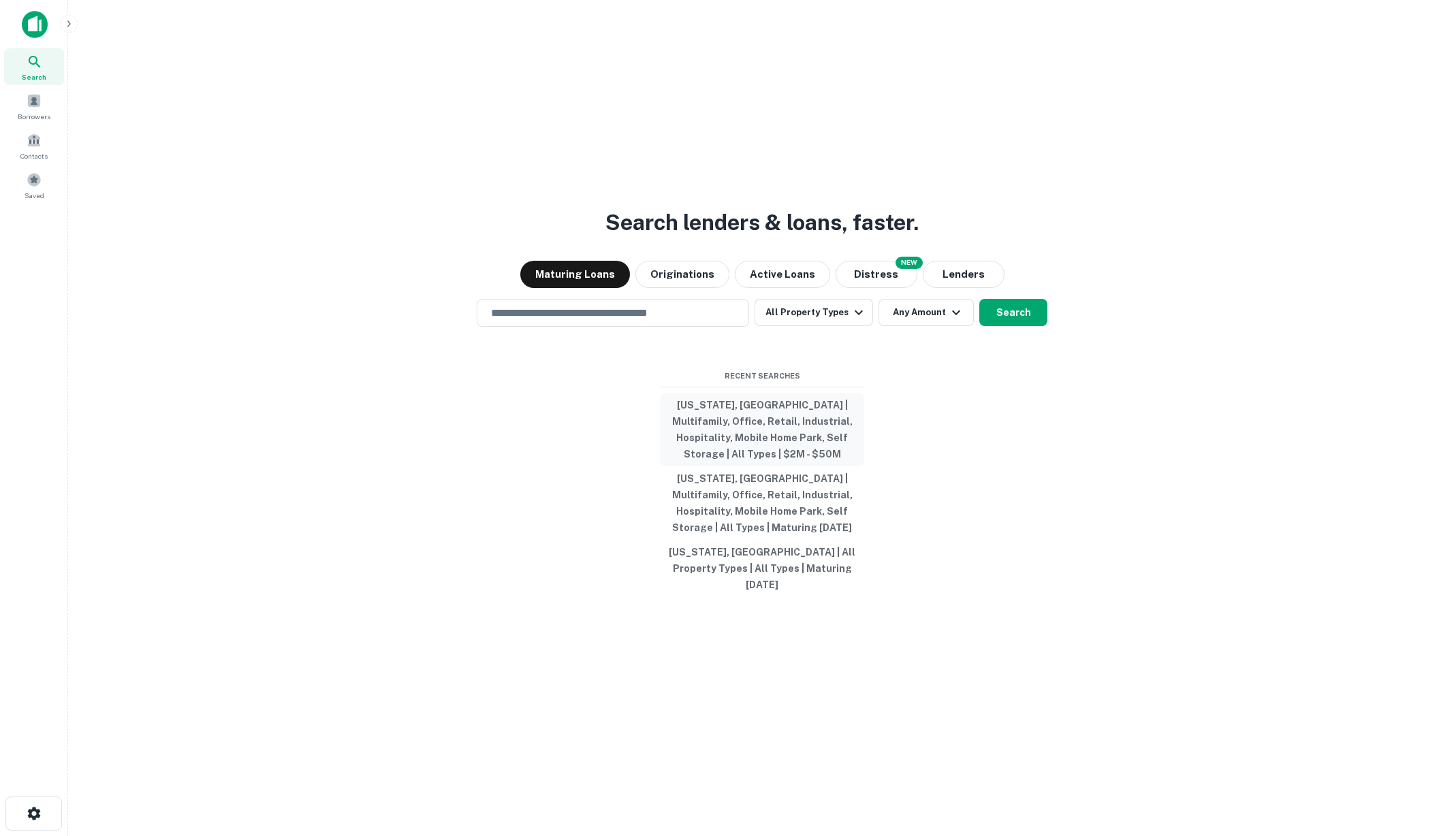
click at [741, 432] on button "[US_STATE], [GEOGRAPHIC_DATA] | Multifamily, Office, Retail, Industrial, Hospit…" at bounding box center [761, 429] width 204 height 74
type input "**********"
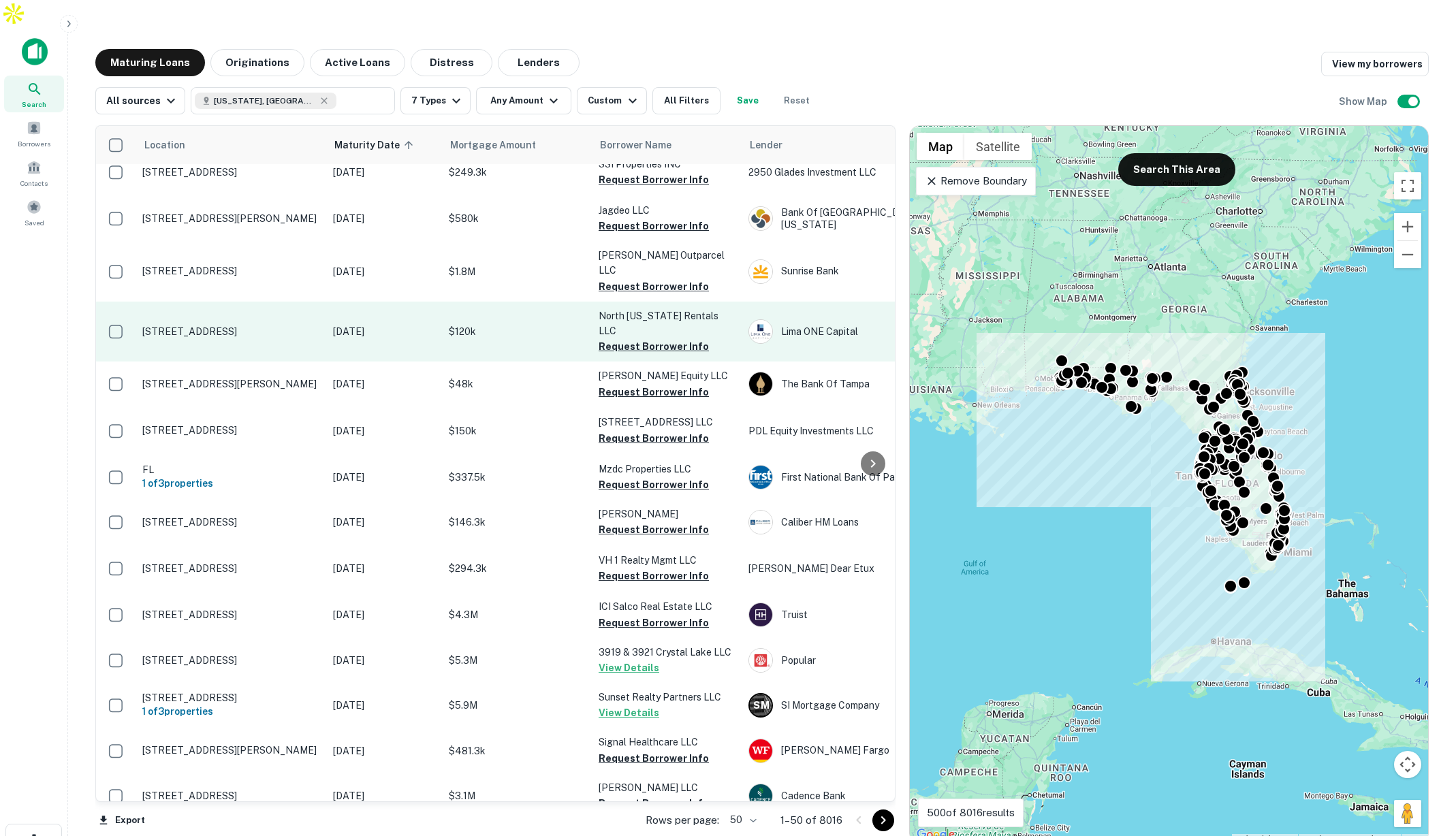
scroll to position [16, 1]
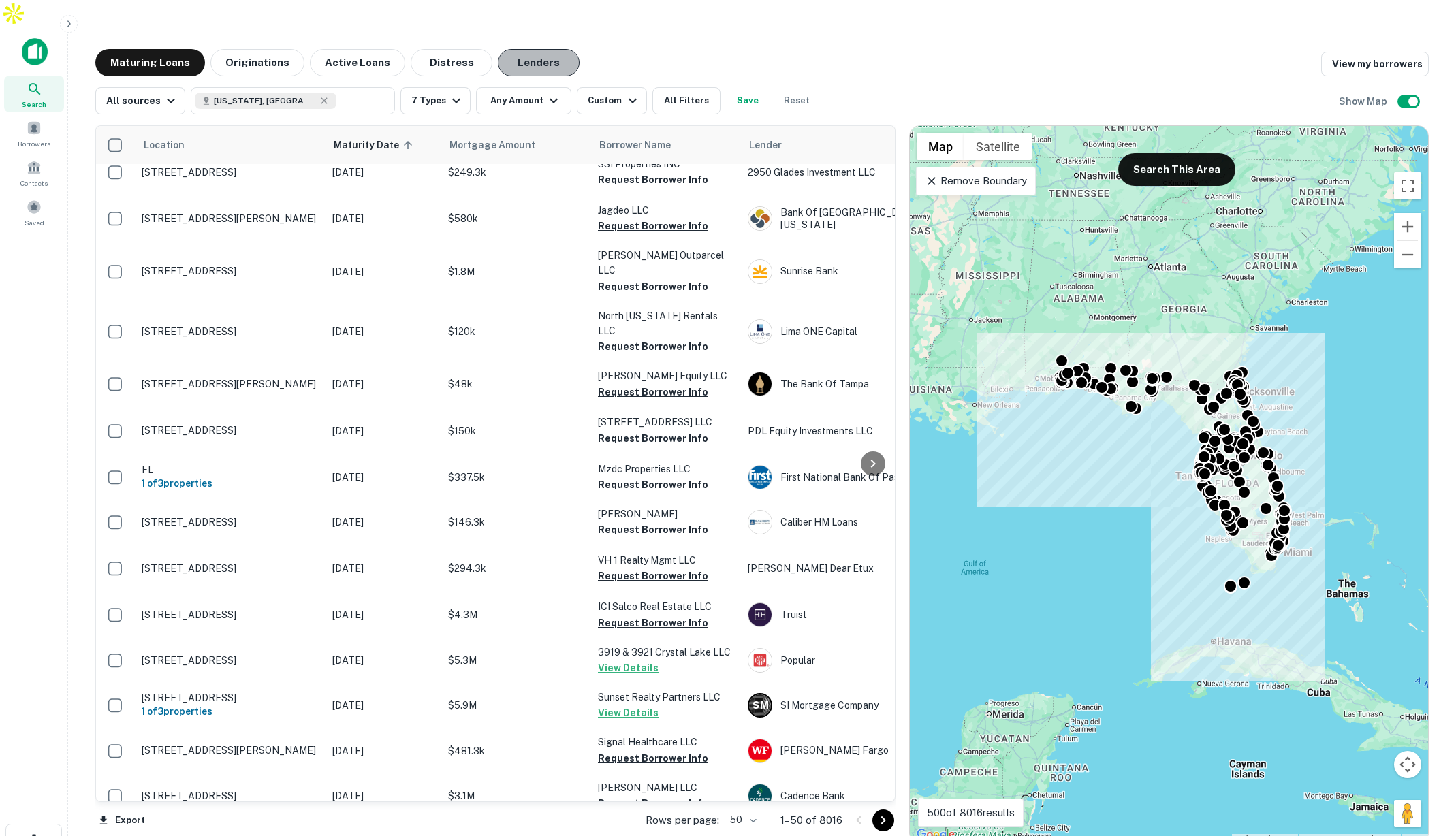
click at [539, 49] on button "Lenders" at bounding box center [538, 62] width 82 height 27
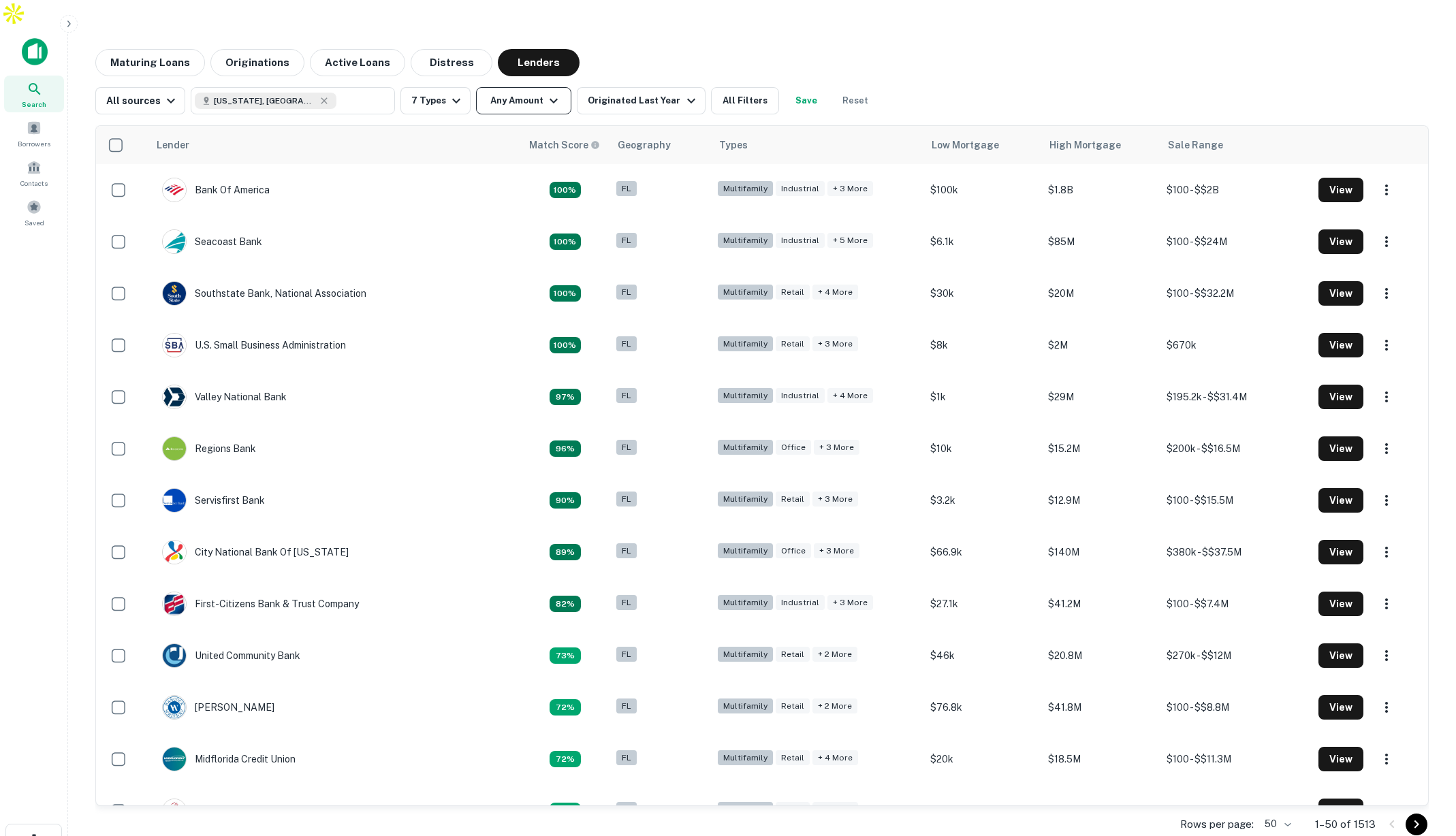
click at [531, 87] on button "Any Amount" at bounding box center [523, 101] width 95 height 27
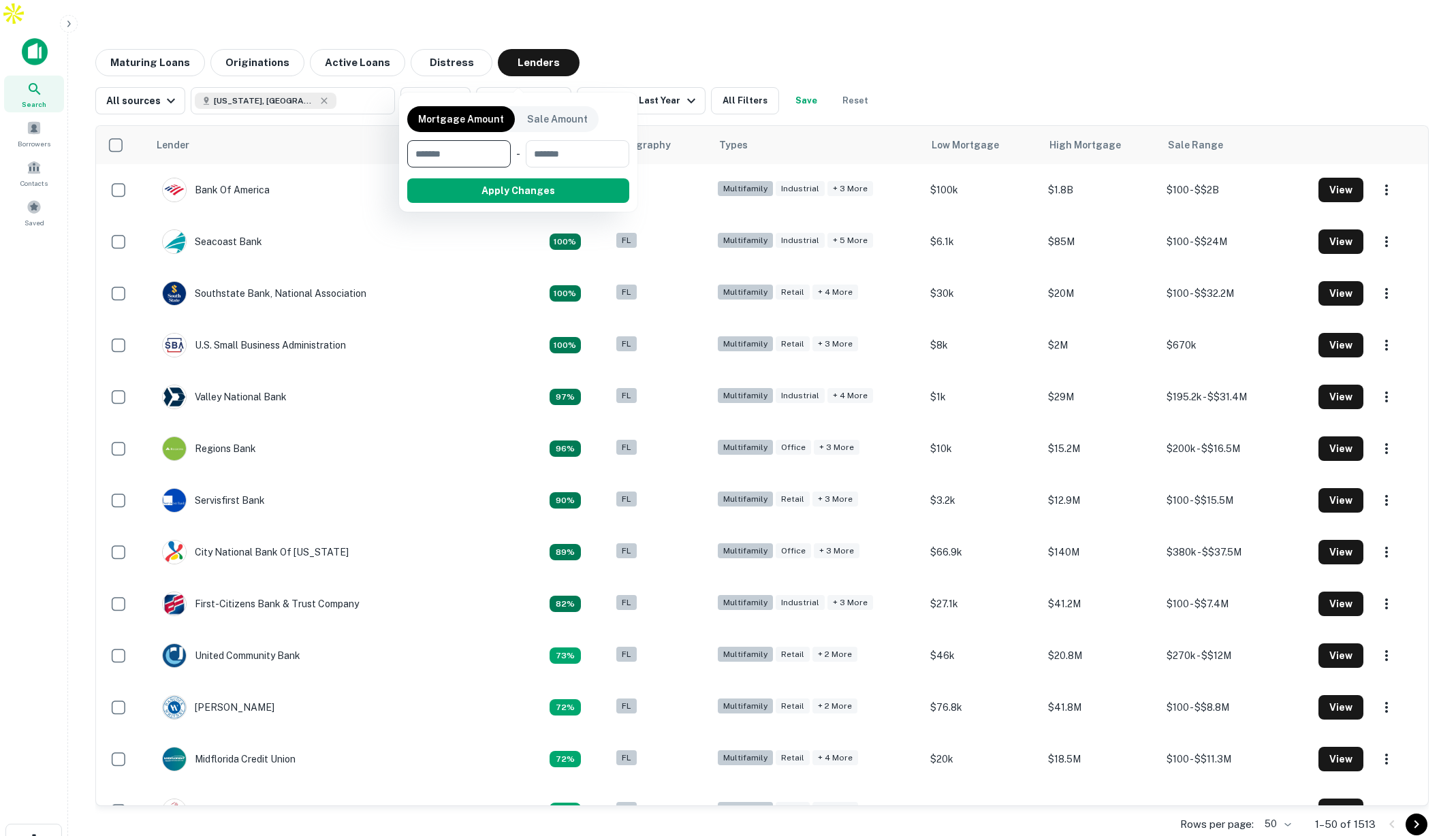
click at [473, 157] on input "number" at bounding box center [454, 154] width 94 height 27
type input "*******"
click at [601, 157] on input "number" at bounding box center [576, 154] width 87 height 27
type input "********"
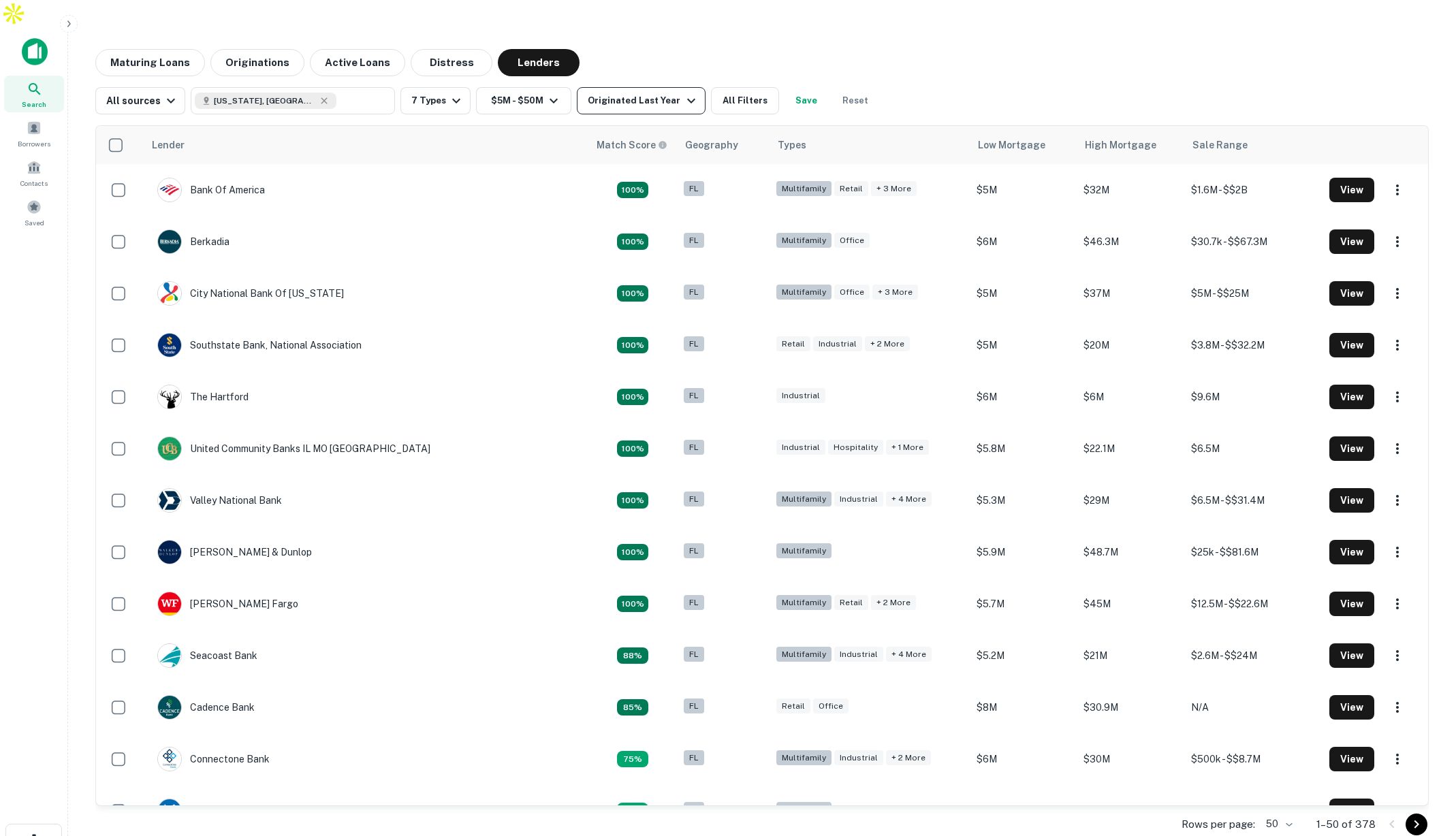
click at [652, 92] on div "Originated Last Year" at bounding box center [643, 100] width 111 height 16
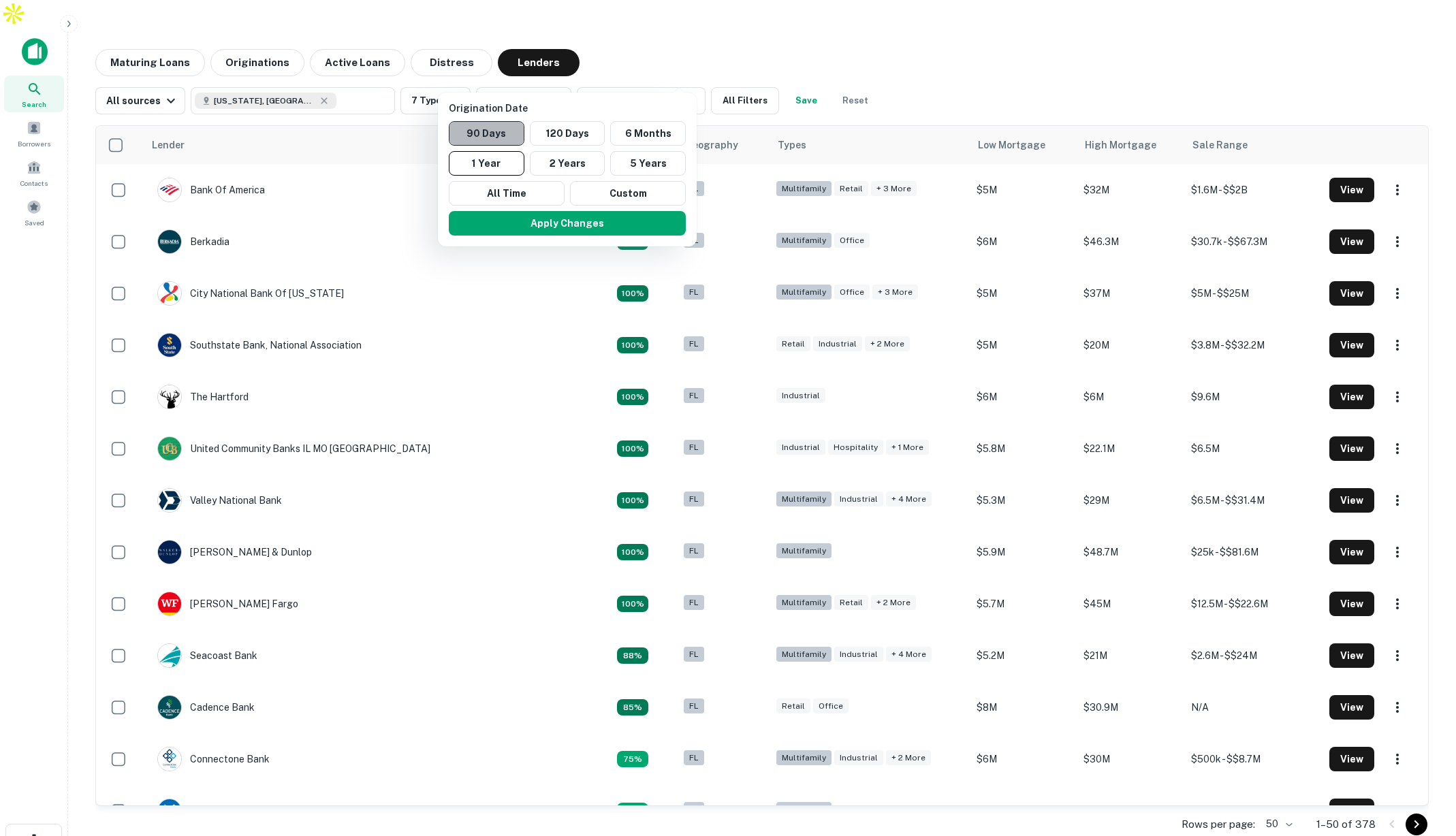
drag, startPoint x: 487, startPoint y: 130, endPoint x: 495, endPoint y: 130, distance: 8.0
click at [487, 130] on button "90 Days" at bounding box center [486, 133] width 75 height 24
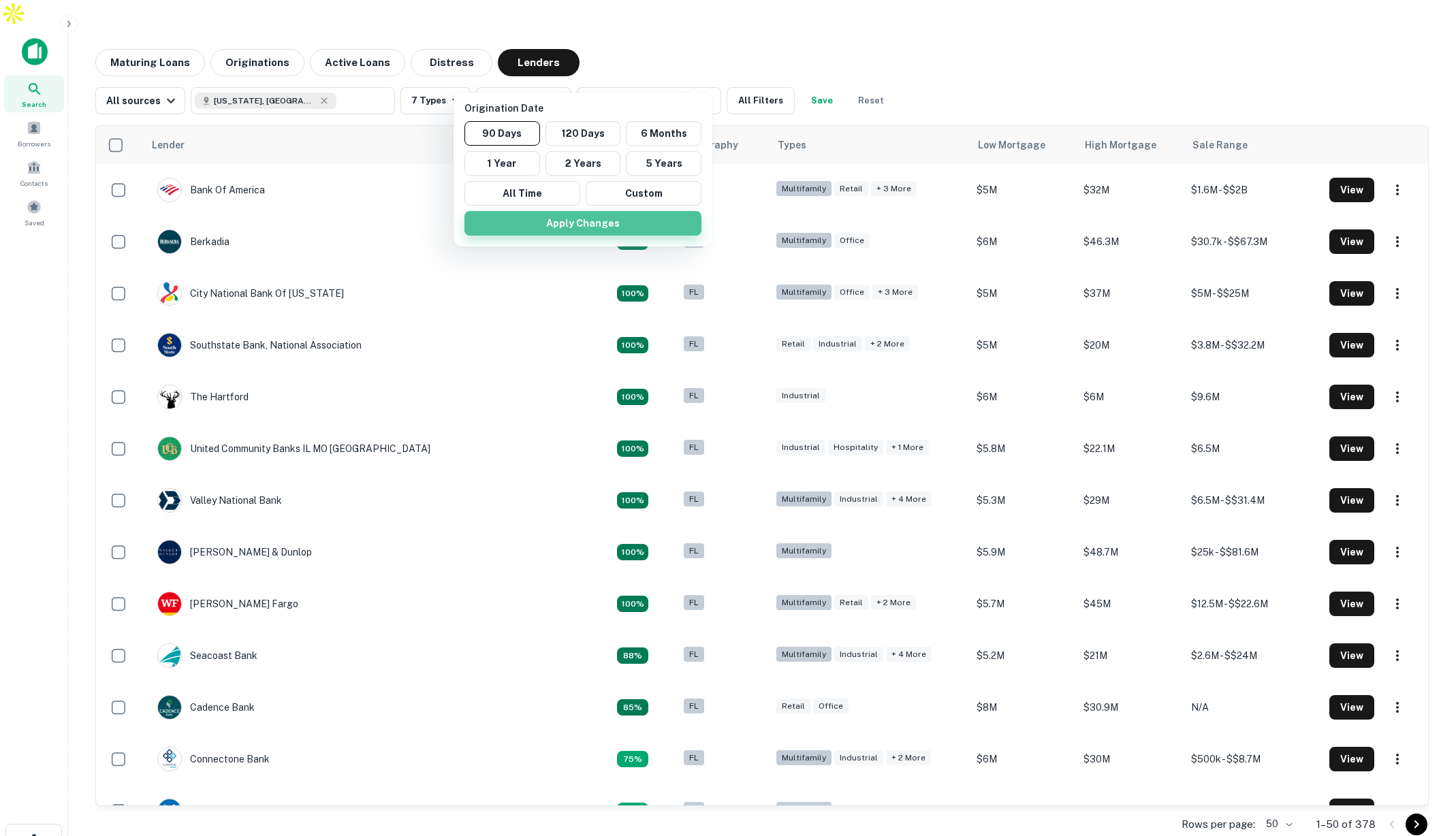
click at [614, 224] on button "Apply Changes" at bounding box center [583, 223] width 237 height 24
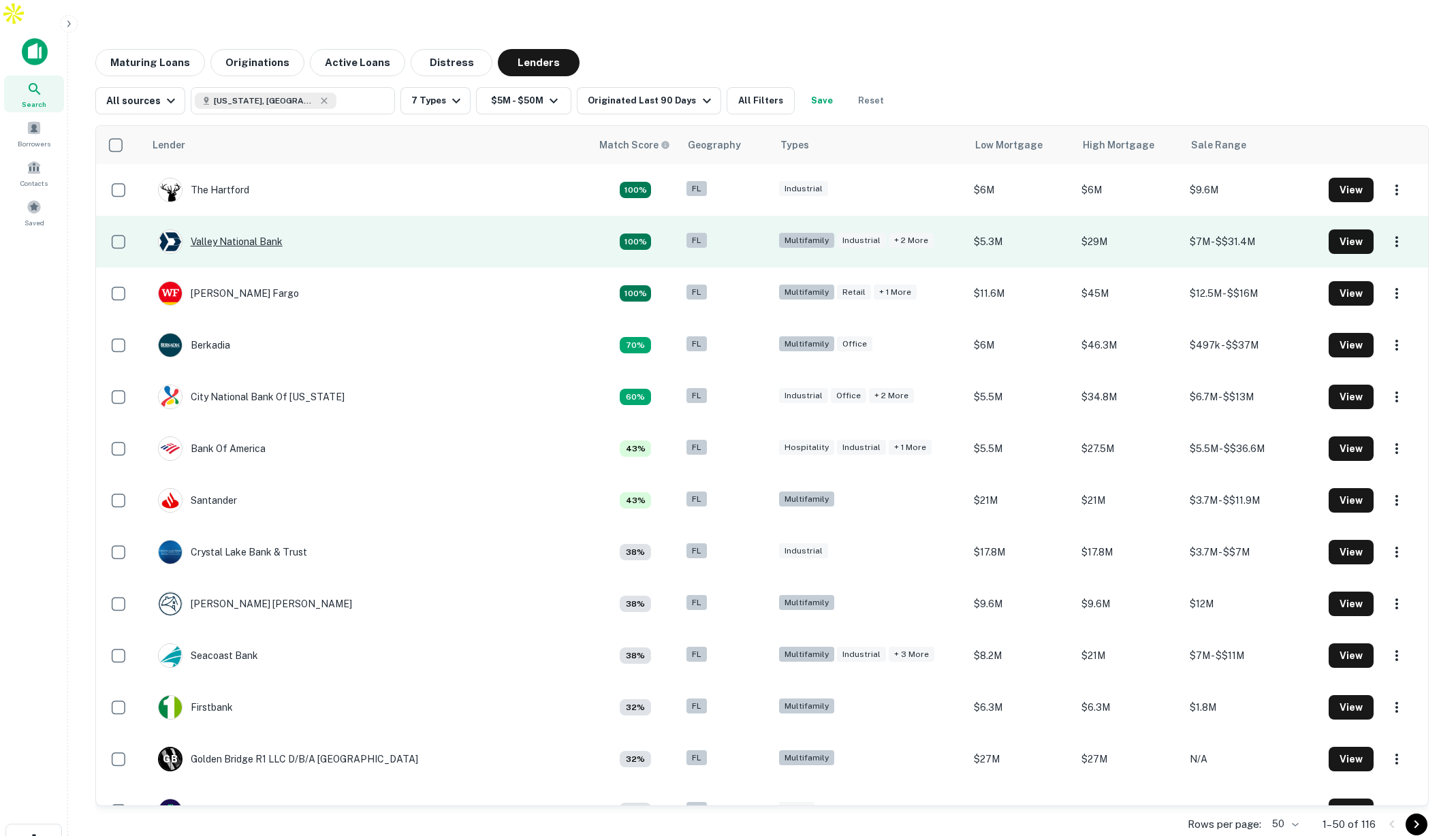
click at [214, 229] on div "Valley National Bank" at bounding box center [220, 242] width 125 height 24
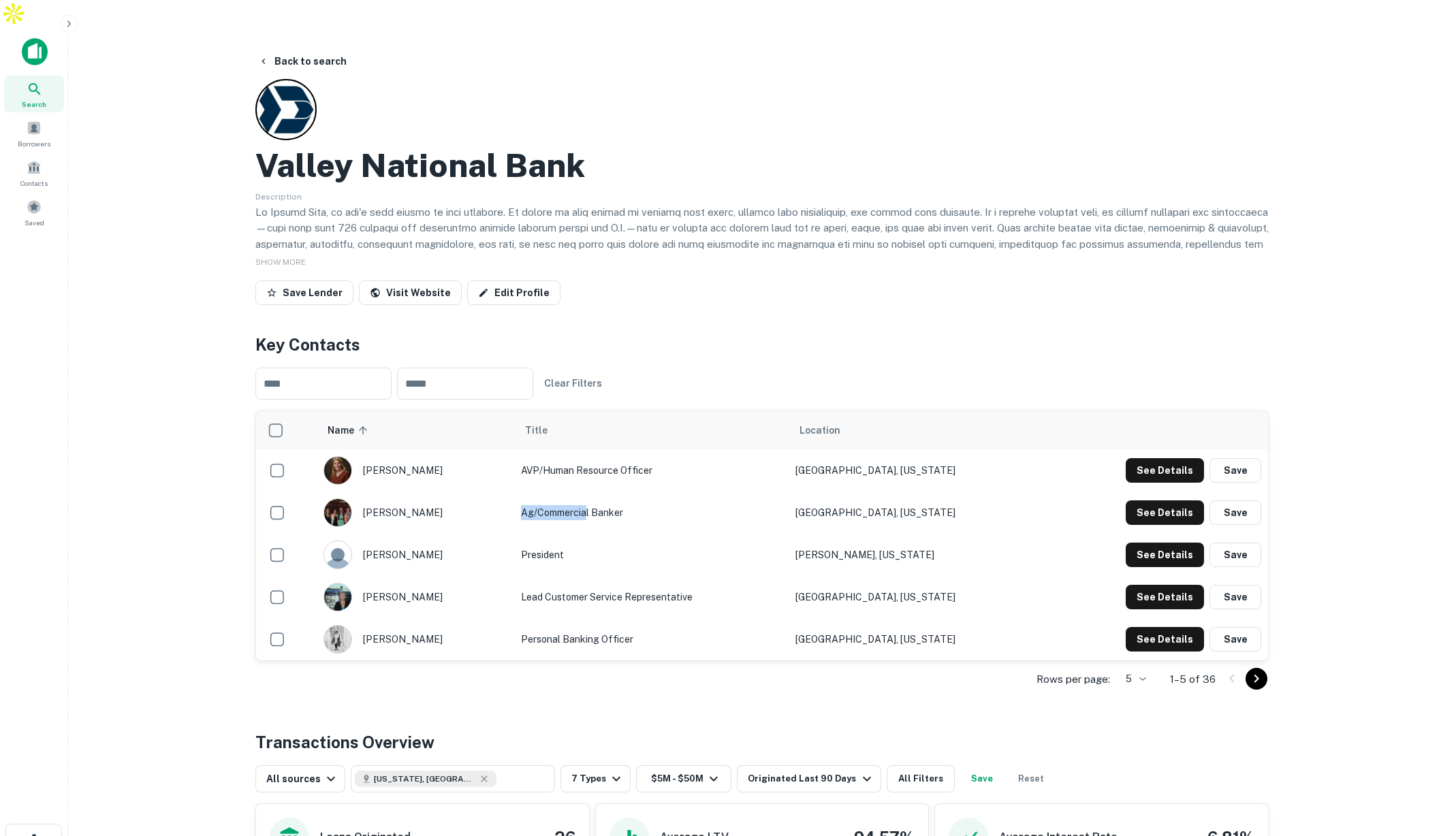
drag, startPoint x: 536, startPoint y: 485, endPoint x: 601, endPoint y: 492, distance: 65.4
click at [601, 492] on td "Ag/Commercial Banker" at bounding box center [652, 513] width 275 height 42
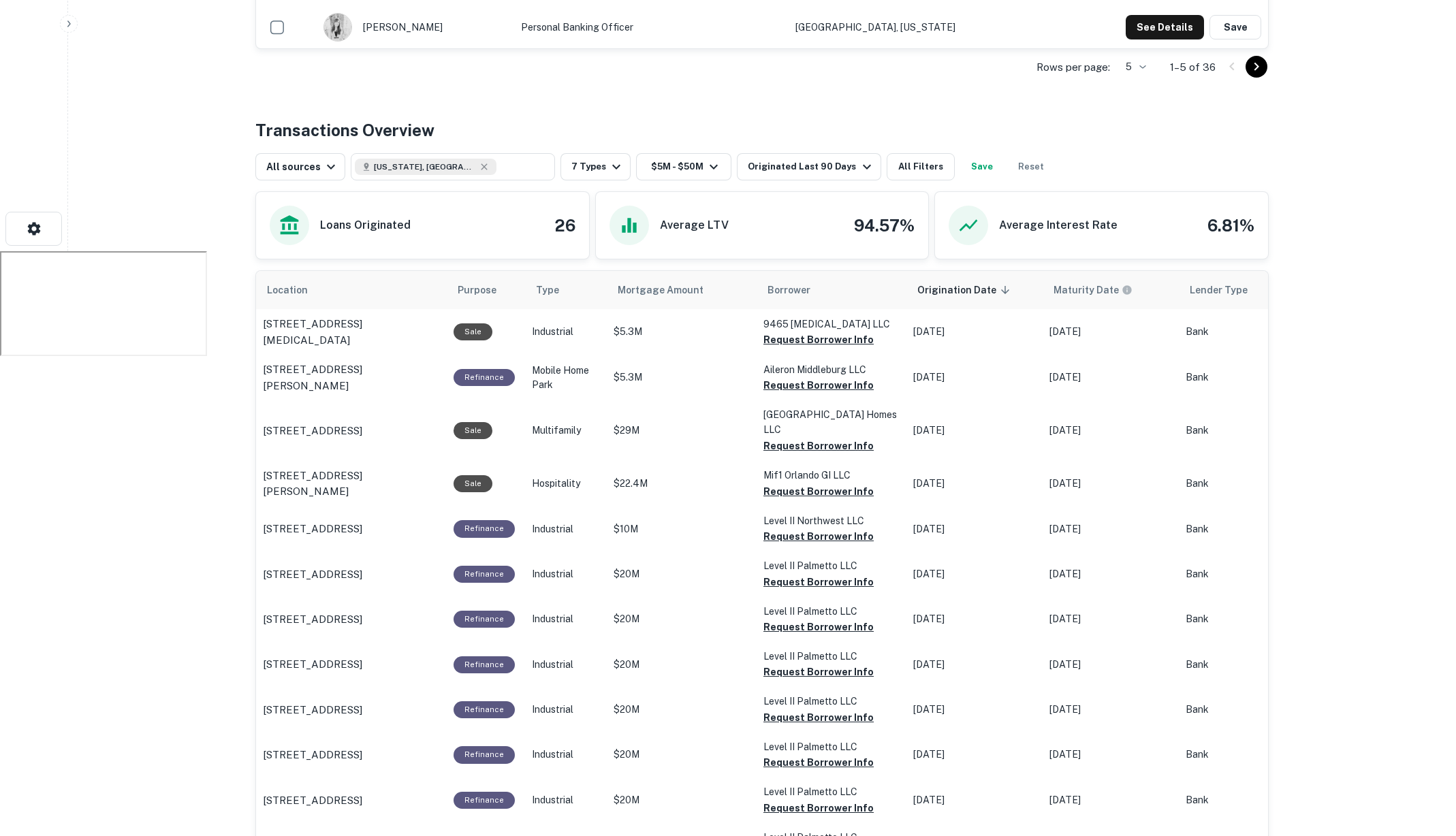
scroll to position [614, 0]
click at [823, 331] on button "Request Borrower Info" at bounding box center [819, 338] width 110 height 16
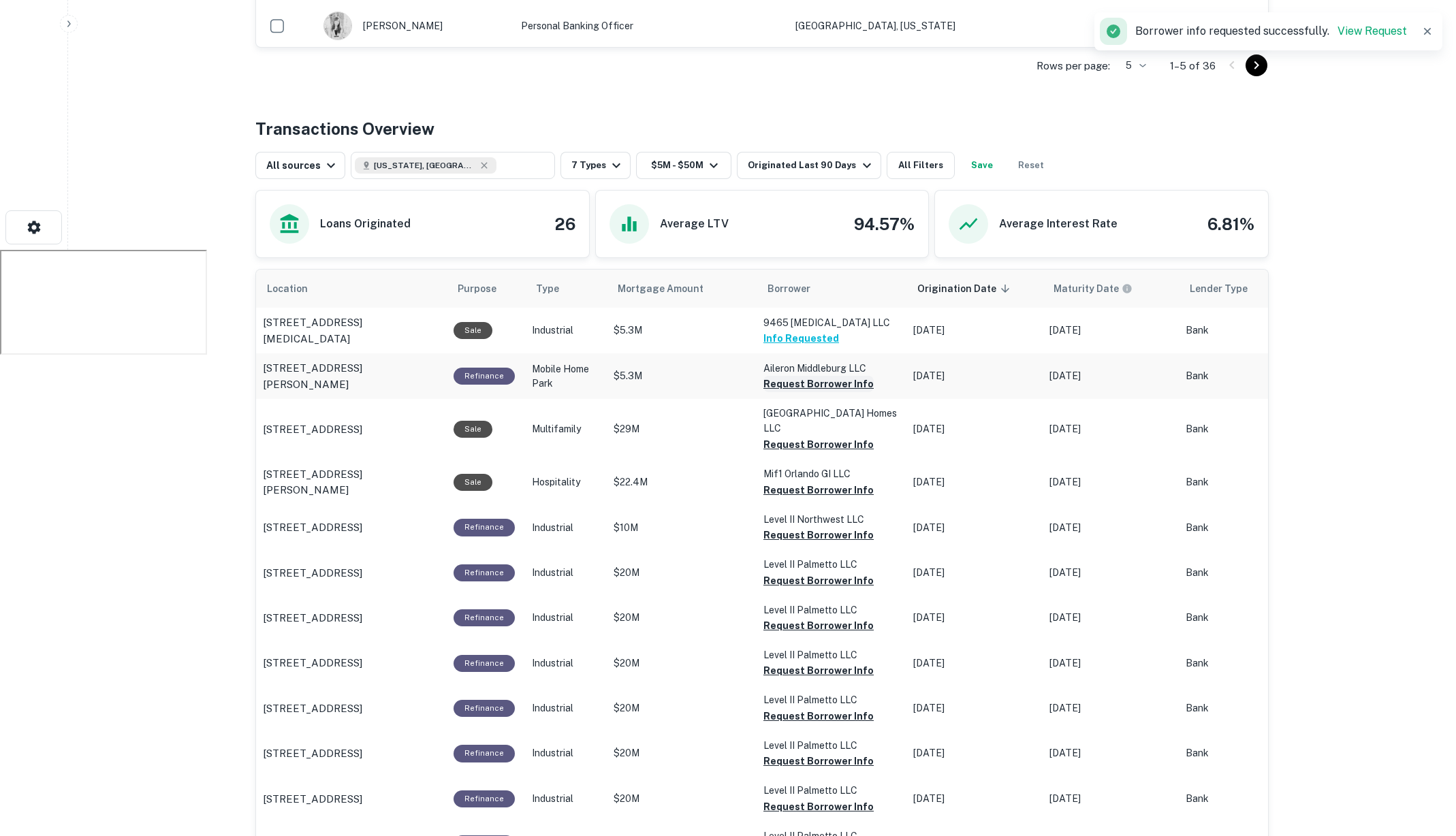
click at [809, 376] on button "Request Borrower Info" at bounding box center [819, 384] width 110 height 16
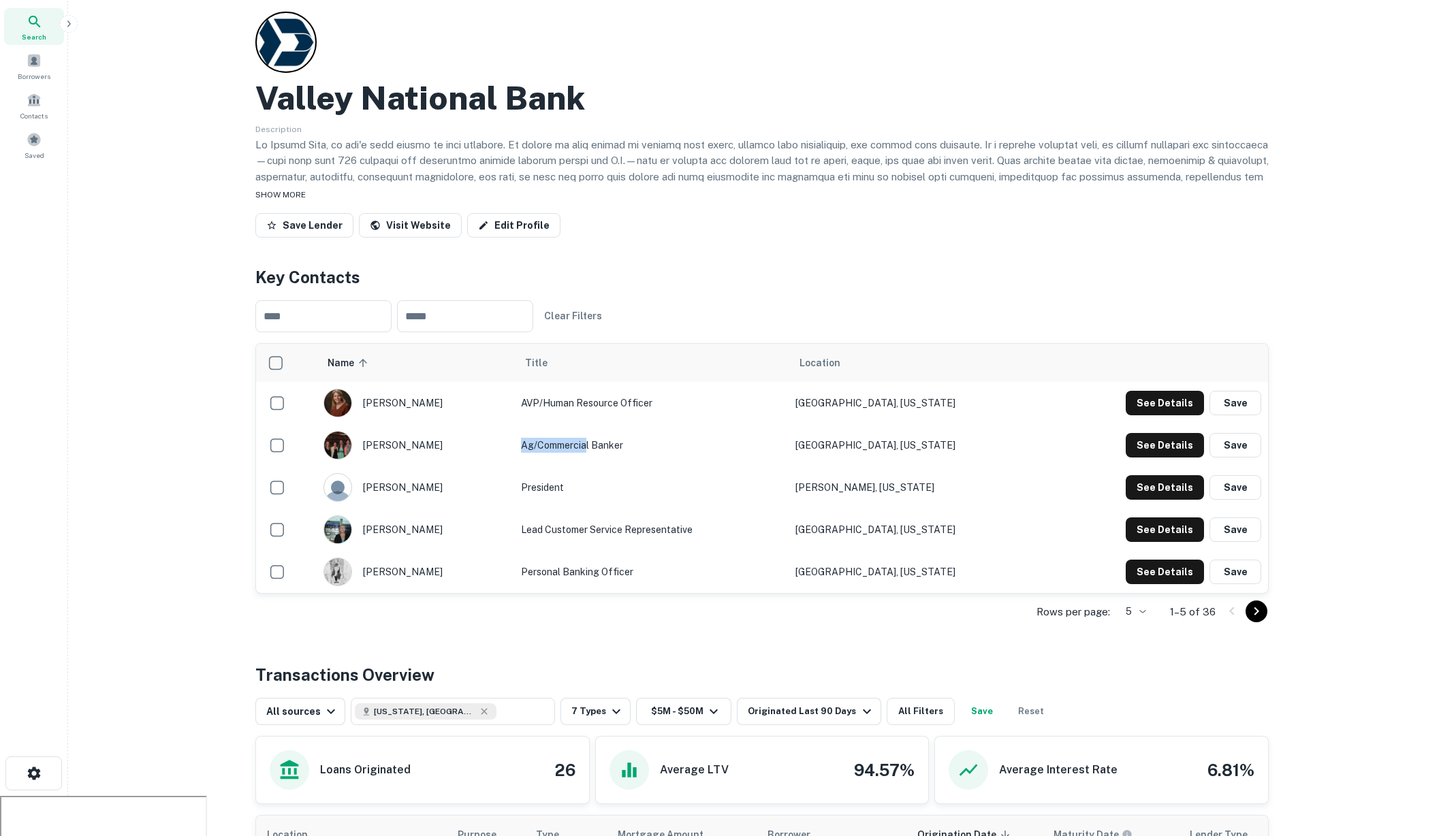
scroll to position [0, 0]
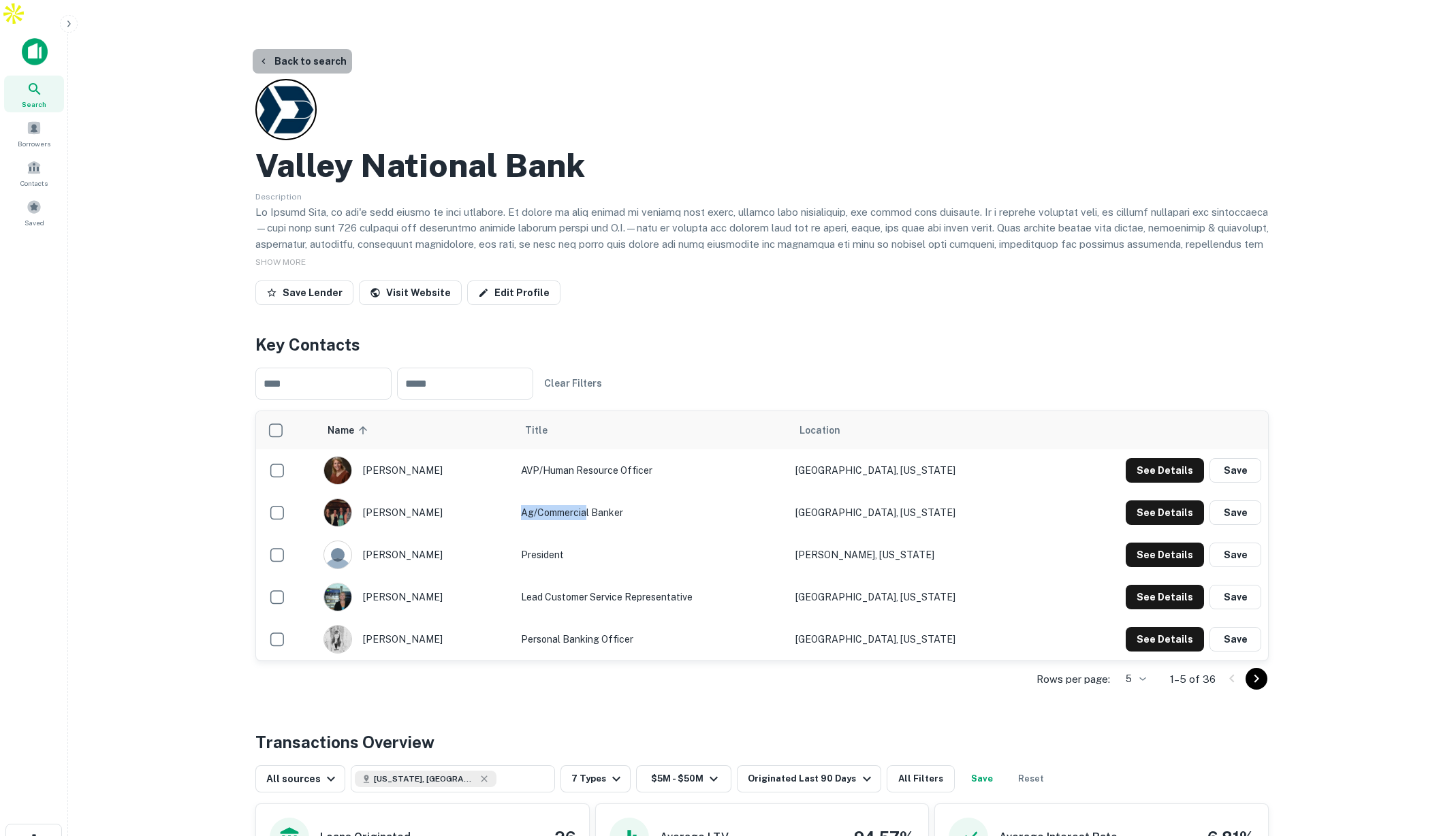
click at [312, 49] on button "Back to search" at bounding box center [302, 61] width 100 height 24
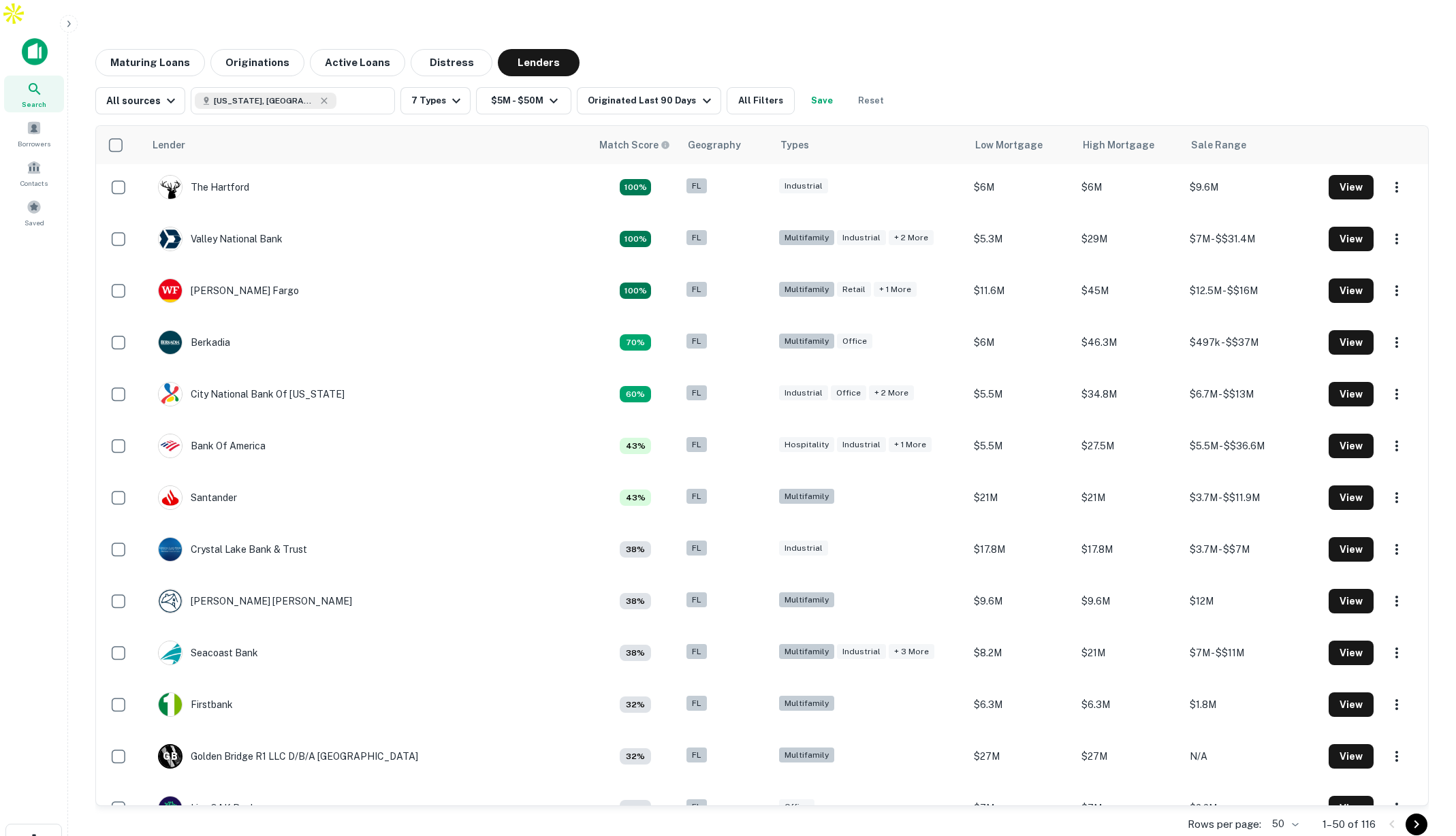
scroll to position [4, 0]
click at [155, 49] on button "Maturing Loans" at bounding box center [150, 62] width 110 height 27
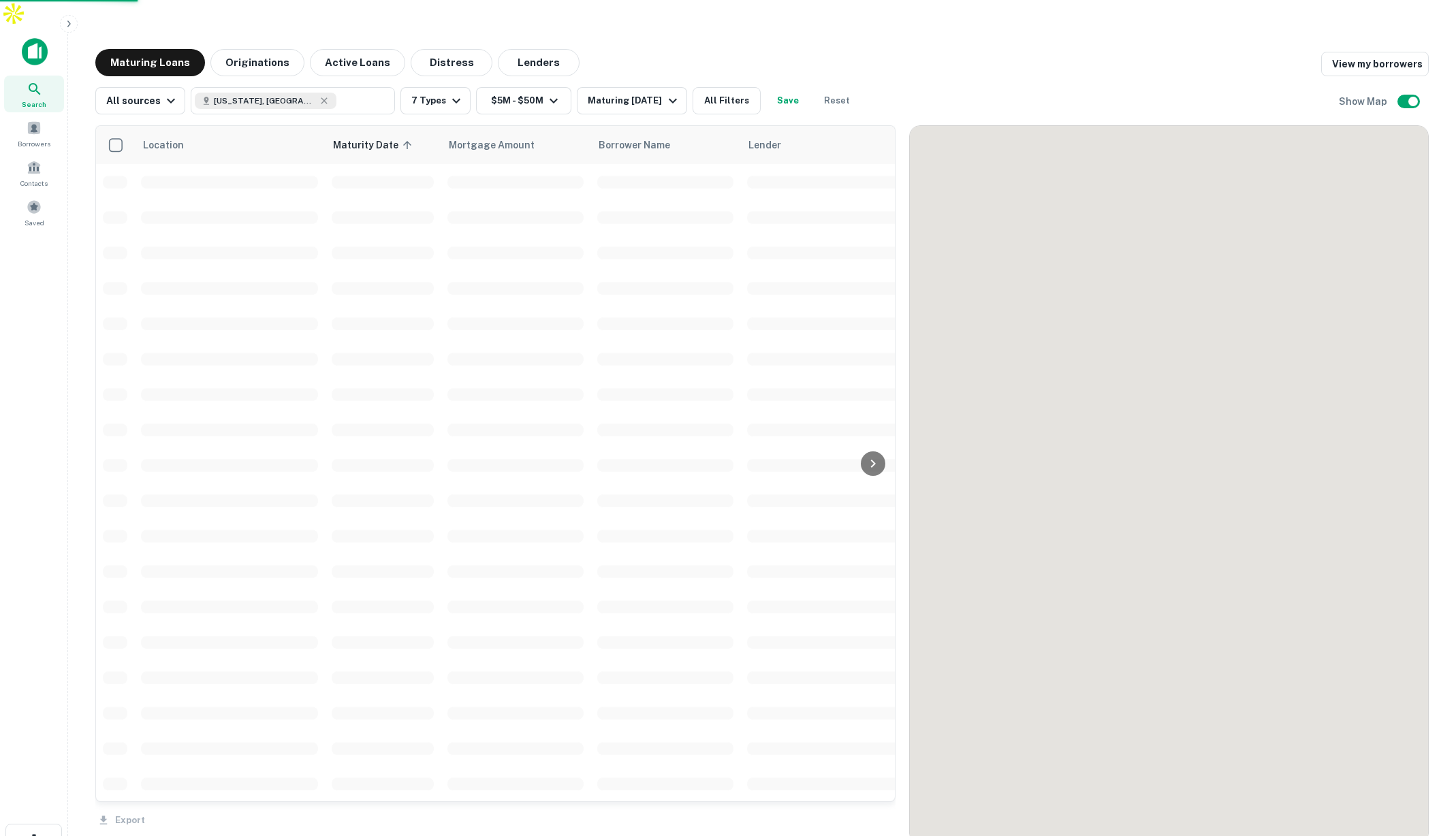
scroll to position [16, 0]
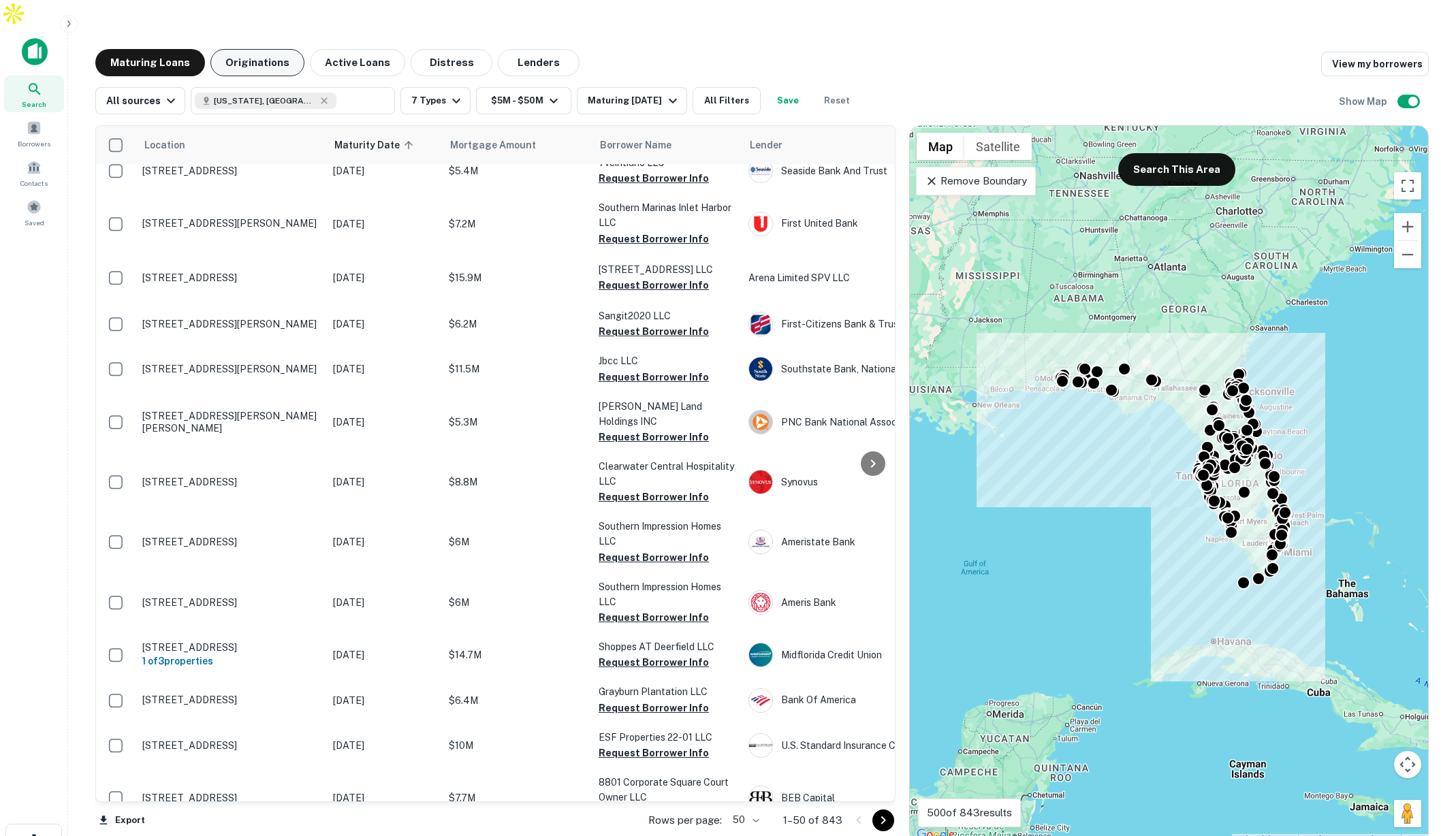
click at [265, 49] on button "Originations" at bounding box center [257, 62] width 94 height 27
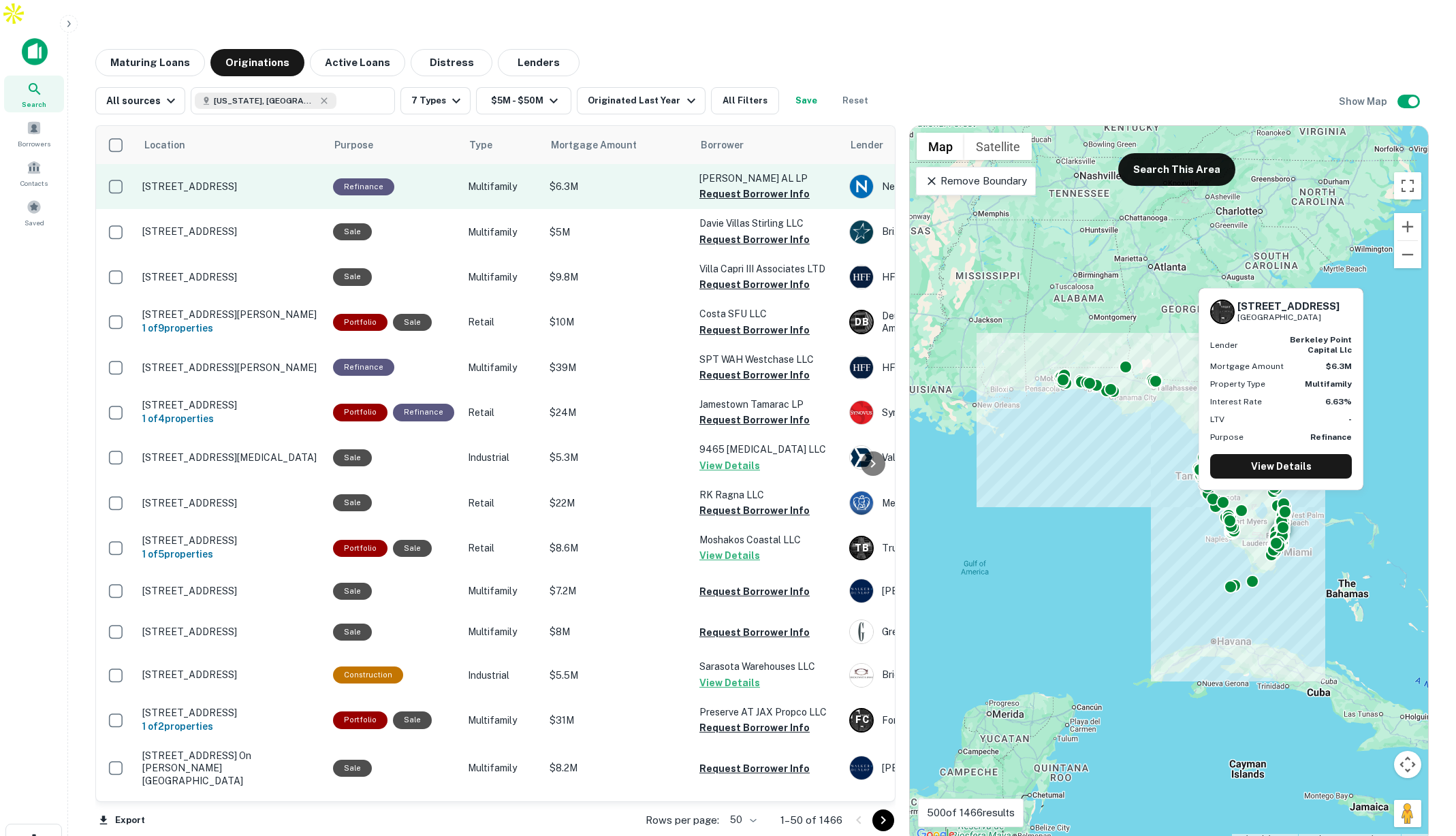
click at [299, 181] on p "1949 Cove Lake Rd North Lauderdale, FL33309" at bounding box center [231, 186] width 177 height 12
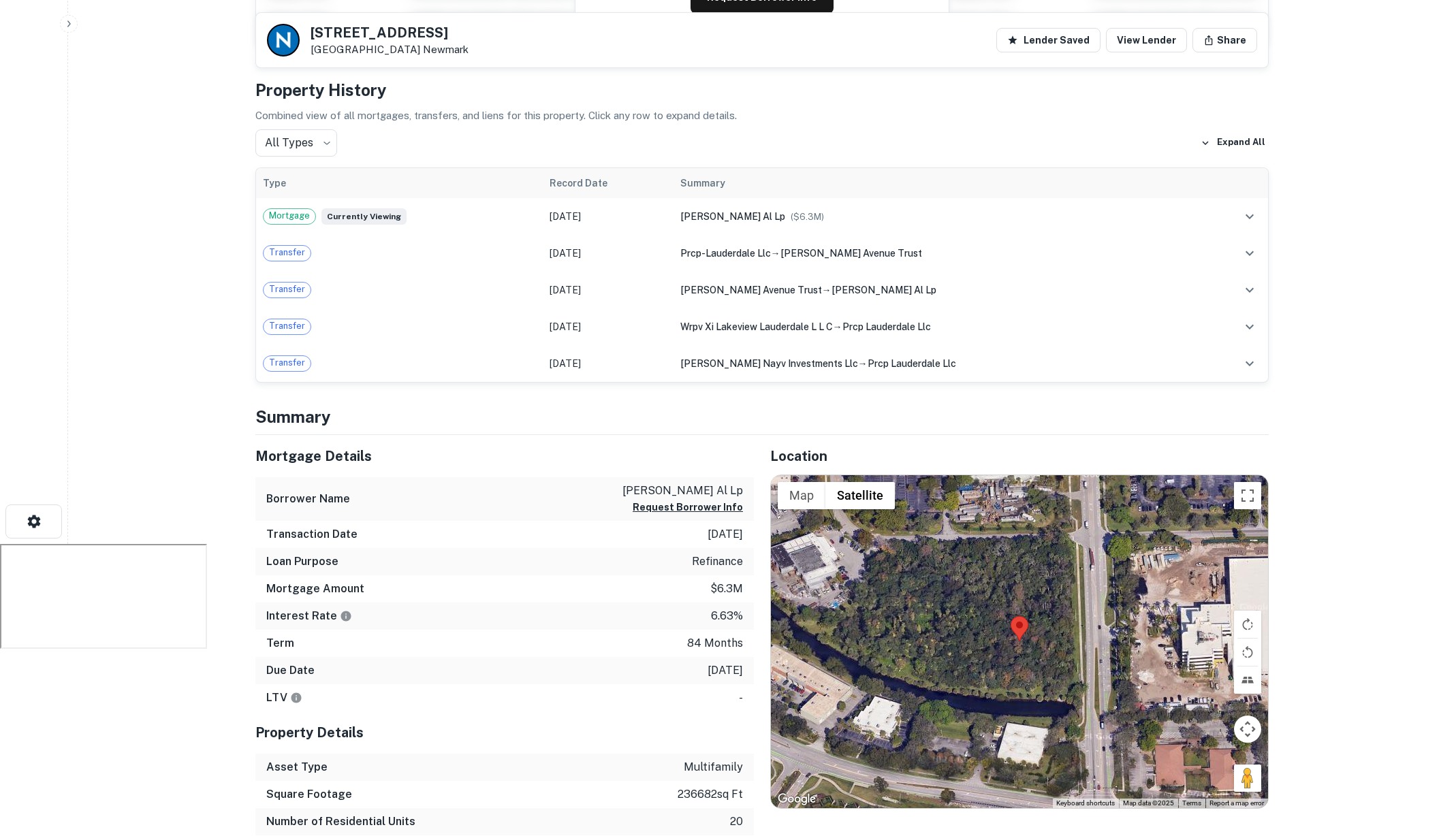
scroll to position [330, 0]
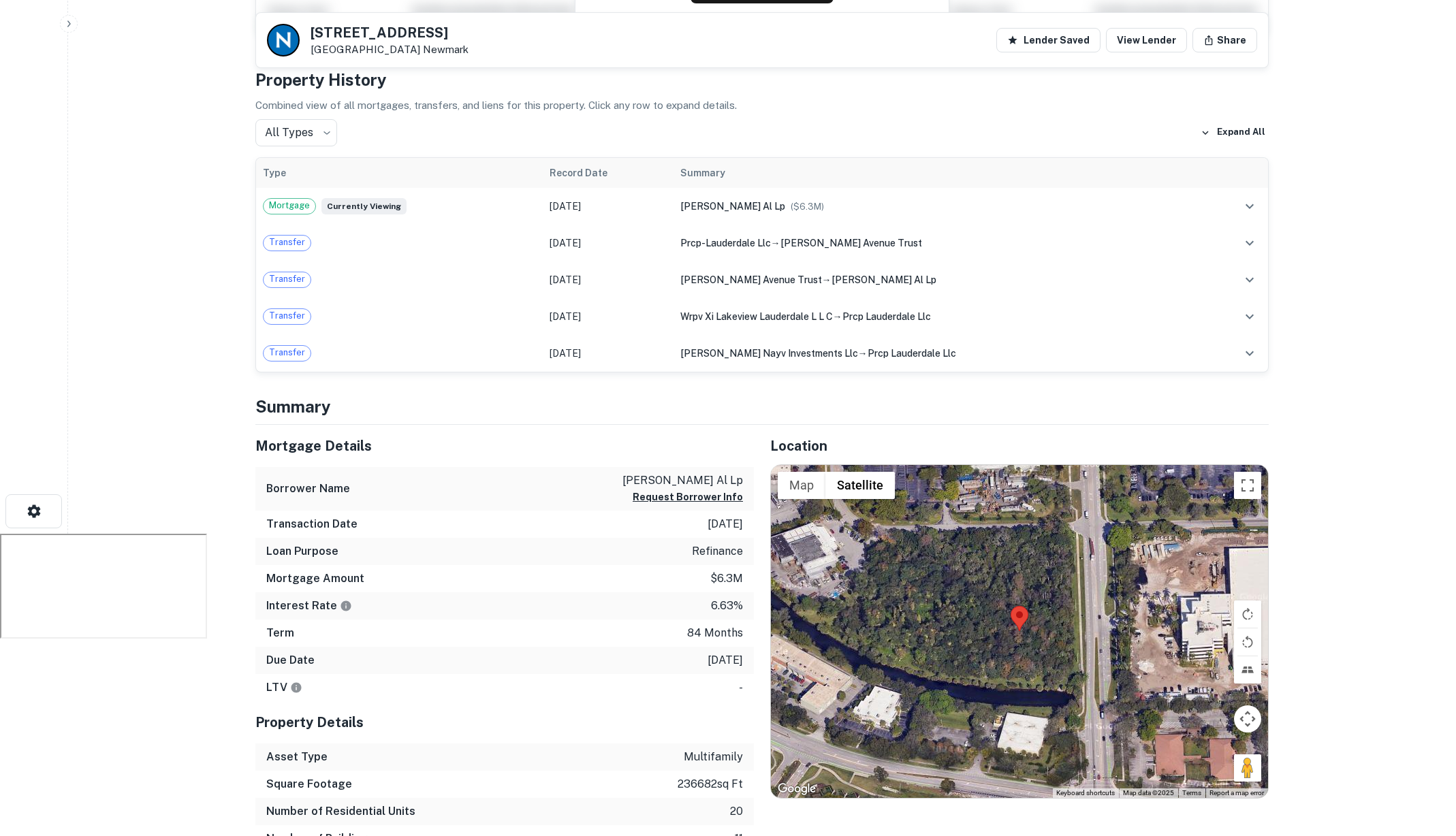
drag, startPoint x: 688, startPoint y: 631, endPoint x: 561, endPoint y: 628, distance: 127.0
click at [735, 647] on div "Due Date 8/31/2032" at bounding box center [504, 660] width 498 height 27
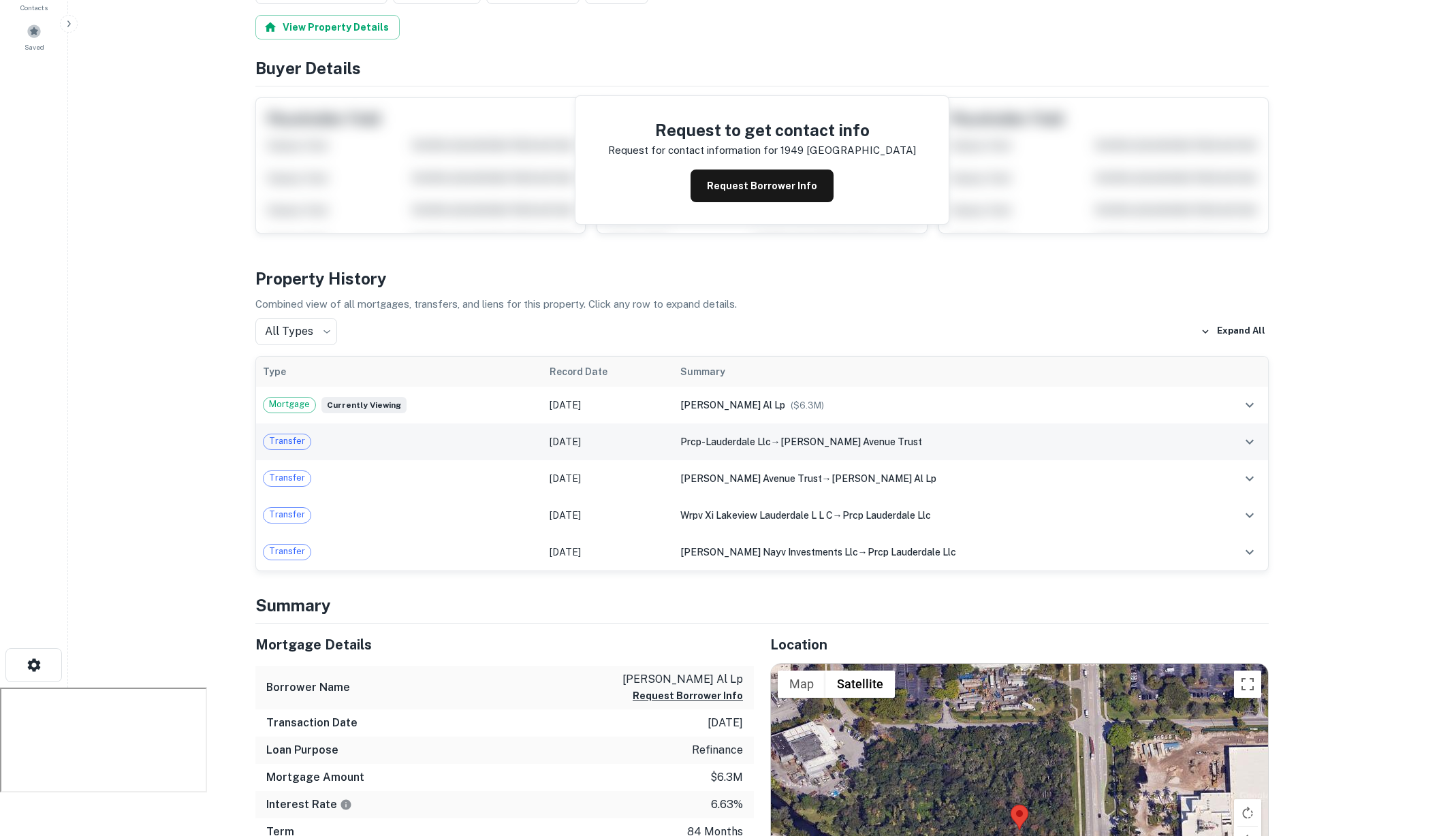
scroll to position [0, 0]
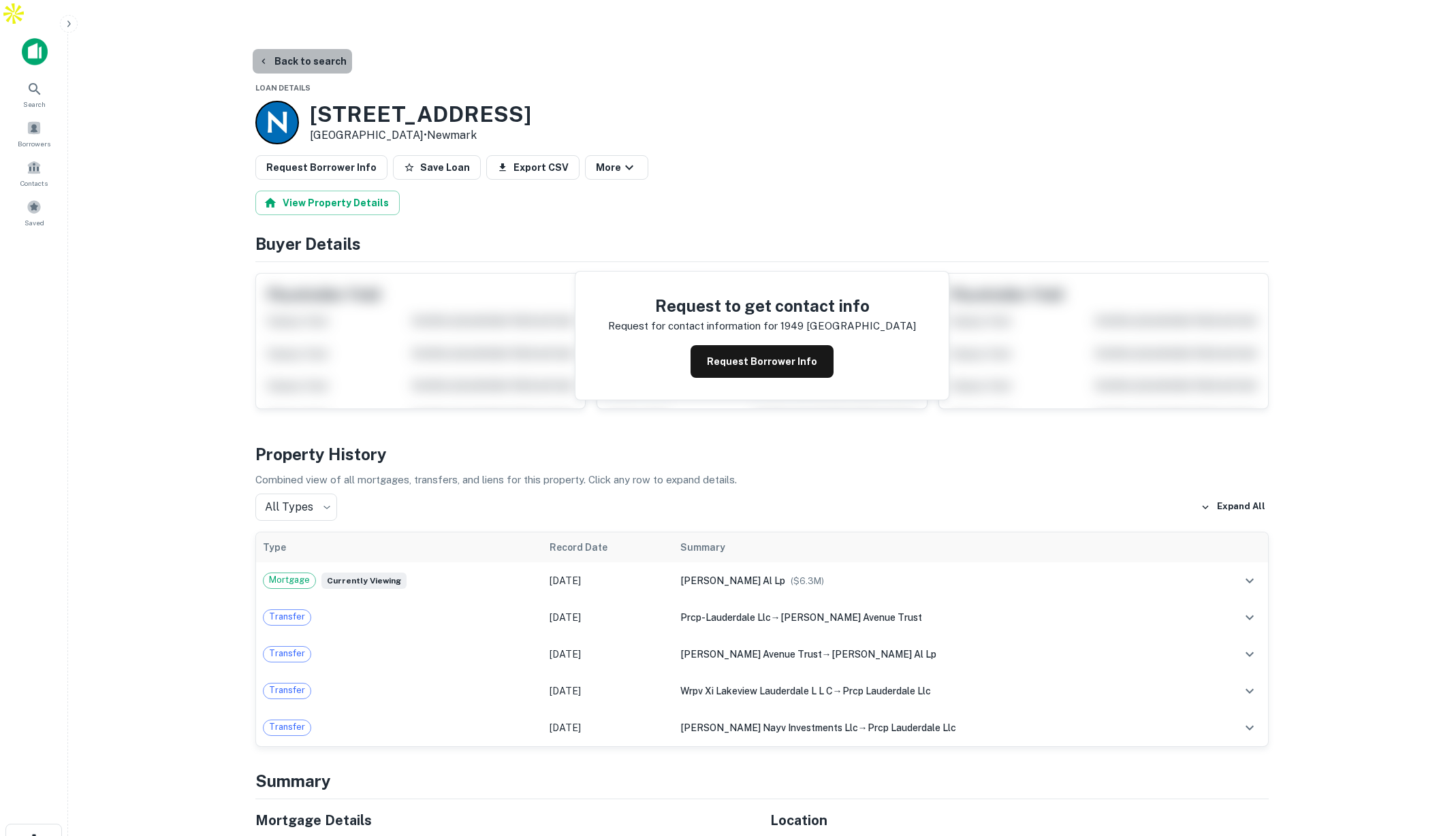
click at [315, 49] on button "Back to search" at bounding box center [302, 61] width 100 height 24
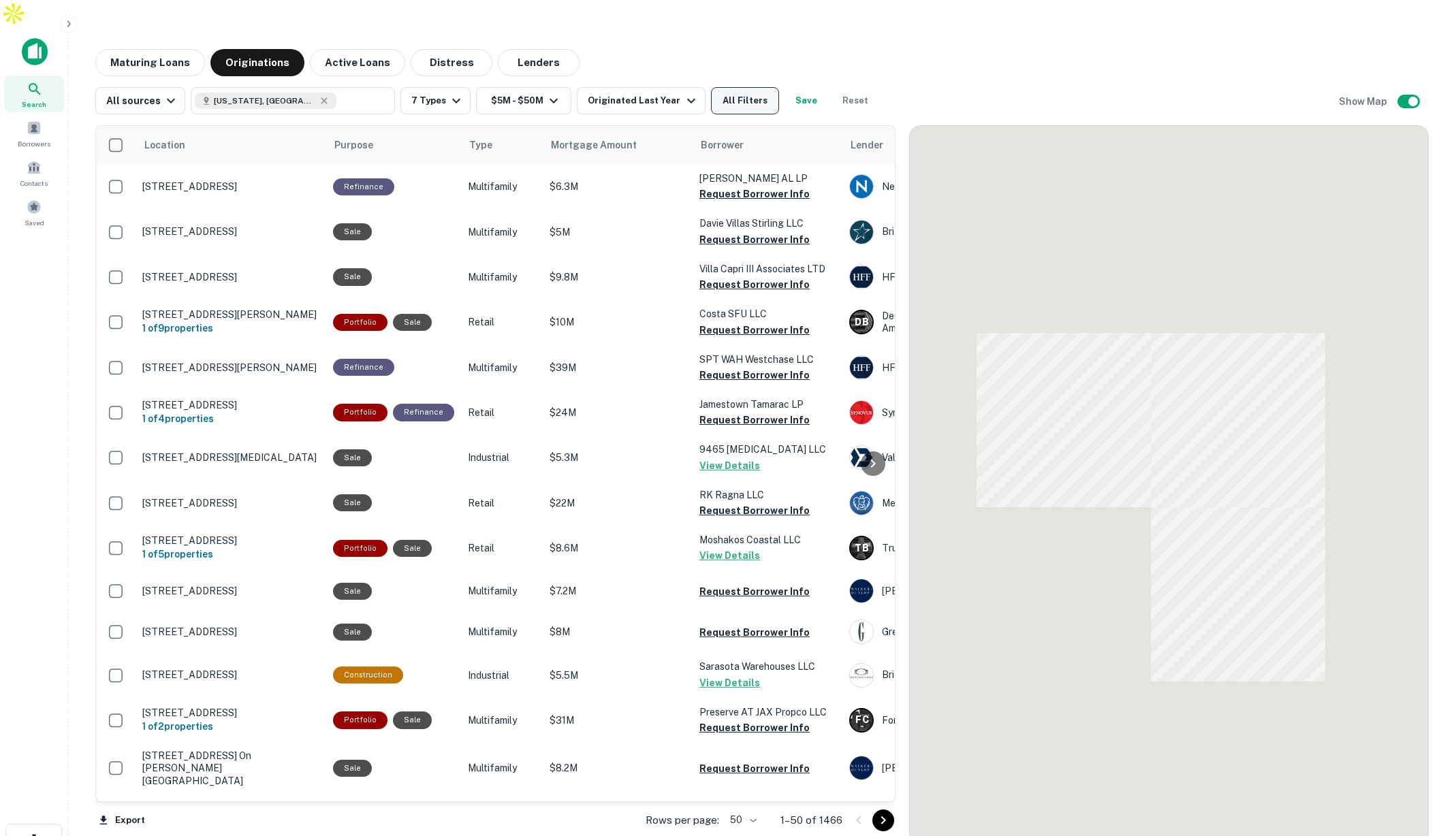
click at [743, 87] on button "All Filters" at bounding box center [745, 101] width 68 height 27
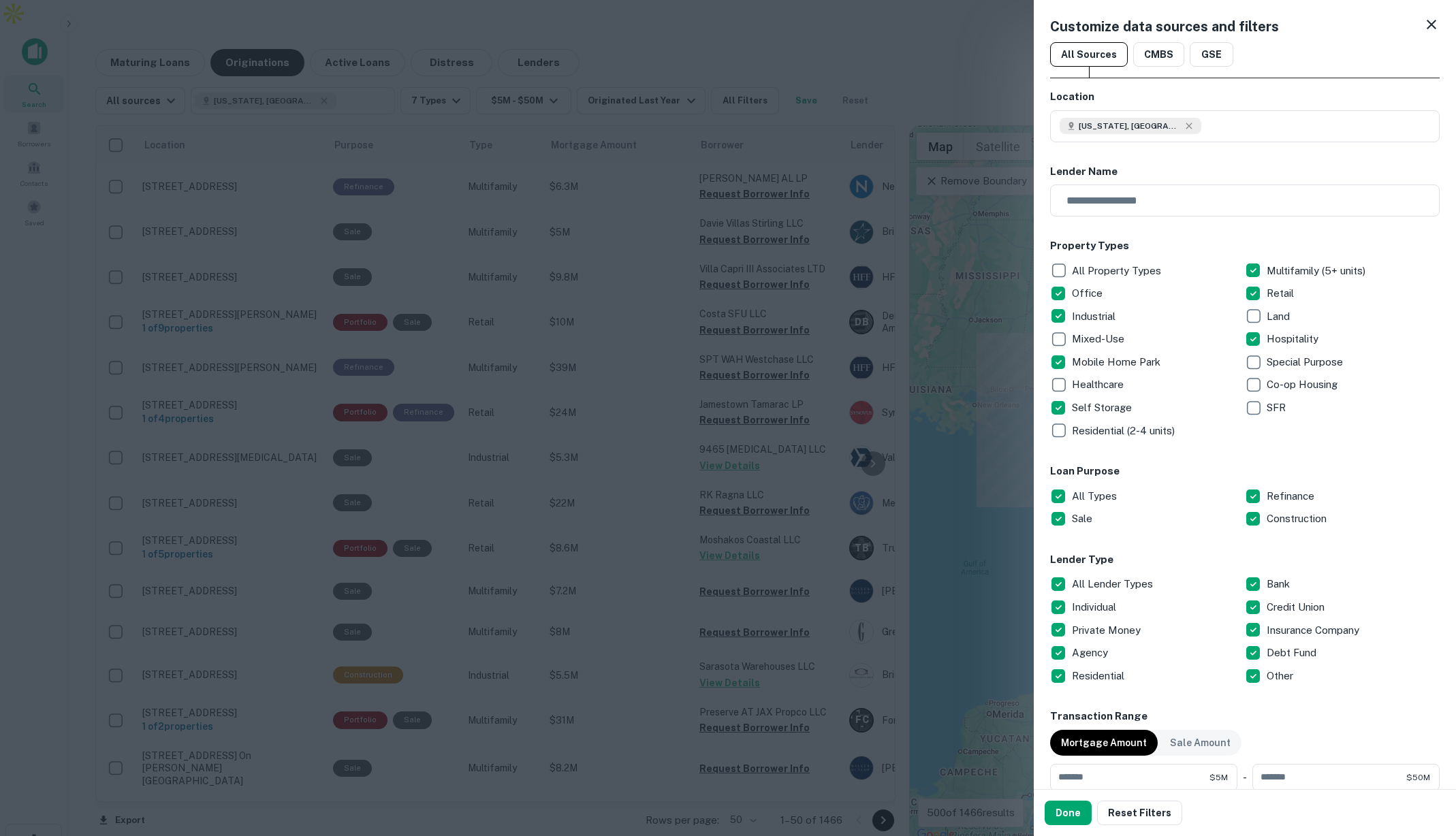
click at [1428, 22] on icon at bounding box center [1431, 24] width 16 height 16
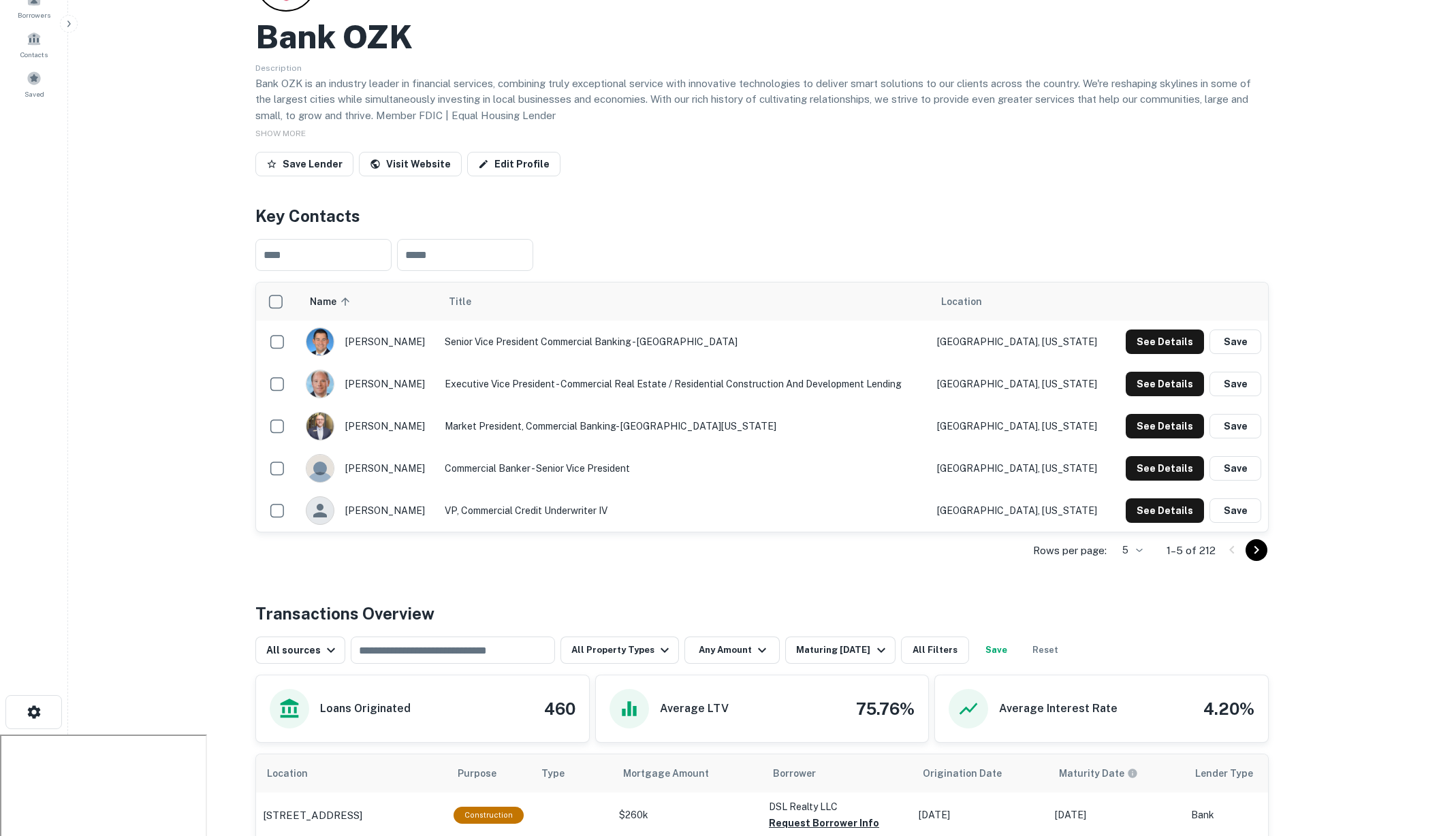
scroll to position [135, 0]
